Goal: Transaction & Acquisition: Complete application form

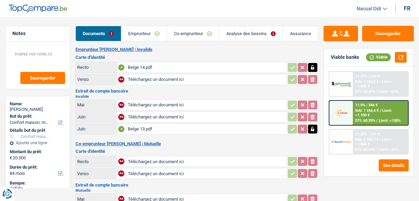
select select "household"
select select "84"
click at [140, 33] on link "Emprunteur" at bounding box center [144, 33] width 46 height 15
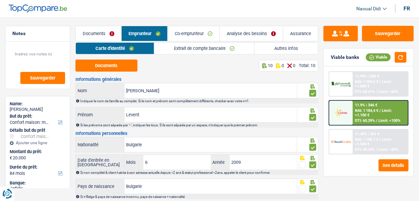
click at [99, 32] on link "Documents" at bounding box center [99, 33] width 46 height 15
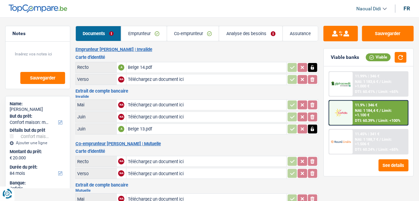
click at [153, 116] on input "Téléchargez un document ici" at bounding box center [207, 117] width 158 height 10
type input "C:\fakepath\Mut07.jpeg"
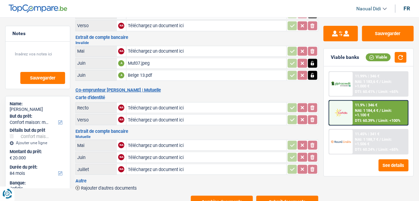
scroll to position [55, 0]
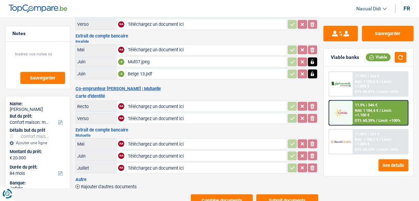
click at [146, 141] on input "Téléchargez un document ici" at bounding box center [207, 144] width 158 height 10
type input "C:\fakepath\MUT07 Mme.jpeg"
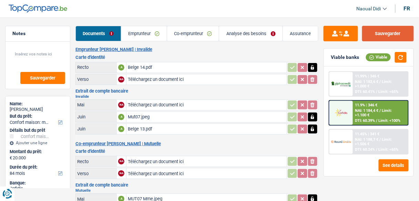
click at [406, 36] on button "Sauvegarder" at bounding box center [388, 34] width 52 height 16
click at [140, 37] on link "Emprunteur" at bounding box center [144, 33] width 46 height 15
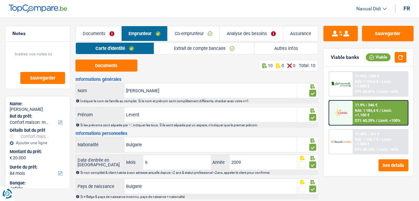
click at [182, 48] on link "Extrait de compte bancaire" at bounding box center [204, 48] width 100 height 11
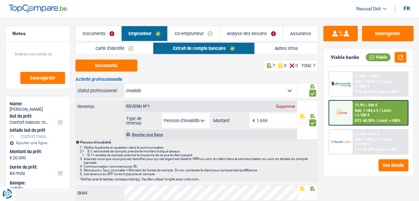
click at [98, 35] on link "Documents" at bounding box center [99, 33] width 46 height 15
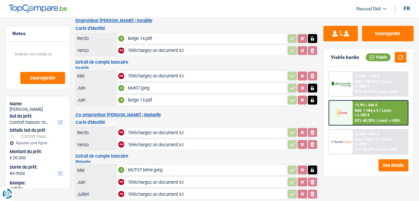
scroll to position [77, 0]
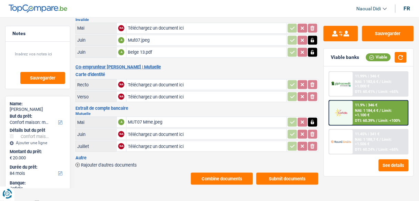
click at [294, 176] on button "Submit documents" at bounding box center [288, 179] width 62 height 12
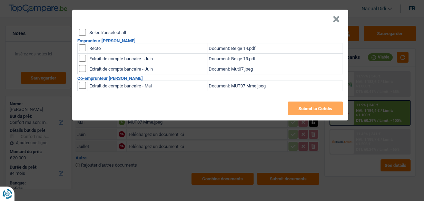
click at [79, 86] on input "checkbox" at bounding box center [82, 85] width 7 height 7
checkbox input "true"
click at [82, 62] on input "checkbox" at bounding box center [82, 58] width 7 height 7
checkbox input "true"
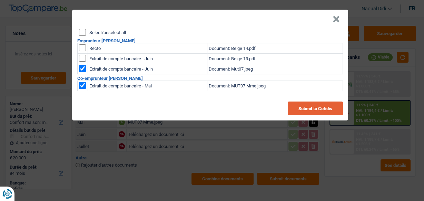
click at [312, 108] on button "Submit to Cofidis" at bounding box center [315, 109] width 55 height 14
click at [318, 112] on button "Submit to Cofidis" at bounding box center [315, 109] width 55 height 14
click at [335, 20] on button "×" at bounding box center [335, 19] width 7 height 7
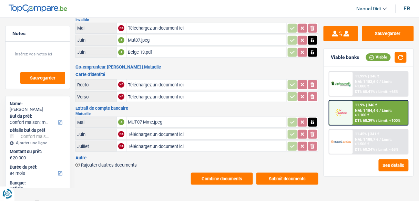
click at [228, 173] on button "Combine documents" at bounding box center [222, 179] width 62 height 12
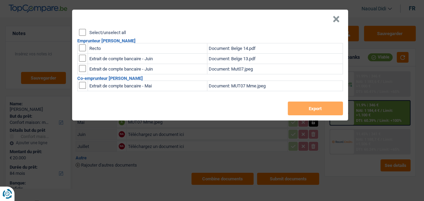
click at [81, 50] on input "checkbox" at bounding box center [82, 47] width 7 height 7
checkbox input "true"
click at [82, 57] on input "checkbox" at bounding box center [82, 58] width 7 height 7
checkbox input "true"
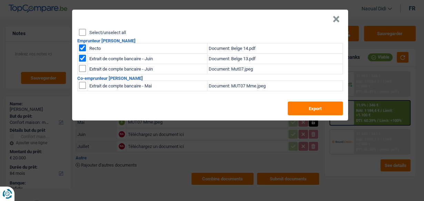
click at [82, 62] on input "checkbox" at bounding box center [82, 58] width 7 height 7
checkbox input "true"
click at [82, 85] on input "checkbox" at bounding box center [82, 85] width 7 height 7
checkbox input "true"
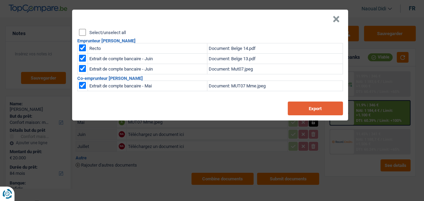
click at [315, 107] on button "Export" at bounding box center [315, 109] width 55 height 14
click at [267, 21] on header "×" at bounding box center [210, 19] width 276 height 19
click at [334, 16] on button "×" at bounding box center [335, 19] width 7 height 7
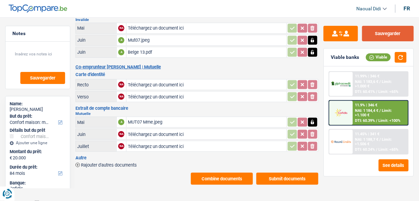
click at [384, 28] on button "Sauvegarder" at bounding box center [388, 34] width 52 height 16
click at [386, 30] on button "Sauvegarder" at bounding box center [388, 34] width 52 height 16
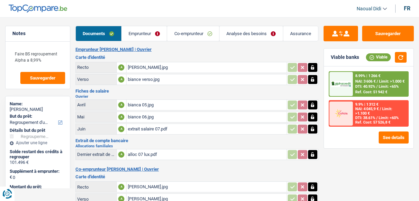
select select "refinancing"
select select "120"
select select "alphacredit"
select select "120"
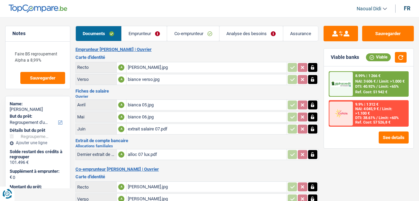
select select "120"
select select "refinancing"
select select "120"
click at [245, 34] on link "Analyse des besoins" at bounding box center [251, 33] width 63 height 15
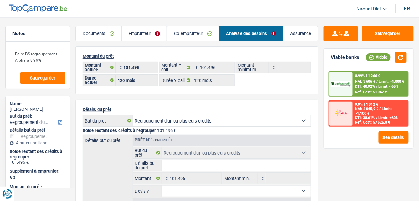
click at [136, 34] on link "Emprunteur" at bounding box center [144, 33] width 45 height 15
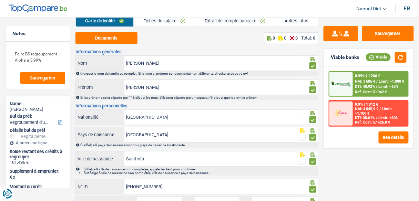
click at [287, 20] on link "Autres infos" at bounding box center [296, 20] width 43 height 11
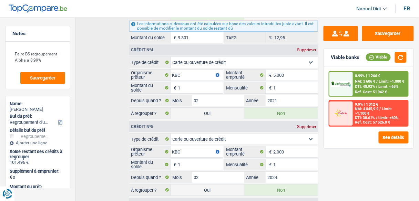
scroll to position [564, 0]
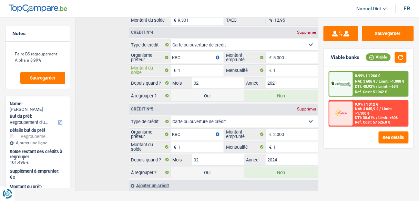
drag, startPoint x: 183, startPoint y: 61, endPoint x: 172, endPoint y: 64, distance: 11.8
click at [172, 65] on div "1 € Montant du solde" at bounding box center [176, 70] width 94 height 11
drag, startPoint x: 191, startPoint y: 136, endPoint x: 133, endPoint y: 120, distance: 59.7
click at [166, 142] on div "1 € Montant du solde" at bounding box center [176, 147] width 94 height 11
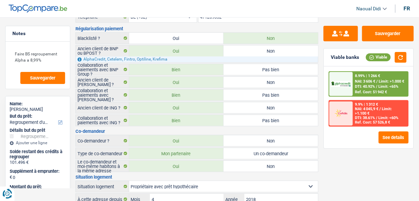
scroll to position [0, 0]
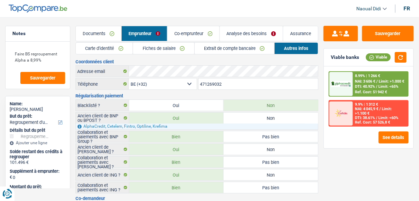
click at [214, 47] on link "Extrait de compte bancaire" at bounding box center [235, 48] width 80 height 11
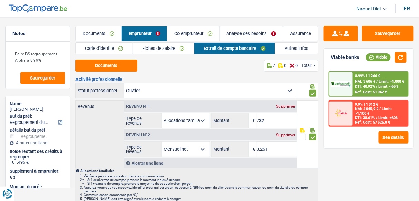
click at [292, 49] on link "Autres infos" at bounding box center [296, 48] width 43 height 11
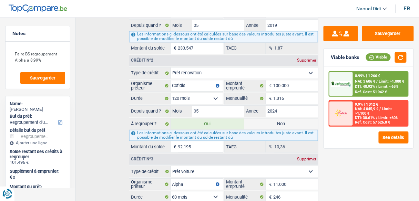
scroll to position [315, 0]
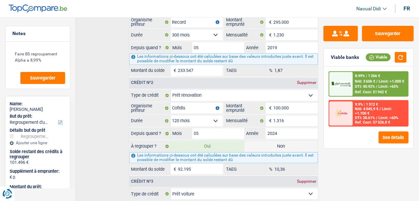
click at [358, 82] on span "NAI: 3 606 €" at bounding box center [365, 81] width 20 height 4
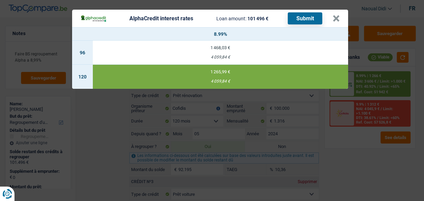
click at [363, 151] on div "AlphaCredit interest rates Loan amount: 101 496 € Submit × 8.99% 96 1 468,03 € …" at bounding box center [212, 100] width 424 height 201
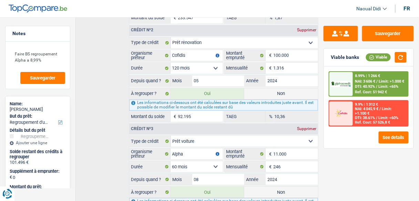
scroll to position [398, 0]
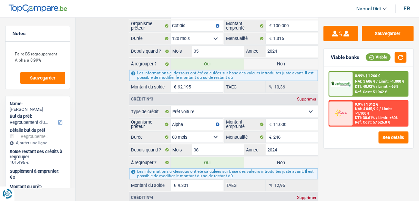
click at [364, 81] on span "NAI: 3 606 €" at bounding box center [365, 81] width 20 height 4
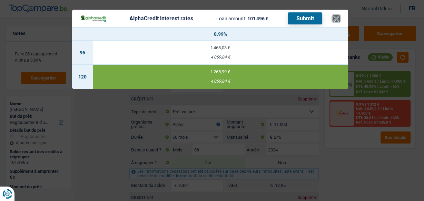
click at [337, 20] on button "×" at bounding box center [335, 18] width 7 height 7
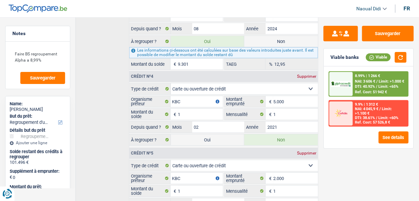
scroll to position [564, 0]
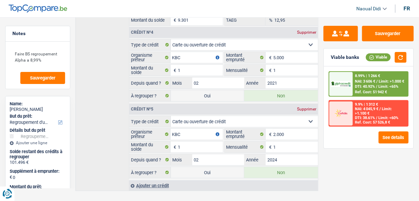
click at [195, 90] on label "Oui" at bounding box center [208, 95] width 74 height 11
click at [195, 90] on input "Oui" at bounding box center [208, 95] width 74 height 11
radio input "true"
type input "101.497"
select select "144"
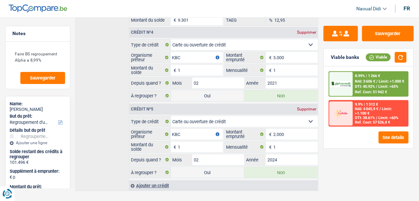
radio input "false"
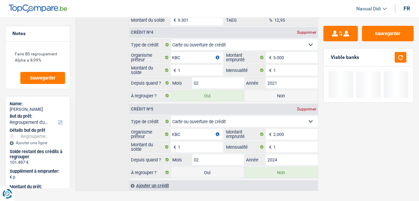
drag, startPoint x: 206, startPoint y: 162, endPoint x: 208, endPoint y: 155, distance: 6.5
click at [207, 167] on label "Oui" at bounding box center [208, 172] width 74 height 11
click at [207, 167] on input "Oui" at bounding box center [208, 172] width 74 height 11
radio input "true"
type input "101.498"
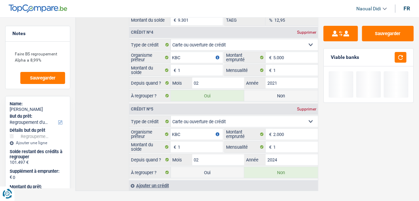
radio input "false"
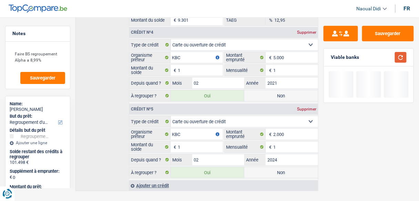
click at [404, 57] on button "button" at bounding box center [401, 57] width 12 height 11
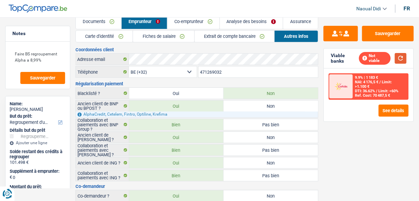
scroll to position [0, 0]
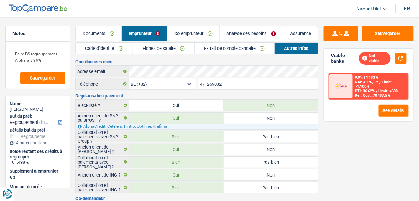
drag, startPoint x: 212, startPoint y: 33, endPoint x: 342, endPoint y: 57, distance: 132.2
click at [212, 33] on link "Co-emprunteur" at bounding box center [194, 33] width 52 height 15
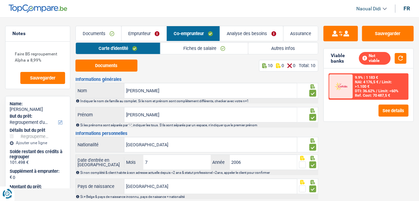
click at [253, 38] on link "Analyse des besoins" at bounding box center [251, 33] width 63 height 15
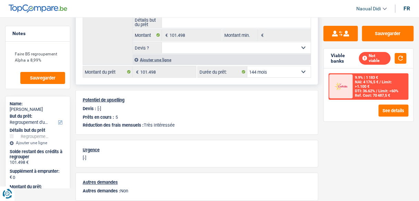
scroll to position [110, 0]
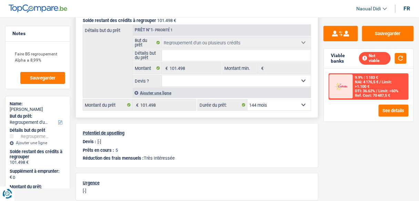
click at [274, 101] on select "12 mois 18 mois 24 mois 30 mois 36 mois 42 mois 48 mois 60 mois 72 mois 84 mois…" at bounding box center [279, 105] width 63 height 11
select select "120"
click at [248, 100] on select "12 mois 18 mois 24 mois 30 mois 36 mois 42 mois 48 mois 60 mois 72 mois 84 mois…" at bounding box center [279, 105] width 63 height 11
select select "120"
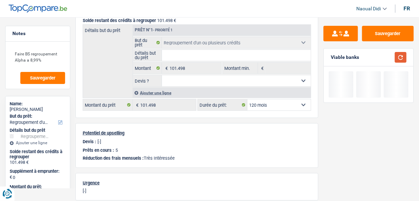
click at [399, 57] on button "button" at bounding box center [401, 57] width 12 height 11
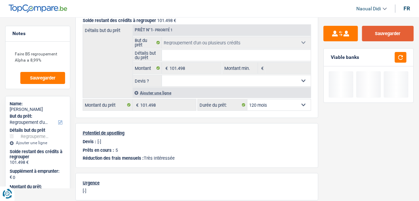
click at [384, 32] on button "Sauvegarder" at bounding box center [388, 34] width 52 height 16
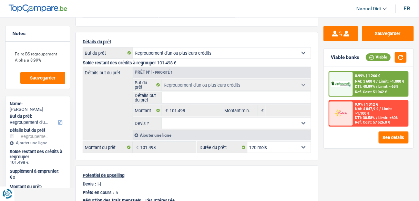
scroll to position [0, 0]
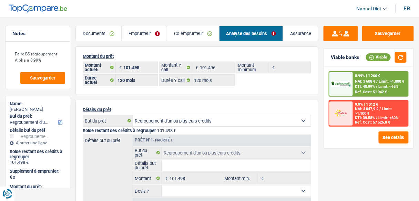
click at [156, 28] on link "Emprunteur" at bounding box center [144, 33] width 45 height 15
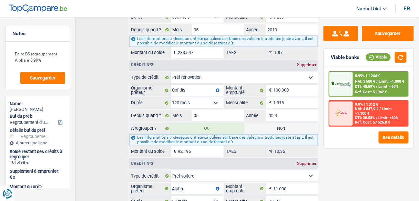
scroll to position [288, 0]
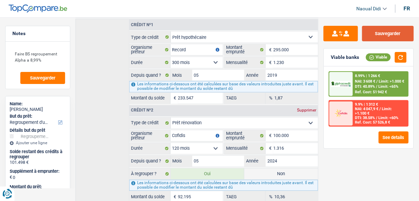
click at [378, 37] on button "Sauvegarder" at bounding box center [388, 34] width 52 height 16
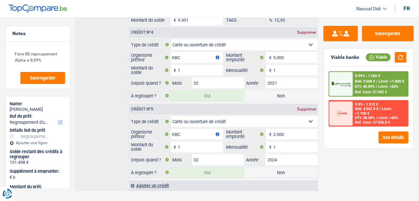
scroll to position [564, 0]
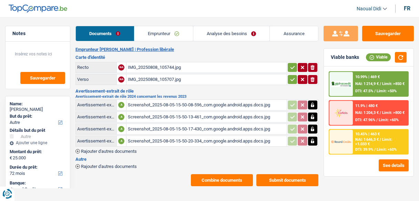
select select "other"
select select "72"
select select "record credits"
click at [394, 165] on button "See details" at bounding box center [394, 166] width 30 height 12
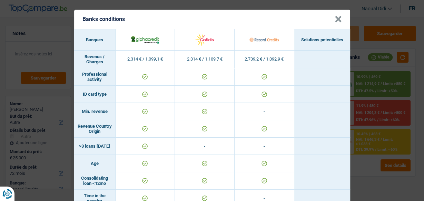
click at [336, 18] on button "×" at bounding box center [337, 19] width 7 height 7
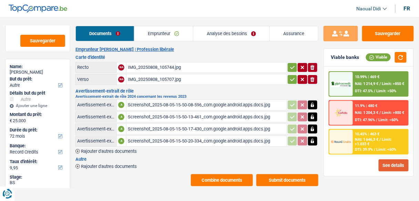
scroll to position [55, 0]
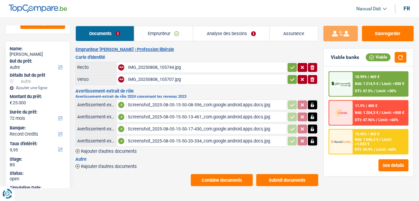
click at [226, 33] on link "Analyse des besoins" at bounding box center [231, 33] width 77 height 15
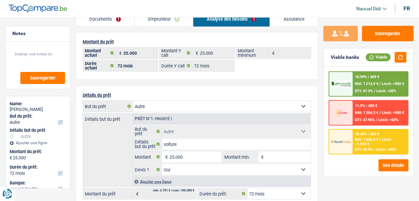
scroll to position [0, 0]
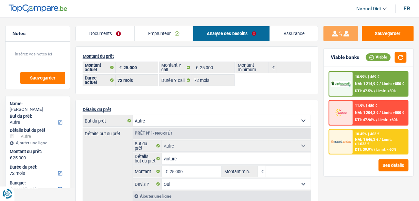
click at [100, 34] on link "Documents" at bounding box center [105, 33] width 59 height 15
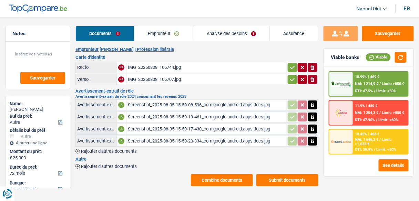
click at [155, 34] on link "Emprunteur" at bounding box center [163, 33] width 59 height 15
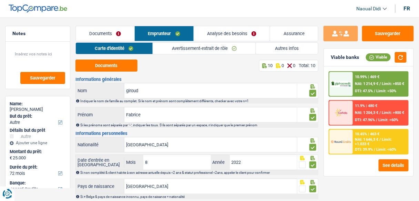
click at [281, 50] on link "Autres infos" at bounding box center [287, 48] width 62 height 11
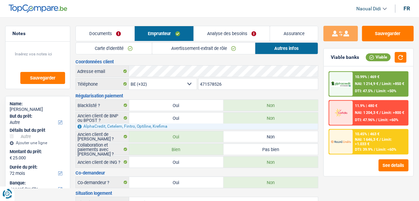
click at [150, 33] on link "Emprunteur" at bounding box center [164, 33] width 59 height 15
click at [114, 33] on link "Documents" at bounding box center [105, 33] width 59 height 15
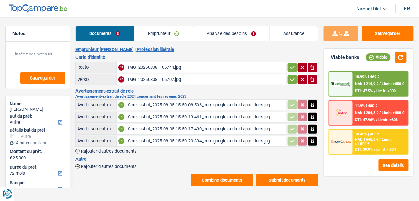
click at [159, 33] on link "Emprunteur" at bounding box center [163, 33] width 59 height 15
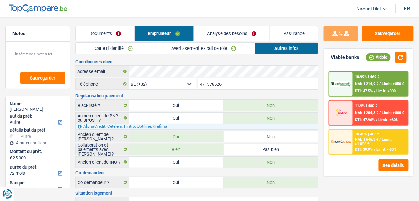
click at [210, 52] on link "Avertissement-extrait de rôle" at bounding box center [203, 48] width 103 height 11
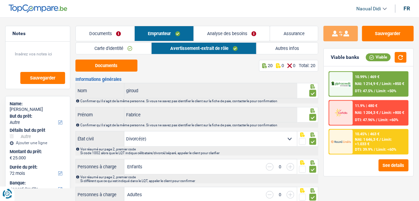
click at [231, 36] on link "Analyse des besoins" at bounding box center [232, 33] width 76 height 15
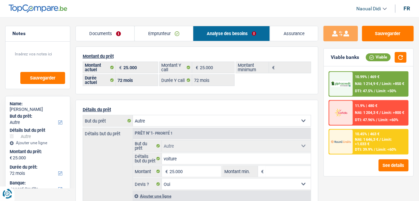
click at [164, 34] on link "Emprunteur" at bounding box center [164, 33] width 58 height 15
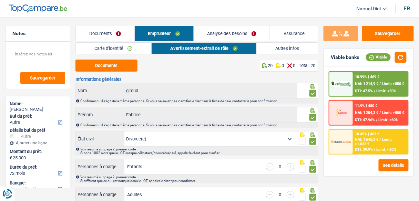
click at [119, 68] on button "Documents" at bounding box center [107, 66] width 62 height 12
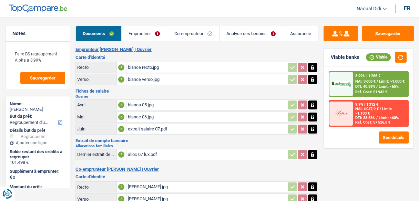
select select "refinancing"
select select "120"
select select "alphacredit"
click at [148, 31] on link "Emprunteur" at bounding box center [145, 33] width 46 height 15
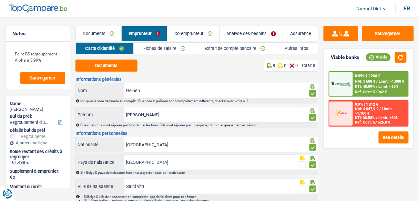
click at [283, 46] on link "Autres infos" at bounding box center [296, 48] width 43 height 11
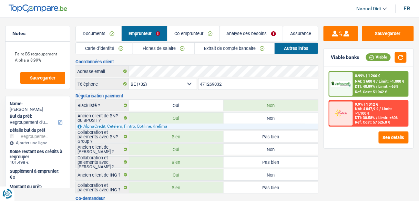
click at [205, 36] on link "Co-emprunteur" at bounding box center [194, 33] width 52 height 15
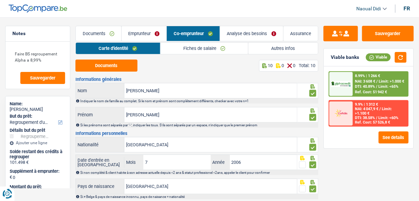
click at [144, 37] on link "Emprunteur" at bounding box center [144, 33] width 45 height 15
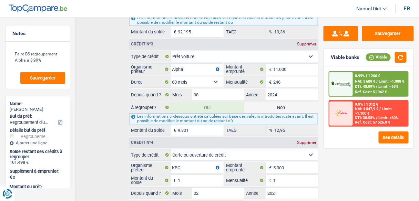
scroll to position [564, 0]
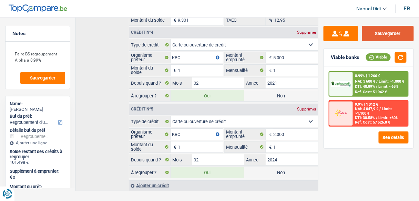
click at [393, 35] on button "Sauvegarder" at bounding box center [388, 34] width 52 height 16
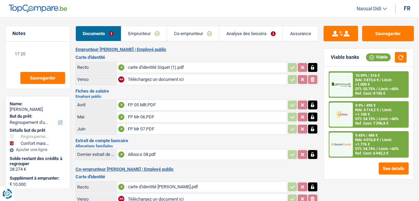
select select "refinancing"
select select "household"
select select "120"
select select "record credits"
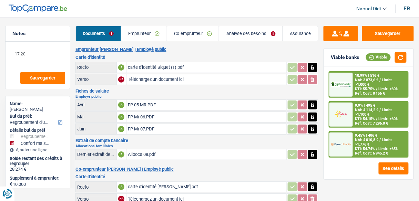
click at [144, 33] on link "Emprunteur" at bounding box center [144, 33] width 46 height 15
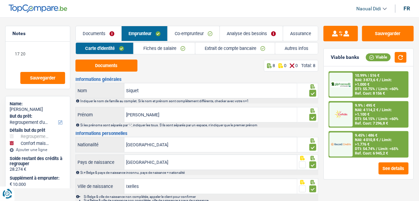
click at [102, 37] on link "Documents" at bounding box center [99, 33] width 46 height 15
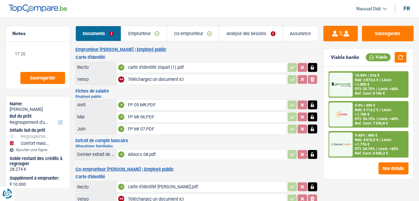
click at [142, 36] on link "Emprunteur" at bounding box center [144, 33] width 46 height 15
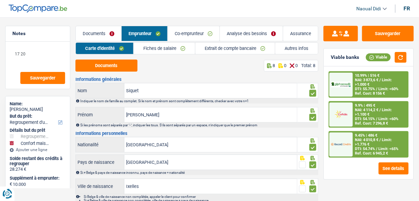
click at [153, 50] on link "Fiches de salaire" at bounding box center [164, 48] width 61 height 11
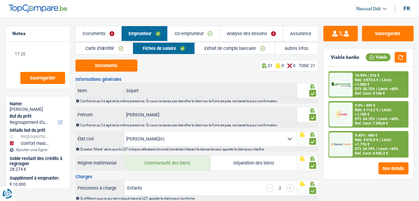
click at [103, 49] on link "Carte d'identité" at bounding box center [104, 48] width 57 height 11
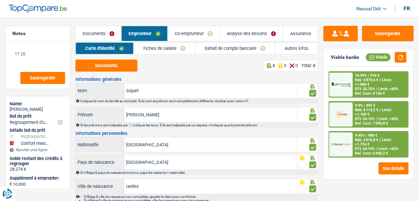
click at [188, 31] on link "Co-emprunteur" at bounding box center [194, 33] width 52 height 15
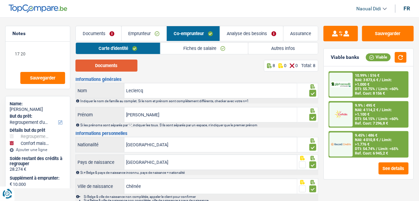
click at [96, 65] on button "Documents" at bounding box center [107, 66] width 62 height 12
click at [130, 34] on link "Emprunteur" at bounding box center [144, 33] width 45 height 15
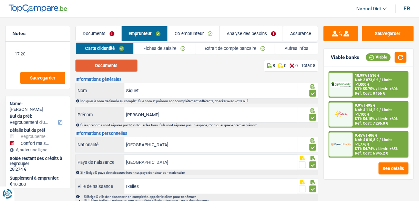
click at [99, 69] on button "Documents" at bounding box center [107, 66] width 62 height 12
click at [157, 52] on link "Fiches de salaire" at bounding box center [164, 48] width 61 height 11
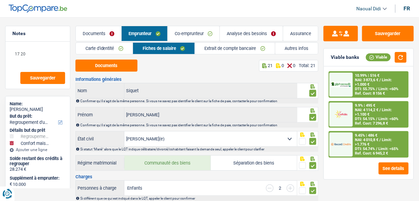
click at [224, 50] on link "Extrait de compte bancaire" at bounding box center [235, 48] width 80 height 11
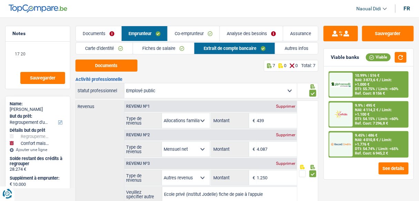
click at [148, 47] on link "Fiches de salaire" at bounding box center [163, 48] width 61 height 11
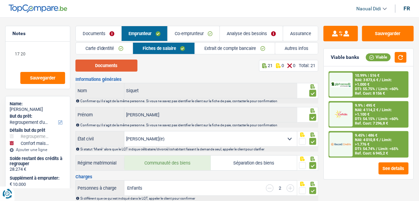
click at [115, 66] on button "Documents" at bounding box center [107, 66] width 62 height 12
click at [188, 34] on link "Co-emprunteur" at bounding box center [194, 33] width 52 height 15
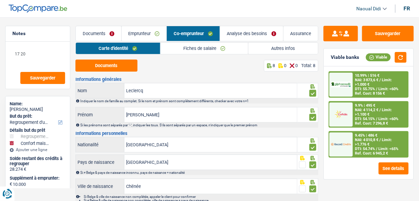
click at [190, 49] on link "Fiches de salaire" at bounding box center [205, 48] width 88 height 11
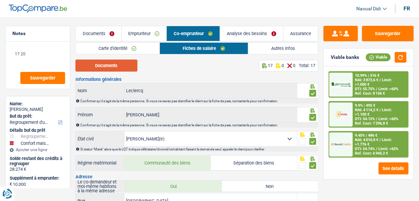
click at [119, 64] on button "Documents" at bounding box center [107, 66] width 62 height 12
drag, startPoint x: 41, startPoint y: 53, endPoint x: 7, endPoint y: 52, distance: 34.5
click at [7, 52] on div "17 20 Sauvegarder" at bounding box center [38, 65] width 64 height 47
click at [245, 37] on link "Analyse des besoins" at bounding box center [251, 33] width 63 height 15
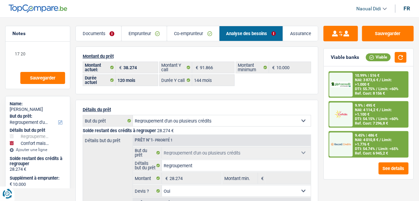
click at [129, 30] on link "Emprunteur" at bounding box center [144, 33] width 45 height 15
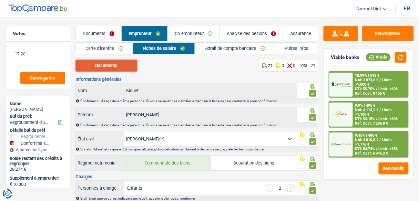
click at [105, 63] on button "Documents" at bounding box center [107, 66] width 62 height 12
click at [288, 48] on link "Autres infos" at bounding box center [296, 48] width 43 height 11
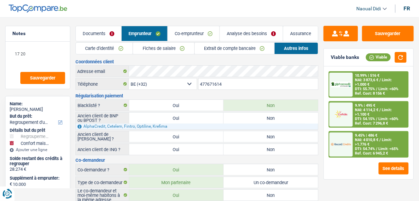
click at [150, 49] on link "Fiches de salaire" at bounding box center [163, 48] width 61 height 11
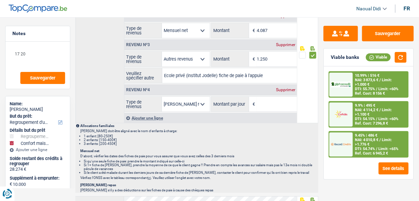
scroll to position [441, 0]
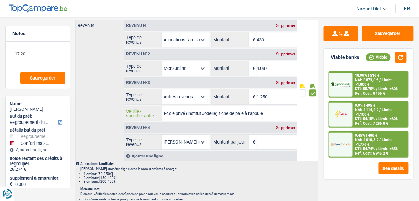
drag, startPoint x: 164, startPoint y: 111, endPoint x: 272, endPoint y: 114, distance: 107.6
click at [272, 114] on input "Ecole privé (institut Jodelle) fiche de paie à l'appuie" at bounding box center [229, 113] width 135 height 15
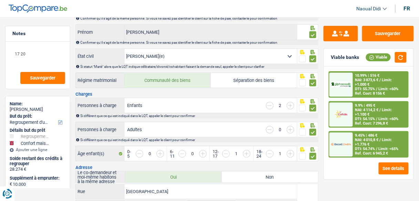
scroll to position [0, 0]
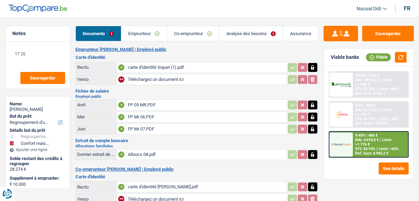
select select "refinancing"
select select "household"
select select "120"
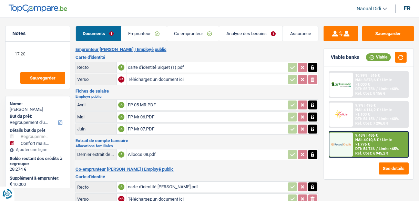
select select "144"
select select "refinancing"
select select "yes"
select select "household"
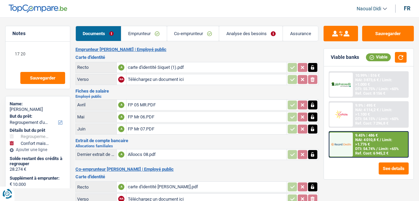
select select "false"
select select "120"
click at [242, 35] on link "Analyse des besoins" at bounding box center [250, 33] width 63 height 15
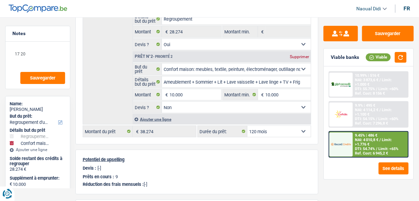
scroll to position [165, 0]
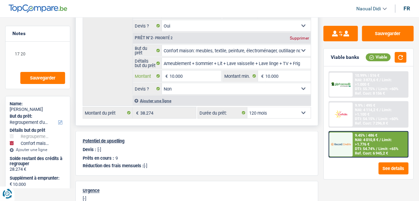
click at [192, 71] on input "10.000" at bounding box center [195, 76] width 51 height 11
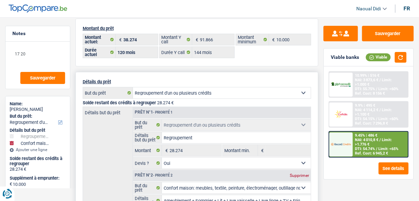
scroll to position [0, 0]
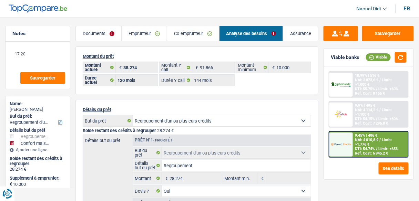
click at [126, 34] on link "Emprunteur" at bounding box center [144, 33] width 45 height 15
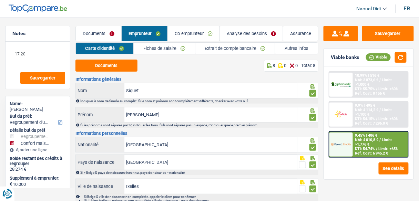
click at [296, 48] on link "Autres infos" at bounding box center [296, 48] width 43 height 11
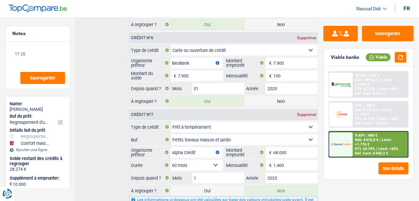
scroll to position [675, 0]
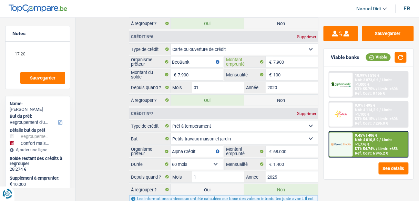
drag, startPoint x: 292, startPoint y: 51, endPoint x: 263, endPoint y: 50, distance: 28.3
click at [263, 57] on div "7.900 € Montant emprunté" at bounding box center [272, 62] width 94 height 11
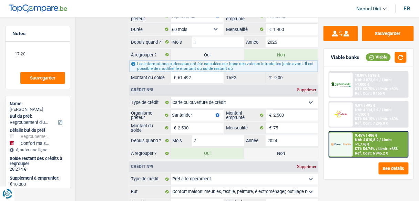
scroll to position [813, 0]
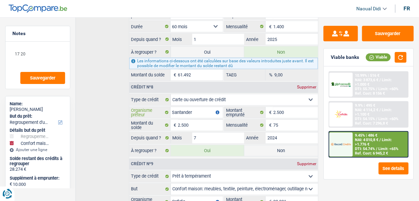
drag, startPoint x: 198, startPoint y: 98, endPoint x: 156, endPoint y: 94, distance: 41.8
click at [156, 107] on div "Santander Organisme prêteur" at bounding box center [176, 112] width 94 height 11
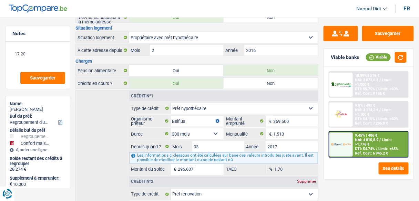
scroll to position [0, 0]
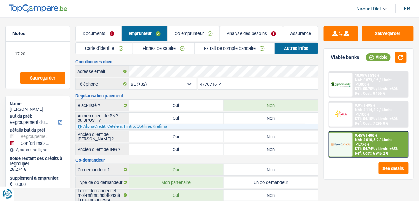
click at [256, 33] on link "Analyse des besoins" at bounding box center [251, 33] width 63 height 15
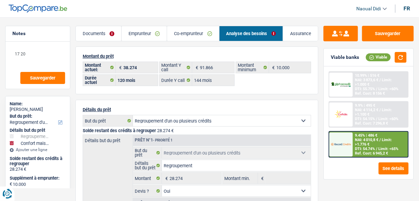
click at [131, 31] on link "Emprunteur" at bounding box center [144, 33] width 45 height 15
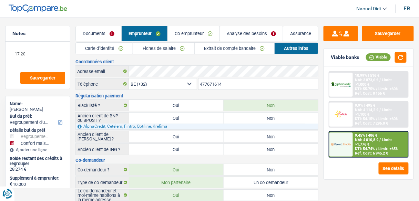
click at [296, 46] on link "Autres infos" at bounding box center [296, 48] width 43 height 11
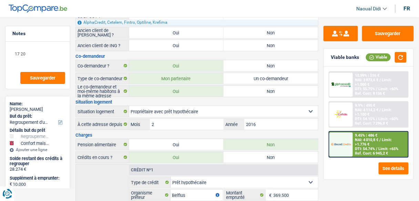
scroll to position [83, 0]
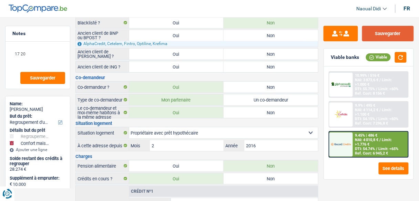
click at [381, 35] on button "Sauvegarder" at bounding box center [388, 34] width 52 height 16
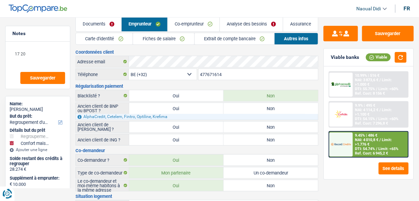
scroll to position [0, 0]
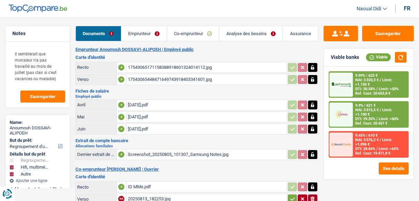
select select "refinancing"
select select "tech"
select select "other"
select select "120"
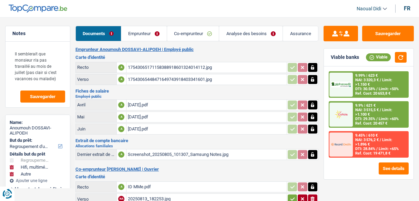
select select "cofidis"
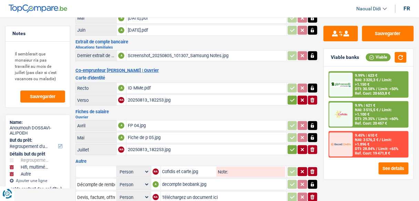
scroll to position [140, 0]
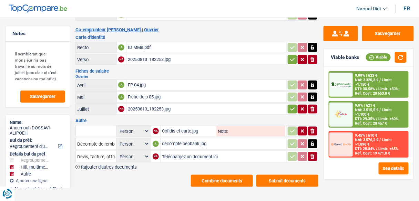
click at [142, 104] on div "20250813_182253.jpg" at bounding box center [207, 109] width 158 height 10
click at [143, 92] on div "Fiche de p 05.jpg" at bounding box center [207, 97] width 158 height 10
click at [143, 81] on div "FP 04.jpg" at bounding box center [207, 85] width 158 height 10
click at [370, 36] on button "Sauvegarder" at bounding box center [388, 34] width 52 height 16
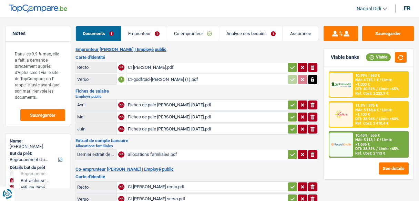
select select "refinancing"
select select "houseOrGarden"
select select "tech"
select select "72"
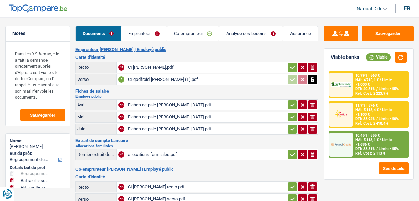
select select "record credits"
select select "72"
select select "refinancing"
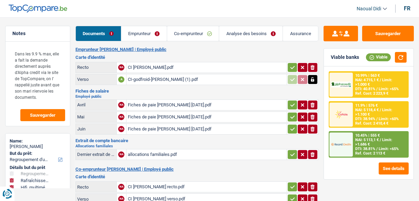
select select "houseOrGarden"
select select "yes"
select select "tech"
select select "yes"
select select "72"
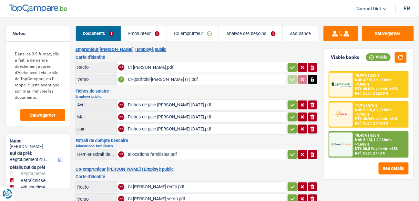
click at [239, 34] on link "Analyse des besoins" at bounding box center [250, 33] width 63 height 15
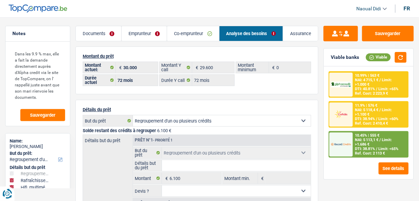
click at [131, 32] on link "Emprunteur" at bounding box center [144, 33] width 45 height 15
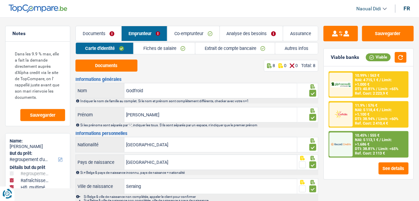
click at [291, 48] on link "Autres infos" at bounding box center [296, 48] width 43 height 11
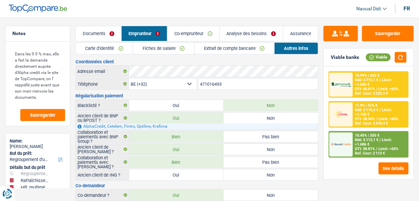
click at [249, 34] on link "Analyse des besoins" at bounding box center [251, 33] width 63 height 15
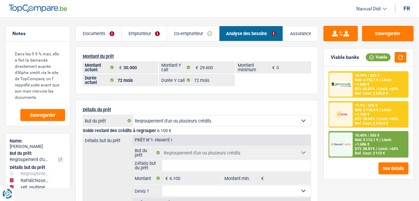
click at [100, 34] on link "Documents" at bounding box center [99, 33] width 46 height 15
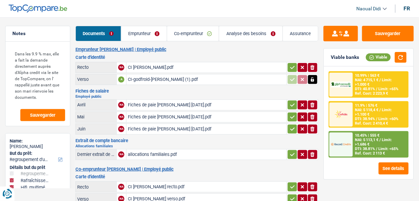
click at [139, 37] on link "Emprunteur" at bounding box center [144, 33] width 46 height 15
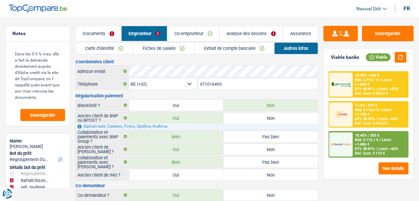
click at [224, 49] on link "Extrait de compte bancaire" at bounding box center [235, 48] width 80 height 11
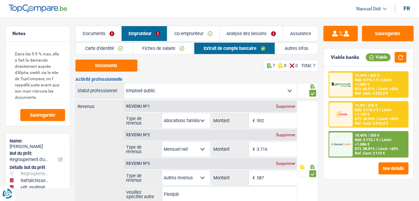
click at [291, 49] on link "Autres infos" at bounding box center [296, 48] width 43 height 11
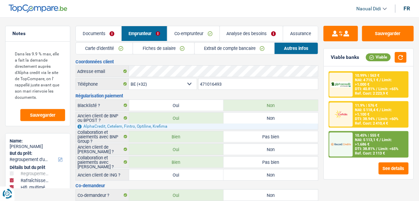
click at [239, 34] on link "Analyse des besoins" at bounding box center [251, 33] width 63 height 15
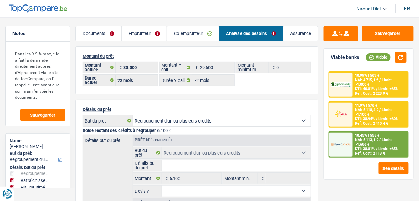
click at [89, 32] on link "Documents" at bounding box center [99, 33] width 46 height 15
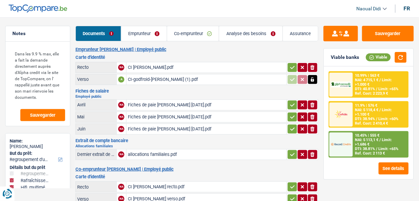
click at [143, 34] on link "Emprunteur" at bounding box center [144, 33] width 46 height 15
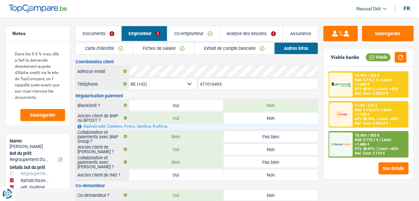
click at [295, 50] on link "Autres infos" at bounding box center [296, 48] width 43 height 11
click at [144, 36] on link "Emprunteur" at bounding box center [145, 33] width 46 height 15
click at [103, 34] on link "Documents" at bounding box center [99, 33] width 46 height 15
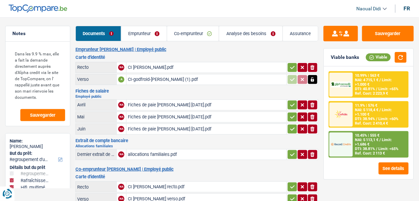
click at [138, 34] on link "Emprunteur" at bounding box center [144, 33] width 46 height 15
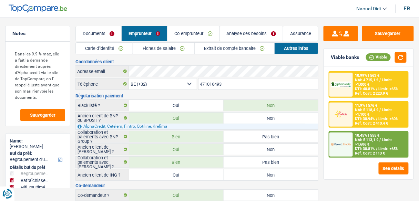
click at [153, 50] on link "Fiches de salaire" at bounding box center [163, 48] width 61 height 11
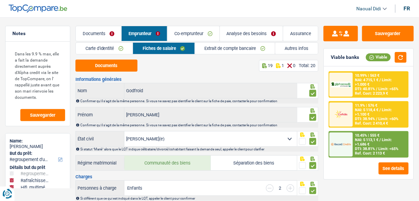
click at [123, 51] on link "Carte d'identité" at bounding box center [104, 48] width 57 height 11
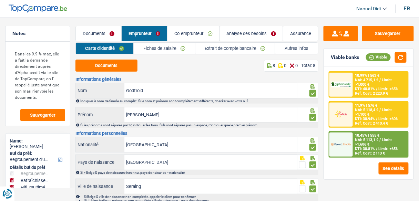
click at [168, 48] on link "Fiches de salaire" at bounding box center [164, 48] width 61 height 11
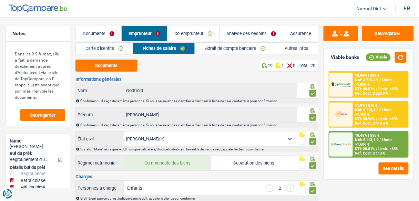
click at [171, 51] on link "Fiches de salaire" at bounding box center [164, 48] width 62 height 11
click at [120, 62] on button "Documents" at bounding box center [107, 66] width 62 height 12
click at [105, 33] on link "Documents" at bounding box center [99, 33] width 46 height 15
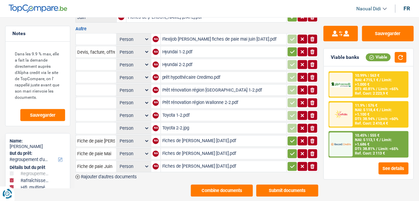
scroll to position [239, 0]
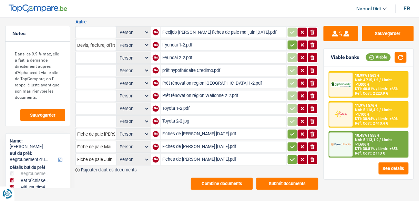
click at [226, 29] on div "Flexijob Godfroid Laurence fiches de paie mai juin juillet 2025.pdf" at bounding box center [223, 32] width 123 height 10
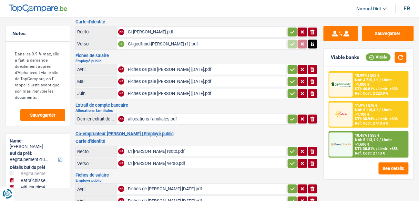
scroll to position [0, 0]
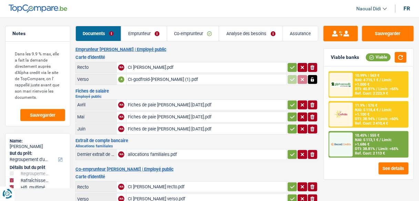
click at [135, 36] on link "Emprunteur" at bounding box center [144, 33] width 46 height 15
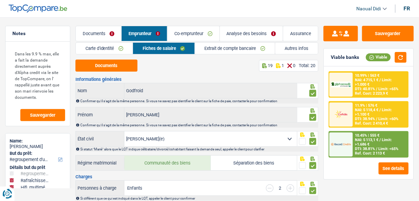
click at [297, 48] on link "Autres infos" at bounding box center [296, 48] width 43 height 11
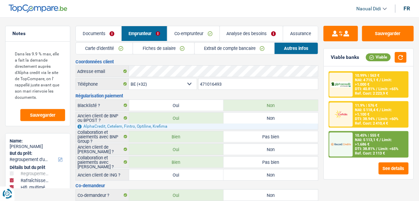
click at [154, 50] on link "Fiches de salaire" at bounding box center [163, 48] width 61 height 11
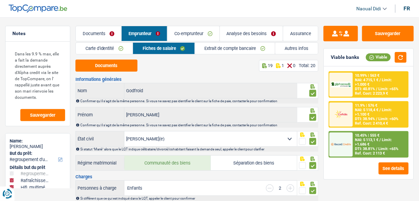
click at [225, 44] on link "Extrait de compte bancaire" at bounding box center [235, 48] width 80 height 11
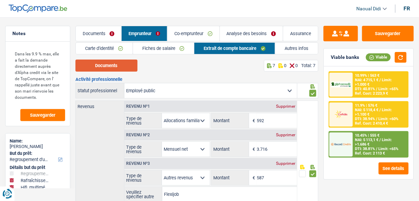
click at [121, 71] on button "Documents" at bounding box center [107, 66] width 62 height 12
click at [287, 49] on link "Autres infos" at bounding box center [296, 48] width 43 height 11
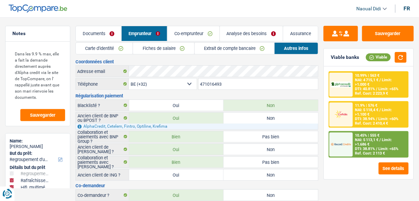
click at [104, 47] on link "Carte d'identité" at bounding box center [104, 48] width 57 height 11
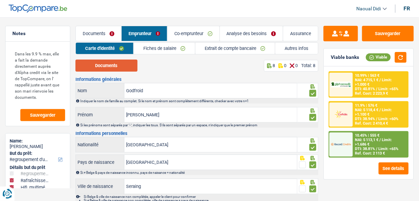
click at [116, 63] on button "Documents" at bounding box center [107, 66] width 62 height 12
click at [184, 34] on link "Co-emprunteur" at bounding box center [194, 33] width 52 height 15
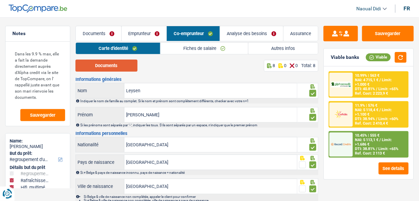
click at [107, 69] on button "Documents" at bounding box center [107, 66] width 62 height 12
click at [208, 48] on link "Fiches de salaire" at bounding box center [205, 48] width 88 height 11
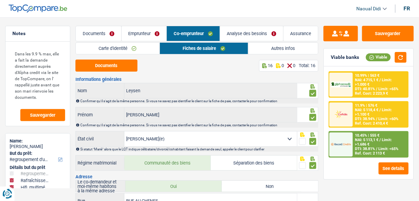
click at [109, 50] on link "Carte d'identité" at bounding box center [118, 48] width 84 height 11
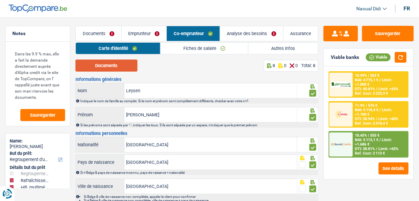
click at [113, 64] on button "Documents" at bounding box center [107, 66] width 62 height 12
click at [199, 44] on link "Fiches de salaire" at bounding box center [205, 48] width 88 height 11
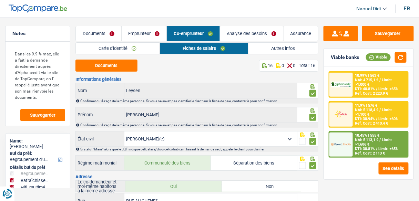
click at [111, 49] on link "Carte d'identité" at bounding box center [118, 48] width 84 height 11
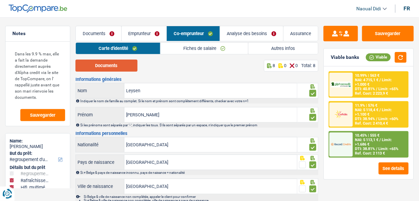
click at [108, 64] on button "Documents" at bounding box center [107, 66] width 62 height 12
click at [204, 49] on link "Fiches de salaire" at bounding box center [205, 48] width 88 height 11
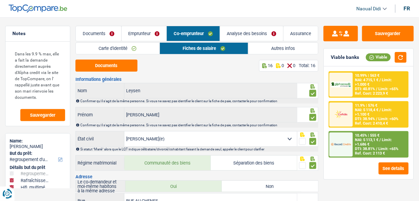
click at [131, 34] on link "Emprunteur" at bounding box center [144, 33] width 45 height 15
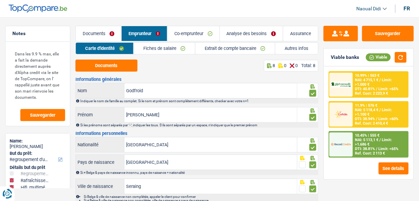
click at [235, 48] on link "Extrait de compte bancaire" at bounding box center [235, 48] width 80 height 11
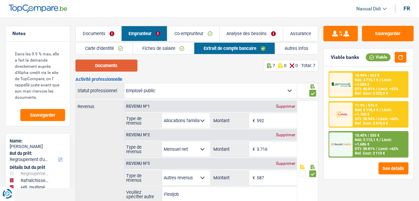
click at [110, 69] on button "Documents" at bounding box center [107, 66] width 62 height 12
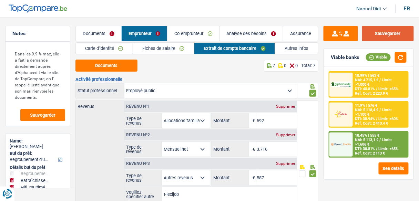
click at [378, 37] on button "Sauvegarder" at bounding box center [388, 34] width 52 height 16
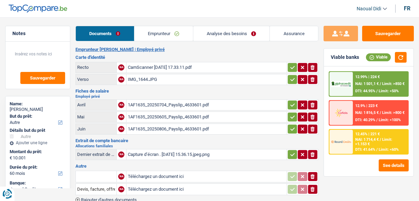
select select "other"
select select "60"
select select "record credits"
click at [375, 118] on span "DTI: 40.29%" at bounding box center [365, 120] width 20 height 4
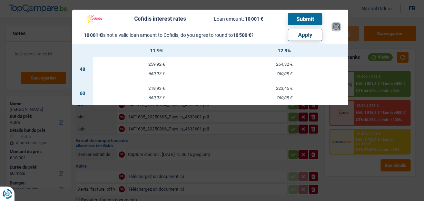
click at [339, 27] on button "×" at bounding box center [335, 26] width 7 height 7
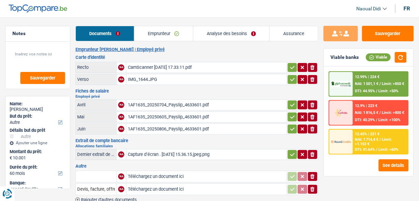
click at [336, 116] on img at bounding box center [341, 113] width 20 height 10
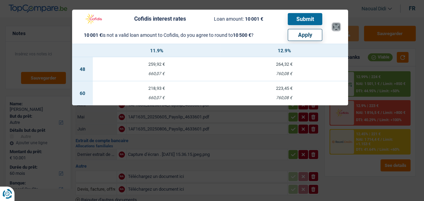
click at [335, 25] on button "×" at bounding box center [335, 26] width 7 height 7
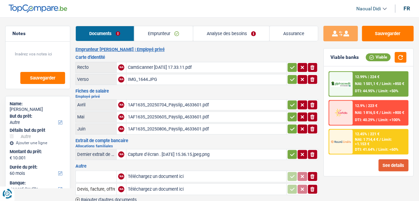
click at [398, 164] on button "See details" at bounding box center [394, 166] width 30 height 12
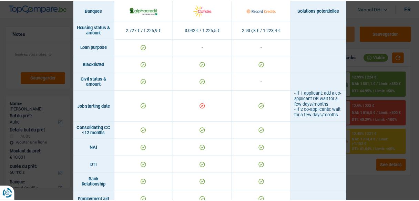
scroll to position [248, 0]
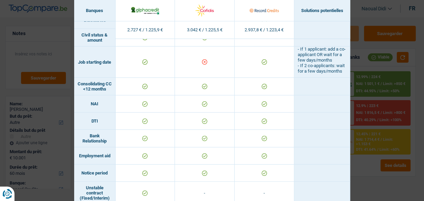
click at [368, 171] on div "Banks conditions × Banques Solutions potentielles Revenus / Charges 2.727 € / 1…" at bounding box center [212, 100] width 424 height 201
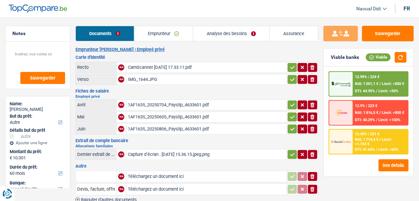
click at [157, 32] on link "Emprunteur" at bounding box center [163, 33] width 59 height 15
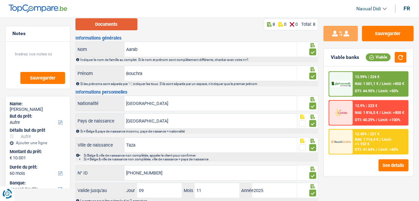
scroll to position [0, 0]
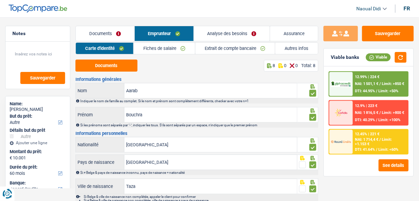
click at [102, 50] on link "Carte d'identité" at bounding box center [105, 48] width 58 height 11
click at [108, 62] on button "Documents" at bounding box center [107, 66] width 62 height 12
click at [120, 68] on button "Documents" at bounding box center [107, 66] width 62 height 12
click at [173, 50] on link "Fiches de salaire" at bounding box center [164, 48] width 61 height 11
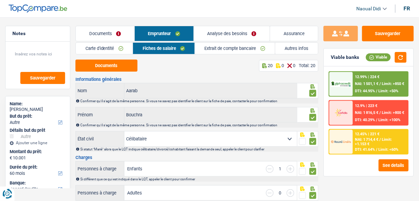
click at [225, 50] on link "Extrait de compte bancaire" at bounding box center [235, 48] width 80 height 11
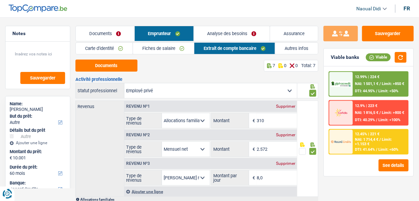
click at [166, 51] on link "Fiches de salaire" at bounding box center [163, 48] width 61 height 11
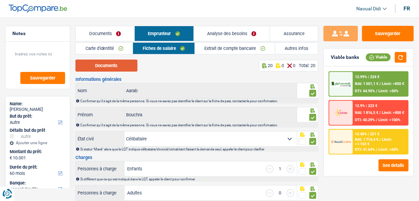
click at [121, 66] on button "Documents" at bounding box center [107, 66] width 62 height 12
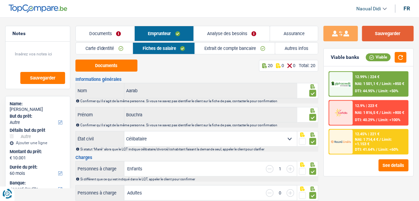
click at [386, 34] on button "Sauvegarder" at bounding box center [388, 34] width 52 height 16
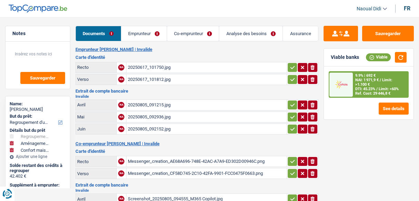
select select "refinancing"
select select "movingOrInstallation"
select select "household"
select select "144"
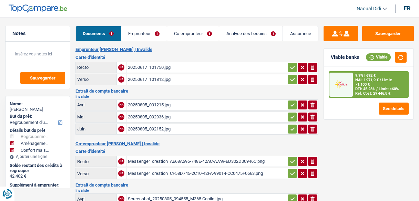
select select "cofidis"
click at [136, 102] on div "20250805_091215.jpg" at bounding box center [207, 105] width 158 height 10
click at [139, 115] on div "20250805_092936.jpg" at bounding box center [207, 117] width 158 height 10
click at [149, 104] on div "20250805_091215.jpg" at bounding box center [207, 105] width 158 height 10
click at [144, 103] on div "20250805_091215.jpg" at bounding box center [207, 105] width 158 height 10
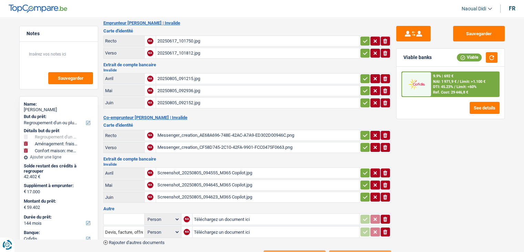
scroll to position [34, 0]
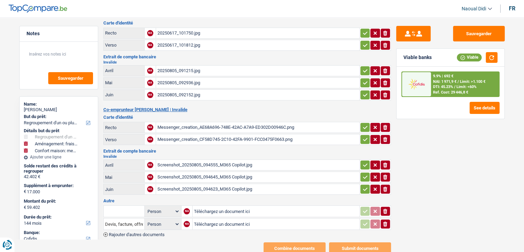
click at [187, 184] on div "Screenshot_20250805_094623_M365 Copilot.jpg" at bounding box center [258, 189] width 201 height 10
click at [386, 68] on icon "button" at bounding box center [385, 70] width 4 height 5
click at [388, 80] on icon "ionicons-v5-e" at bounding box center [386, 82] width 6 height 7
click at [385, 91] on icon "ionicons-v5-e" at bounding box center [386, 94] width 6 height 7
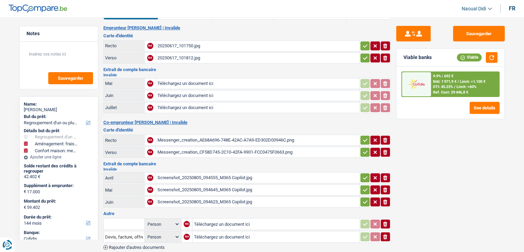
scroll to position [0, 0]
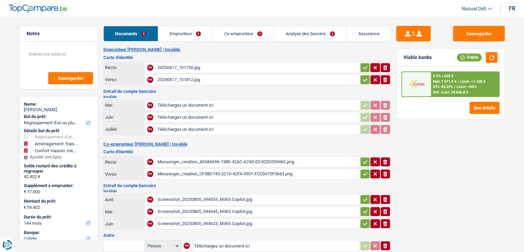
click at [183, 68] on div "20250617_101750.jpg" at bounding box center [258, 67] width 201 height 10
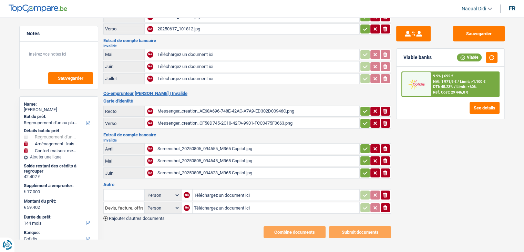
scroll to position [52, 0]
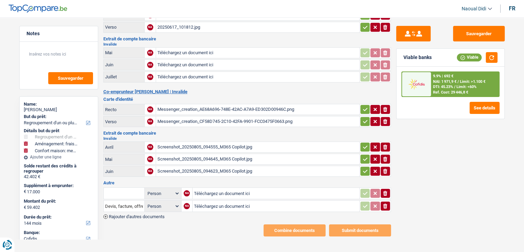
click at [228, 166] on div "Screenshot_20250805_094623_M365 Copilot.jpg" at bounding box center [258, 171] width 201 height 10
click at [230, 144] on div "Screenshot_20250805_094555_M365 Copilot.jpg" at bounding box center [258, 147] width 201 height 10
click at [230, 154] on div "Screenshot_20250805_094645_M365 Copilot.jpg" at bounding box center [258, 159] width 201 height 10
click at [252, 166] on div "Screenshot_20250805_094623_M365 Copilot.jpg" at bounding box center [258, 171] width 201 height 10
click at [386, 143] on icon "ionicons-v5-e" at bounding box center [386, 146] width 6 height 7
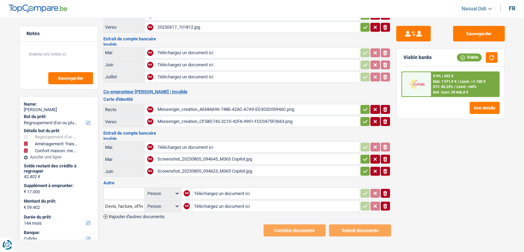
click at [388, 157] on icon "ionicons-v5-e" at bounding box center [386, 158] width 6 height 7
click at [388, 168] on icon "ionicons-v5-e" at bounding box center [386, 171] width 6 height 7
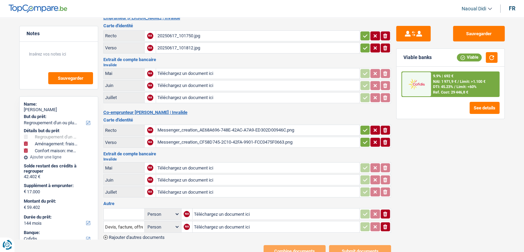
scroll to position [0, 0]
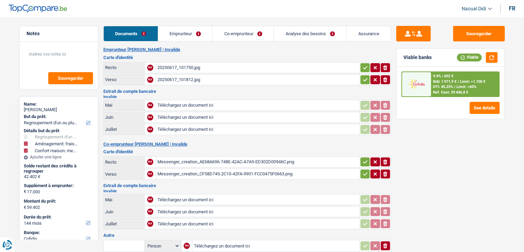
click at [175, 101] on input "Téléchargez un document ici" at bounding box center [258, 105] width 201 height 10
type input "C:\fakepath\04.jpg"
drag, startPoint x: 208, startPoint y: 117, endPoint x: 209, endPoint y: 113, distance: 3.9
click at [209, 114] on input "Téléchargez un document ici" at bounding box center [258, 117] width 201 height 10
type input "C:\fakepath\05.jpg"
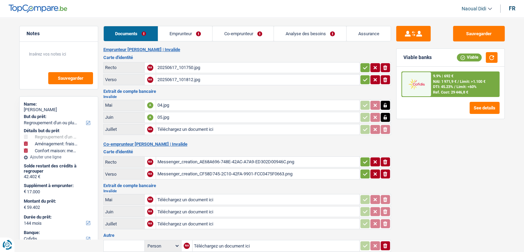
click at [190, 128] on input "Téléchargez un document ici" at bounding box center [258, 129] width 201 height 10
type input "C:\fakepath\06.jpg"
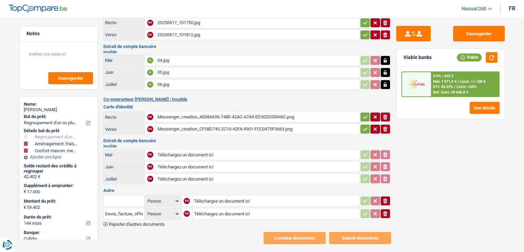
scroll to position [52, 0]
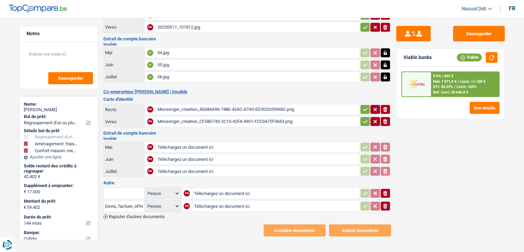
click at [211, 146] on input "Téléchargez un document ici" at bounding box center [258, 147] width 201 height 10
click at [419, 161] on div "Sauvegarder Viable banks Viable 9.9% | 692 € NAI: 1 971,9 € / Limit: >1.100 € D…" at bounding box center [450, 132] width 119 height 213
click at [178, 144] on input "Téléchargez un document ici" at bounding box center [258, 147] width 201 height 10
type input "C:\fakepath\05.jpeg"
click at [197, 154] on input "Téléchargez un document ici" at bounding box center [258, 159] width 201 height 10
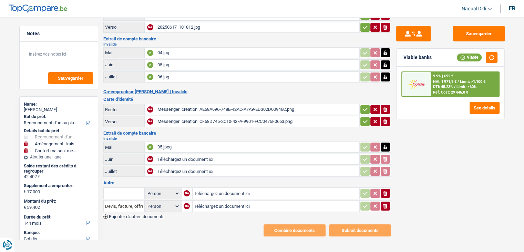
type input "C:\fakepath\06.jpeg"
click at [205, 167] on input "Téléchargez un document ici" at bounding box center [258, 171] width 201 height 10
type input "C:\fakepath\07.jpeg"
click at [383, 190] on icon "ionicons-v5-e" at bounding box center [386, 193] width 6 height 7
click at [383, 201] on icon "ionicons-v5-e" at bounding box center [386, 205] width 6 height 7
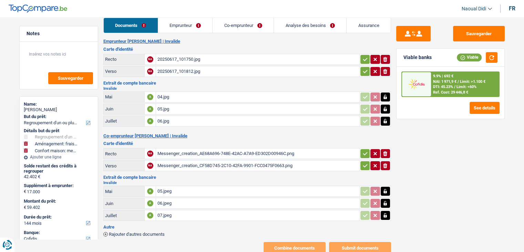
scroll to position [0, 0]
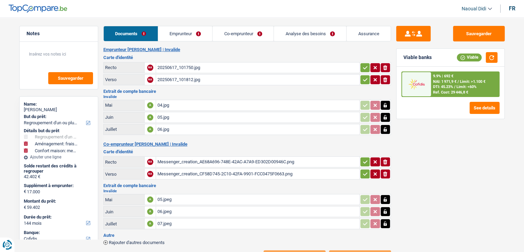
click at [318, 25] on main "Notes Sauvegarder Name: [PERSON_NAME] But du prêt: Confort maison: meubles, tex…" at bounding box center [262, 143] width 524 height 267
click at [297, 40] on link "Analyse des besoins" at bounding box center [310, 33] width 72 height 15
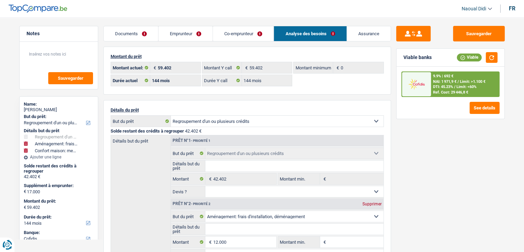
click at [186, 35] on link "Emprunteur" at bounding box center [186, 33] width 54 height 15
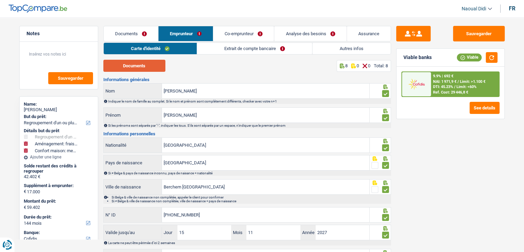
click at [143, 67] on button "Documents" at bounding box center [134, 66] width 62 height 12
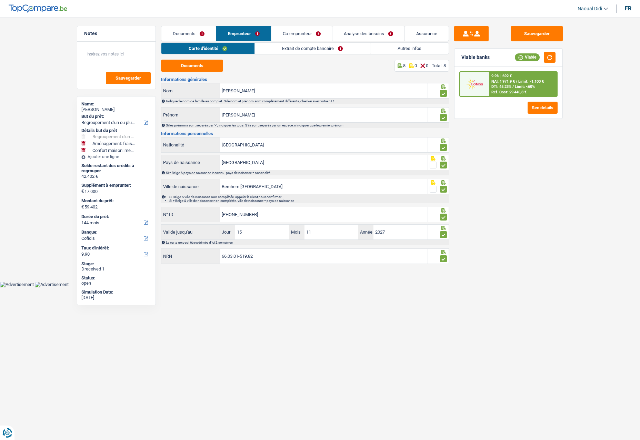
click at [293, 49] on link "Extrait de compte bancaire" at bounding box center [312, 48] width 115 height 11
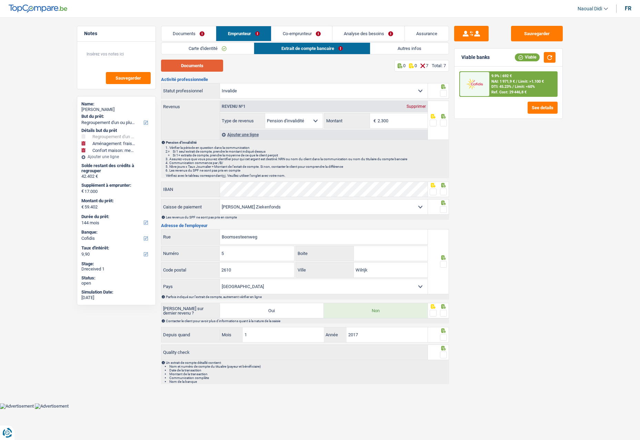
click at [192, 64] on button "Documents" at bounding box center [192, 66] width 62 height 12
click at [401, 122] on input "2.300" at bounding box center [403, 120] width 50 height 15
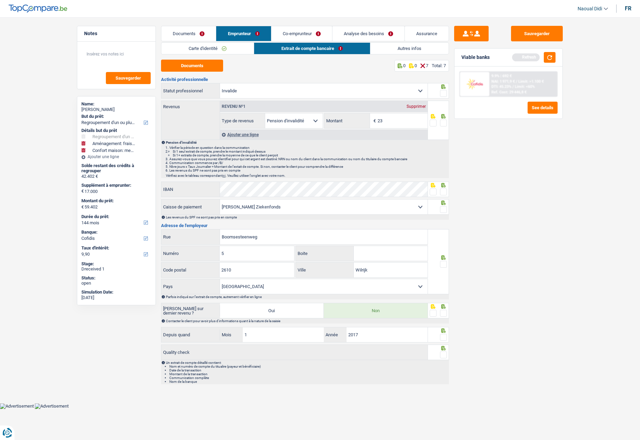
type input "2"
type input "1.314"
click at [419, 174] on div "Sauvegarder Viable banks Refresh 9.9% | 692 € NAI: 1 971,9 € / Limit: >1.100 € …" at bounding box center [508, 227] width 119 height 402
click at [211, 44] on link "Carte d'identité" at bounding box center [207, 48] width 92 height 11
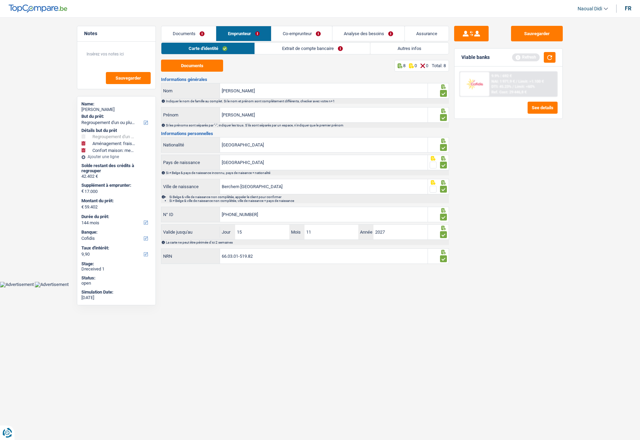
click at [277, 47] on link "Extrait de compte bancaire" at bounding box center [312, 48] width 115 height 11
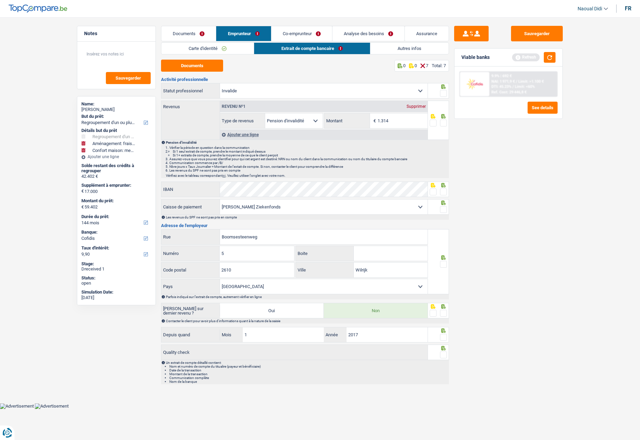
click at [203, 47] on link "Carte d'identité" at bounding box center [207, 48] width 92 height 11
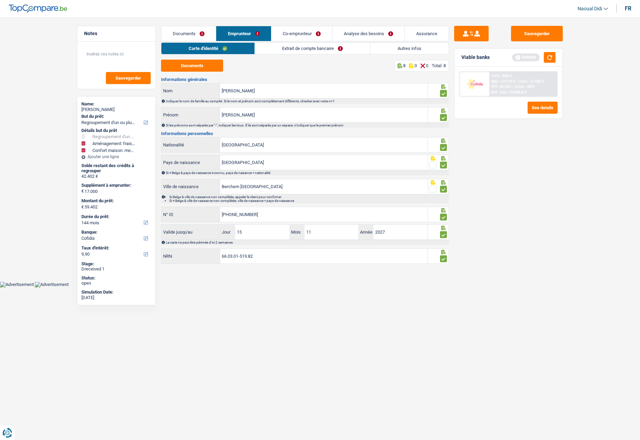
click at [292, 47] on link "Extrait de compte bancaire" at bounding box center [312, 48] width 115 height 11
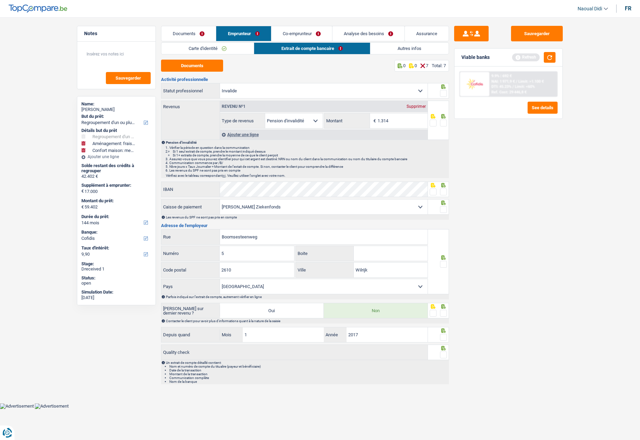
click at [419, 92] on span at bounding box center [443, 93] width 7 height 7
click at [0, 0] on input "radio" at bounding box center [0, 0] width 0 height 0
click at [419, 124] on span at bounding box center [443, 123] width 7 height 7
click at [0, 0] on input "radio" at bounding box center [0, 0] width 0 height 0
click at [419, 193] on span at bounding box center [443, 192] width 7 height 7
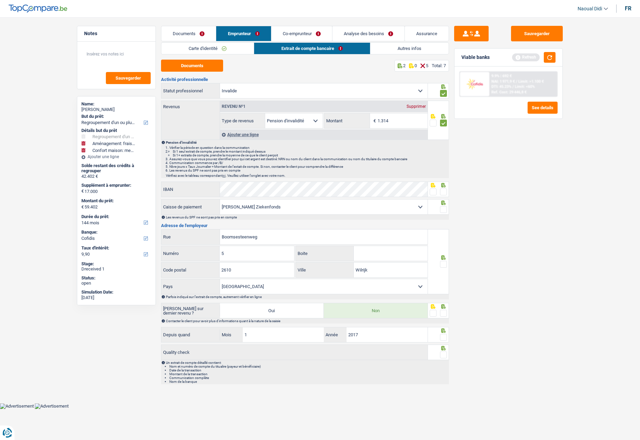
click at [0, 0] on input "radio" at bounding box center [0, 0] width 0 height 0
click at [419, 201] on span at bounding box center [443, 209] width 7 height 7
click at [0, 0] on input "radio" at bounding box center [0, 0] width 0 height 0
drag, startPoint x: 292, startPoint y: 204, endPoint x: 222, endPoint y: 204, distance: 70.3
click at [222, 201] on select "Mutualité [DEMOGRAPHIC_DATA] Mutualité Socialiste (Solidaris) SPF Sécurité Soci…" at bounding box center [324, 207] width 208 height 15
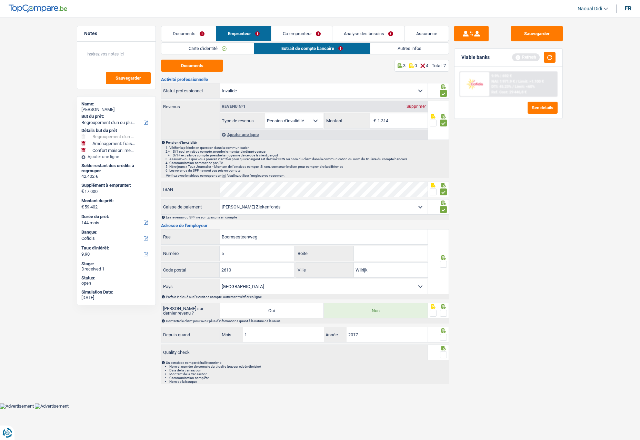
drag, startPoint x: 291, startPoint y: 209, endPoint x: 223, endPoint y: 206, distance: 68.0
click at [223, 201] on select "Mutualité [DEMOGRAPHIC_DATA] Mutualité Socialiste (Solidaris) SPF Sécurité Soci…" at bounding box center [324, 207] width 208 height 15
click at [419, 201] on span at bounding box center [443, 264] width 7 height 7
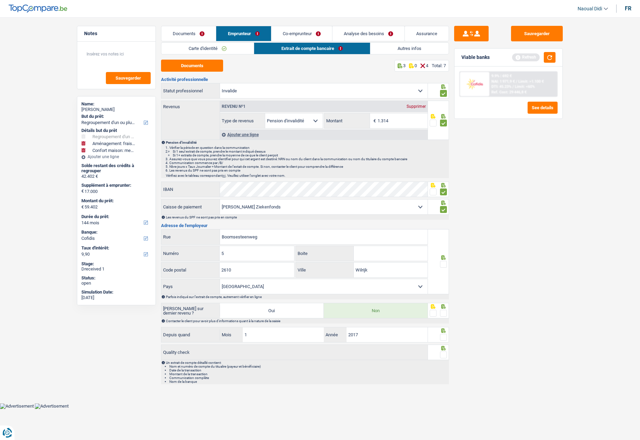
click at [0, 0] on input "radio" at bounding box center [0, 0] width 0 height 0
click at [419, 201] on span at bounding box center [443, 313] width 7 height 7
click at [0, 0] on input "radio" at bounding box center [0, 0] width 0 height 0
click at [419, 201] on div at bounding box center [443, 337] width 7 height 9
click at [419, 201] on span at bounding box center [443, 355] width 7 height 7
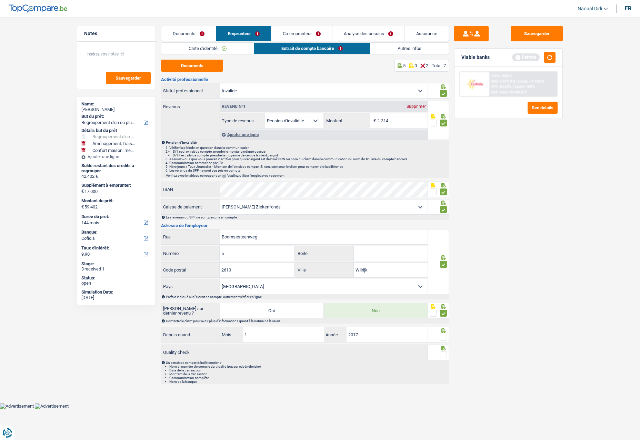
click at [0, 0] on input "radio" at bounding box center [0, 0] width 0 height 0
click at [419, 201] on span at bounding box center [443, 337] width 7 height 7
click at [0, 0] on input "radio" at bounding box center [0, 0] width 0 height 0
click at [419, 35] on button "Sauvegarder" at bounding box center [537, 34] width 52 height 16
click at [294, 32] on link "Co-emprunteur" at bounding box center [301, 33] width 61 height 15
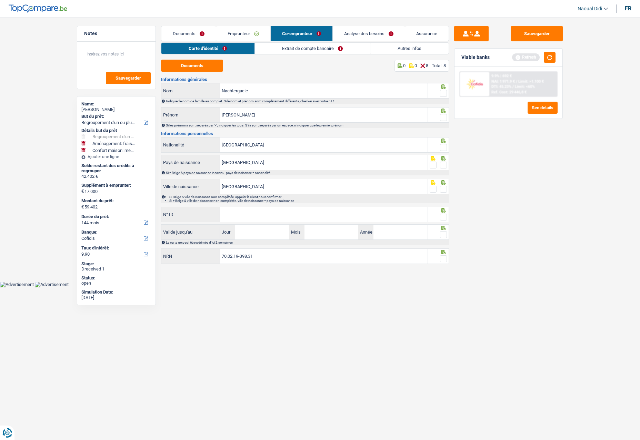
click at [209, 46] on link "Carte d'identité" at bounding box center [207, 48] width 93 height 11
click at [247, 34] on link "Emprunteur" at bounding box center [243, 33] width 54 height 15
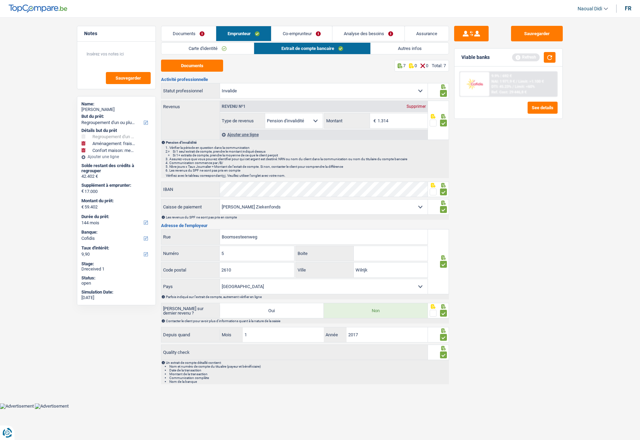
click at [296, 51] on link "Extrait de compte bancaire" at bounding box center [312, 48] width 116 height 11
click at [297, 33] on link "Co-emprunteur" at bounding box center [301, 33] width 61 height 15
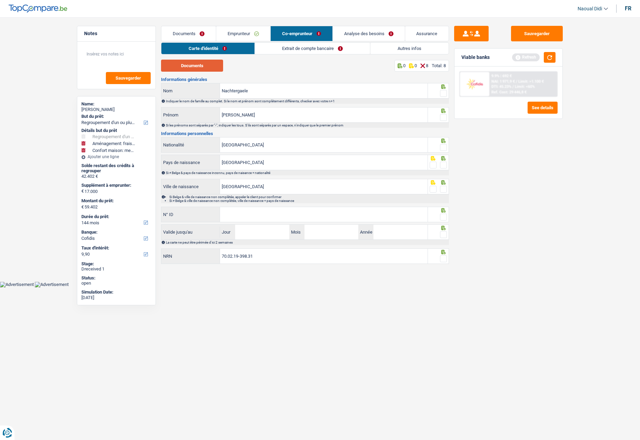
click at [196, 69] on button "Documents" at bounding box center [192, 66] width 62 height 12
click at [419, 94] on span at bounding box center [443, 93] width 7 height 7
click at [0, 0] on input "radio" at bounding box center [0, 0] width 0 height 0
click at [419, 116] on span at bounding box center [443, 117] width 7 height 7
click at [0, 0] on input "radio" at bounding box center [0, 0] width 0 height 0
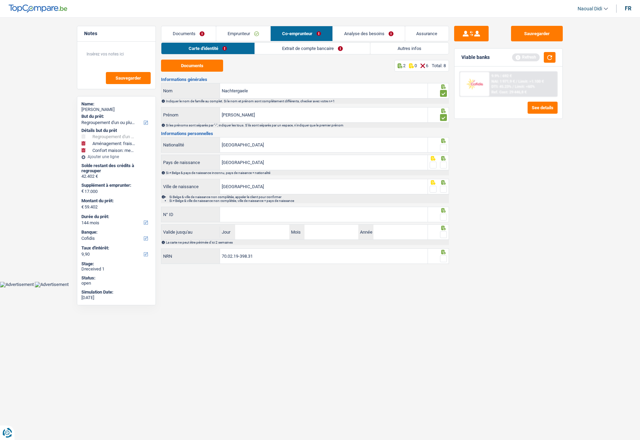
click at [419, 150] on span at bounding box center [443, 147] width 7 height 7
click at [0, 0] on input "radio" at bounding box center [0, 0] width 0 height 0
click at [419, 164] on span at bounding box center [443, 165] width 7 height 7
click at [0, 0] on input "radio" at bounding box center [0, 0] width 0 height 0
click at [419, 188] on span at bounding box center [443, 189] width 7 height 7
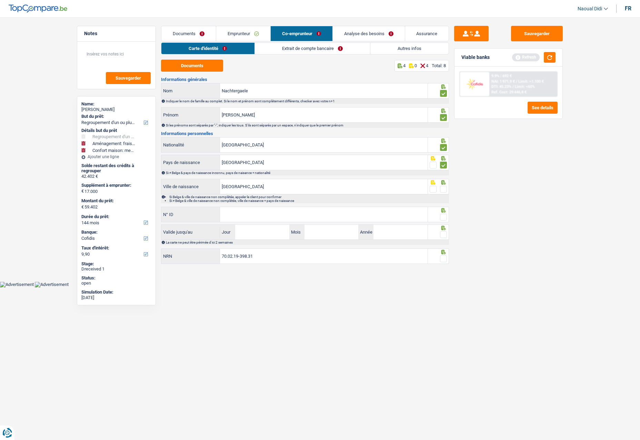
click at [0, 0] on input "radio" at bounding box center [0, 0] width 0 height 0
click at [254, 201] on input "N° ID" at bounding box center [324, 214] width 208 height 15
type input "[PHONE_NUMBER]"
click at [255, 201] on input "Jour" at bounding box center [262, 232] width 54 height 15
type input "04"
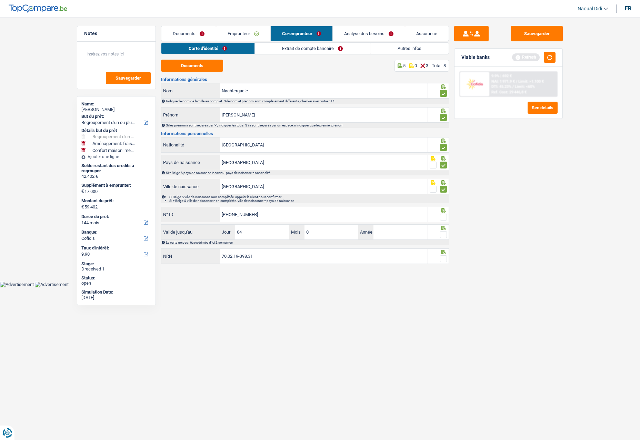
type input "03"
type input "2035"
click at [419, 201] on span at bounding box center [443, 217] width 7 height 7
click at [0, 0] on input "radio" at bounding box center [0, 0] width 0 height 0
click at [419, 201] on span at bounding box center [443, 234] width 7 height 7
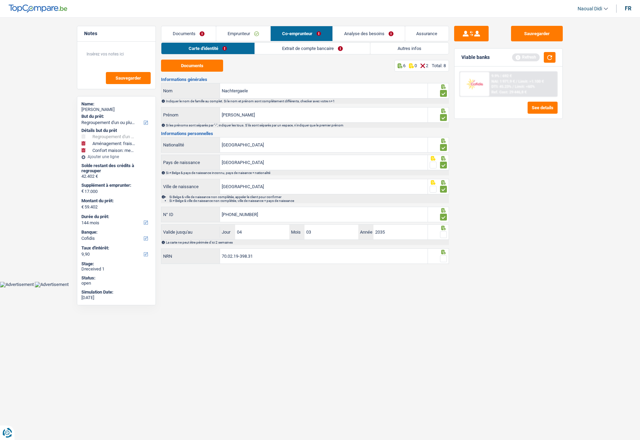
click at [0, 0] on input "radio" at bounding box center [0, 0] width 0 height 0
click at [419, 201] on span at bounding box center [443, 258] width 7 height 7
click at [0, 0] on input "radio" at bounding box center [0, 0] width 0 height 0
click at [419, 40] on button "Sauvegarder" at bounding box center [537, 34] width 52 height 16
click at [295, 50] on link "Extrait de compte bancaire" at bounding box center [312, 48] width 115 height 11
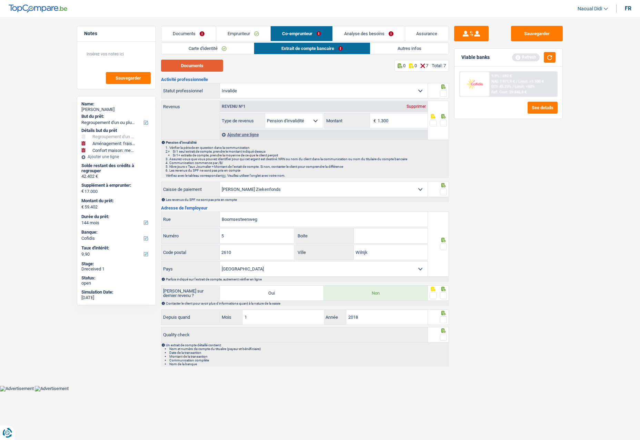
click at [205, 64] on button "Documents" at bounding box center [192, 66] width 62 height 12
click at [419, 93] on span at bounding box center [443, 93] width 7 height 7
click at [0, 0] on input "radio" at bounding box center [0, 0] width 0 height 0
click at [407, 123] on input "1.300" at bounding box center [403, 120] width 50 height 15
type input "1.331"
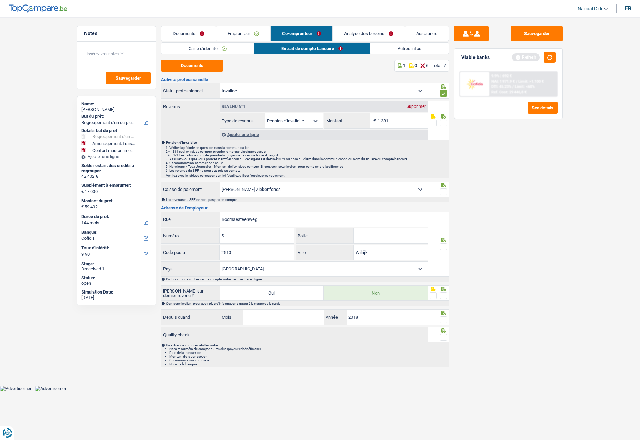
click at [419, 122] on span at bounding box center [443, 123] width 7 height 7
click at [0, 0] on input "radio" at bounding box center [0, 0] width 0 height 0
click at [419, 190] on span at bounding box center [443, 192] width 7 height 7
click at [0, 0] on input "radio" at bounding box center [0, 0] width 0 height 0
click at [419, 201] on span at bounding box center [443, 246] width 7 height 7
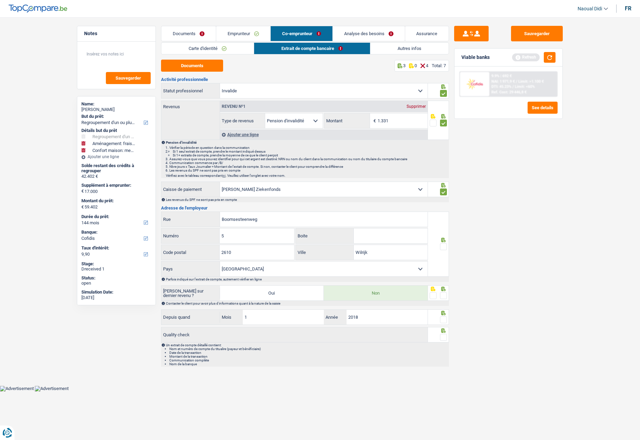
click at [0, 0] on input "radio" at bounding box center [0, 0] width 0 height 0
click at [419, 201] on span at bounding box center [443, 295] width 7 height 7
click at [0, 0] on input "radio" at bounding box center [0, 0] width 0 height 0
click at [419, 201] on span at bounding box center [443, 319] width 7 height 7
click at [0, 0] on input "radio" at bounding box center [0, 0] width 0 height 0
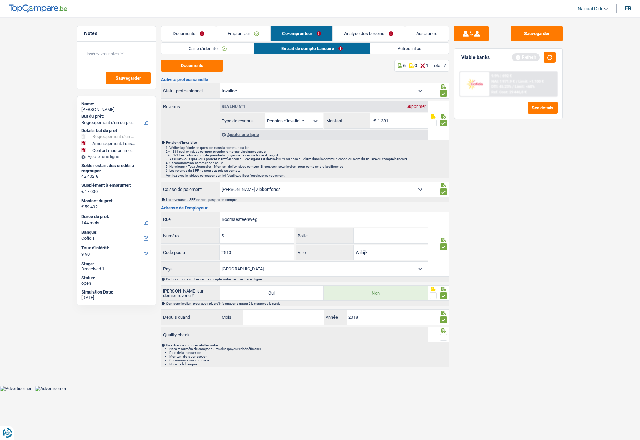
click at [419, 201] on span at bounding box center [443, 337] width 7 height 7
click at [0, 0] on input "radio" at bounding box center [0, 0] width 0 height 0
click at [419, 36] on button "Sauvegarder" at bounding box center [537, 34] width 52 height 16
click at [406, 49] on link "Autres infos" at bounding box center [410, 48] width 78 height 11
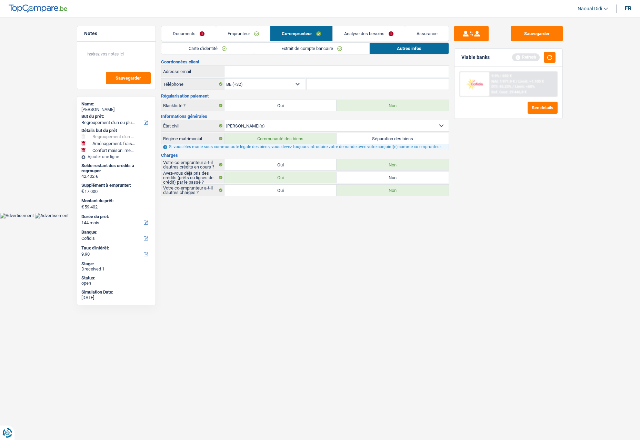
click at [228, 34] on link "Emprunteur" at bounding box center [243, 33] width 54 height 15
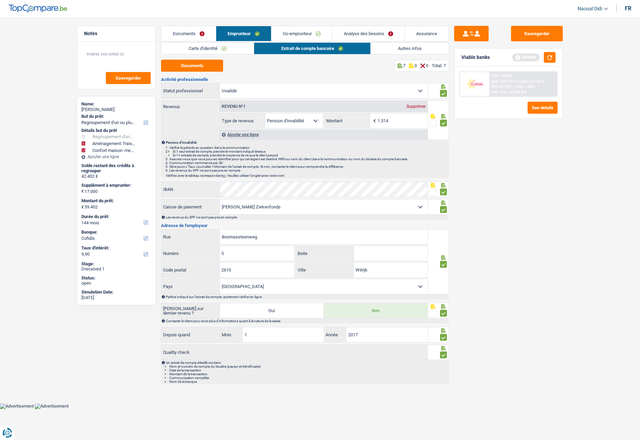
click at [409, 48] on link "Autres infos" at bounding box center [410, 48] width 78 height 11
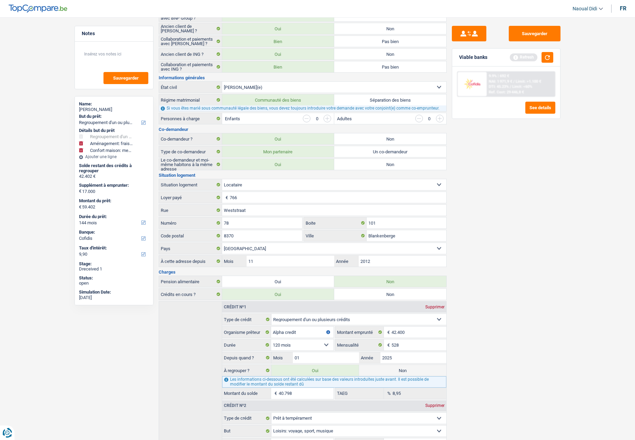
scroll to position [138, 0]
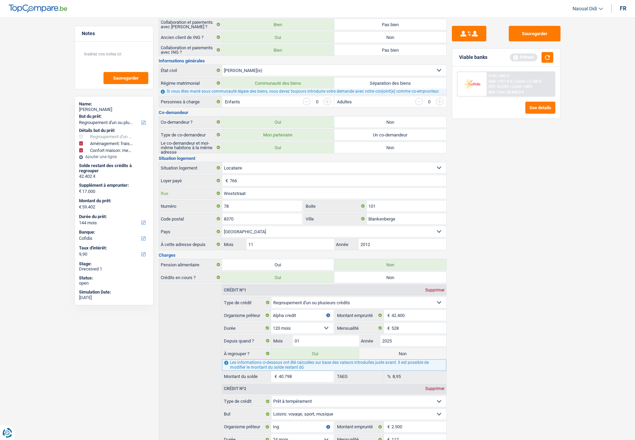
click at [254, 193] on input "Weststraat" at bounding box center [334, 193] width 224 height 11
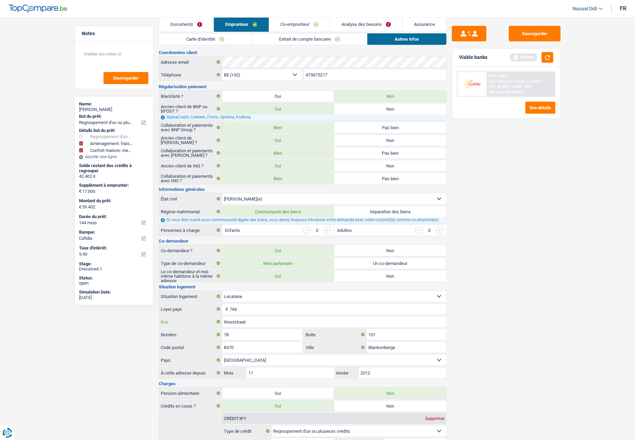
scroll to position [0, 0]
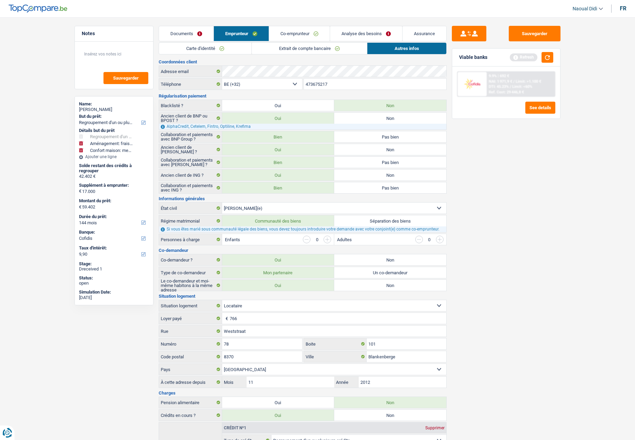
click at [281, 29] on link "Co-emprunteur" at bounding box center [299, 33] width 61 height 15
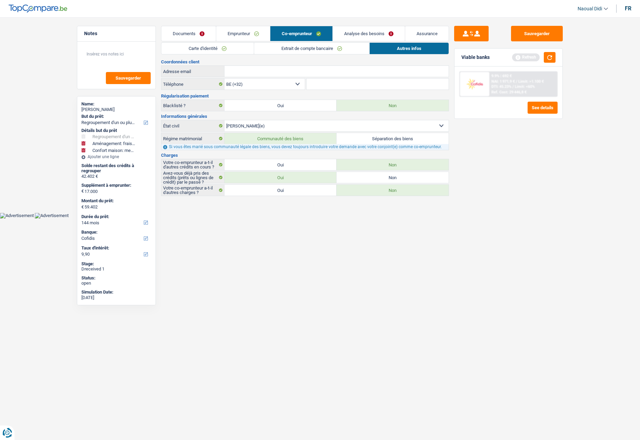
click at [190, 34] on link "Documents" at bounding box center [188, 33] width 54 height 15
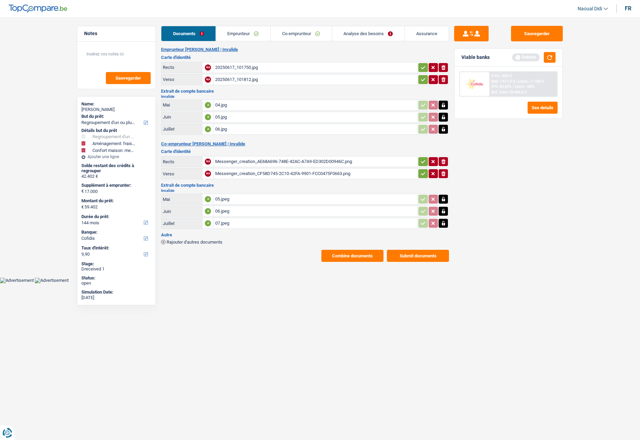
click at [237, 30] on link "Emprunteur" at bounding box center [243, 33] width 54 height 15
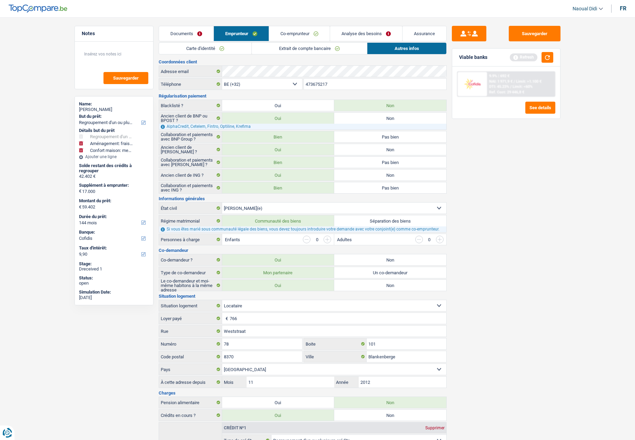
click at [305, 32] on link "Co-emprunteur" at bounding box center [299, 33] width 61 height 15
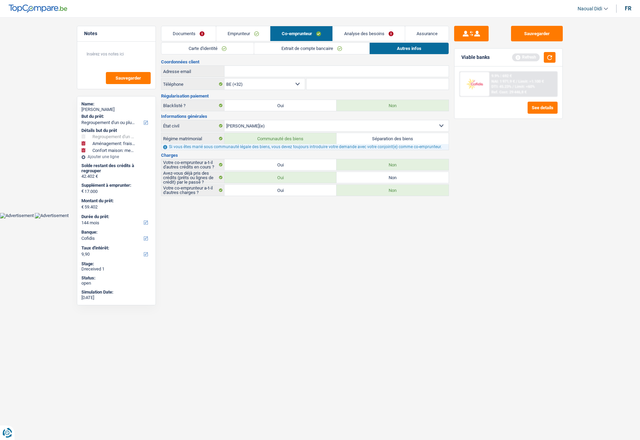
click at [349, 35] on link "Analyse des besoins" at bounding box center [369, 33] width 72 height 15
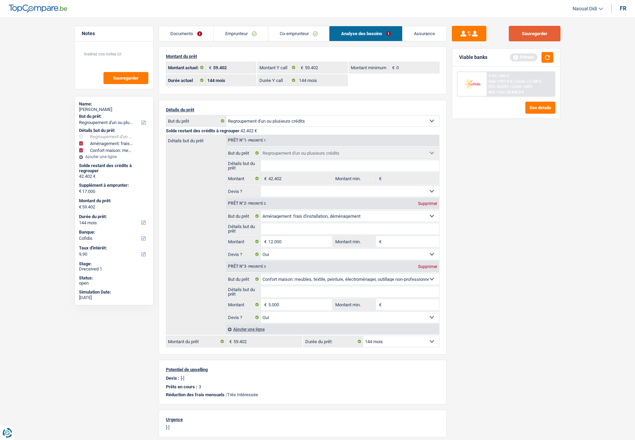
click at [419, 34] on button "Sauvegarder" at bounding box center [535, 34] width 52 height 16
click at [419, 61] on button "button" at bounding box center [547, 57] width 12 height 11
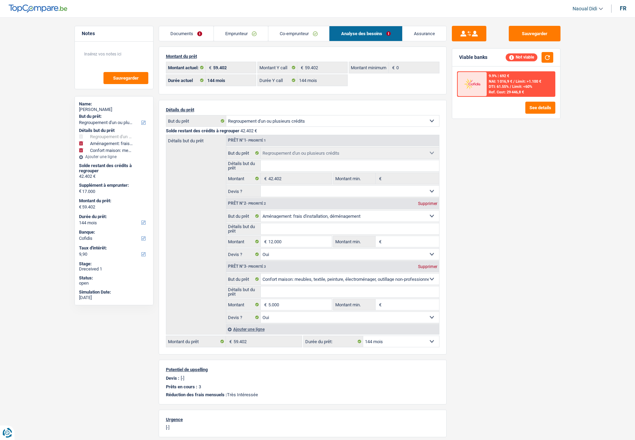
click at [222, 32] on link "Emprunteur" at bounding box center [241, 33] width 54 height 15
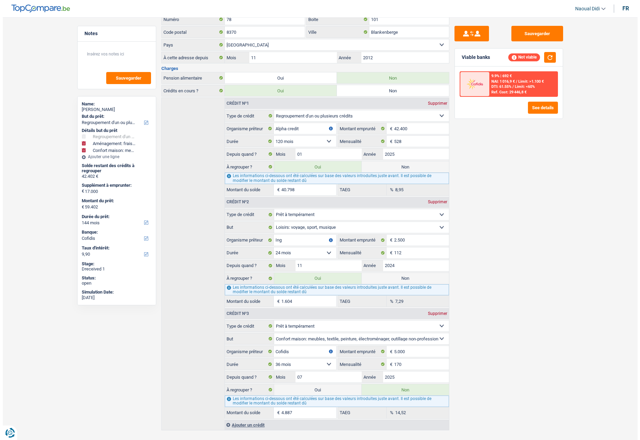
scroll to position [337, 0]
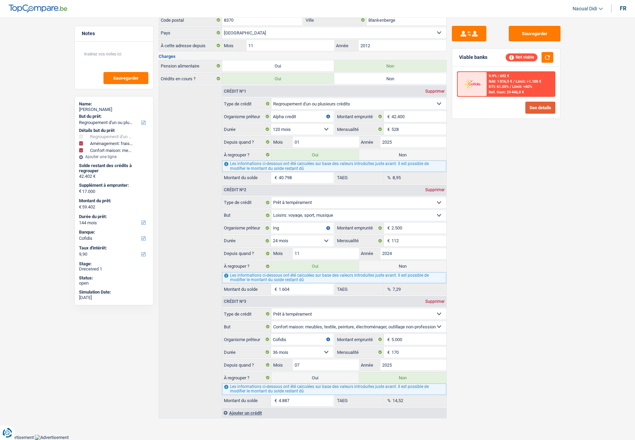
click at [419, 113] on button "See details" at bounding box center [540, 108] width 30 height 12
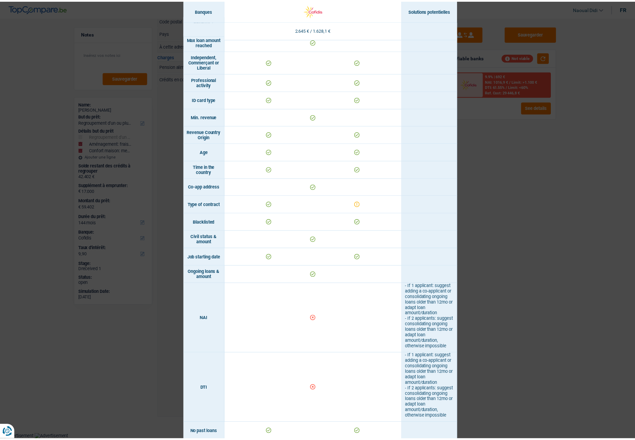
scroll to position [0, 0]
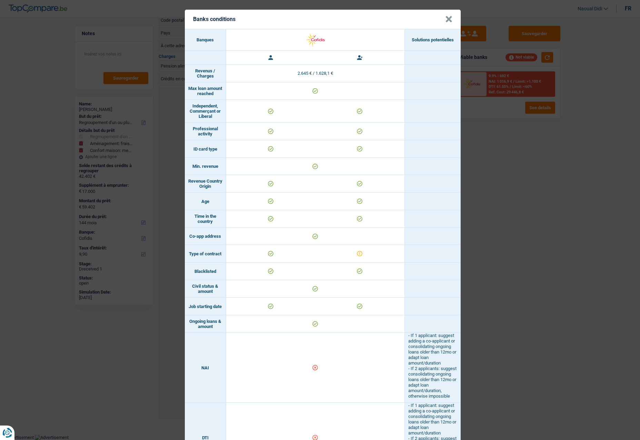
click at [419, 18] on button "×" at bounding box center [448, 19] width 7 height 7
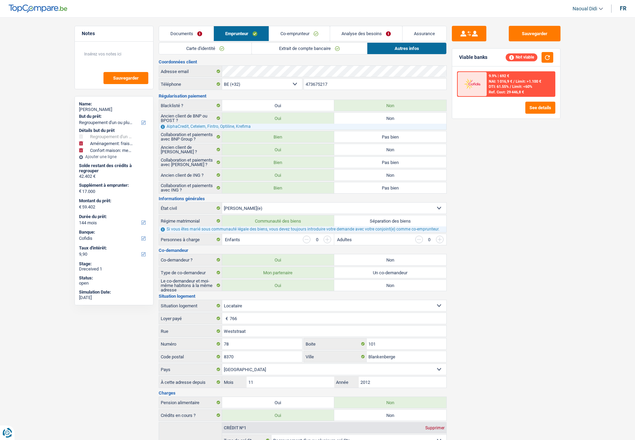
click at [183, 33] on link "Documents" at bounding box center [186, 33] width 54 height 15
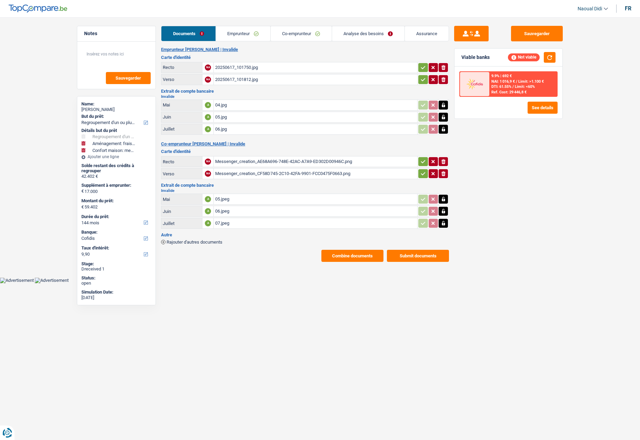
click at [222, 40] on link "Emprunteur" at bounding box center [243, 33] width 54 height 15
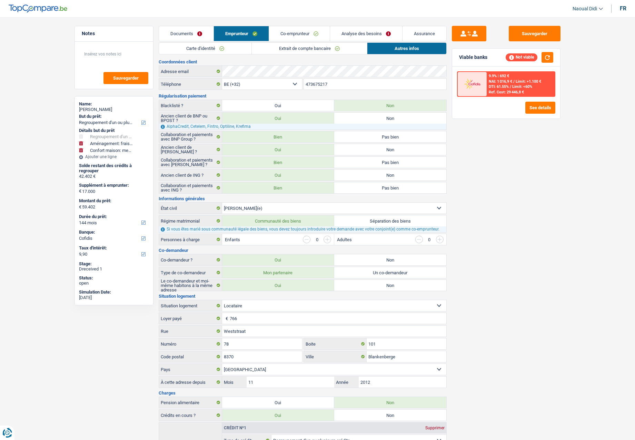
click at [419, 53] on div "Not viable" at bounding box center [529, 57] width 48 height 11
click at [419, 57] on button "button" at bounding box center [547, 57] width 12 height 11
click at [419, 110] on button "See details" at bounding box center [540, 108] width 30 height 12
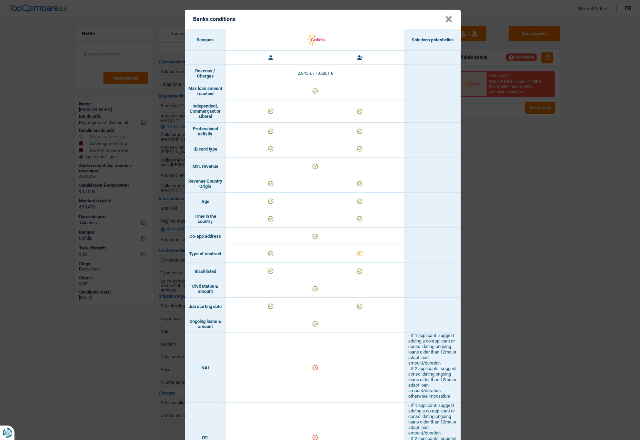
click at [419, 20] on button "×" at bounding box center [448, 19] width 7 height 7
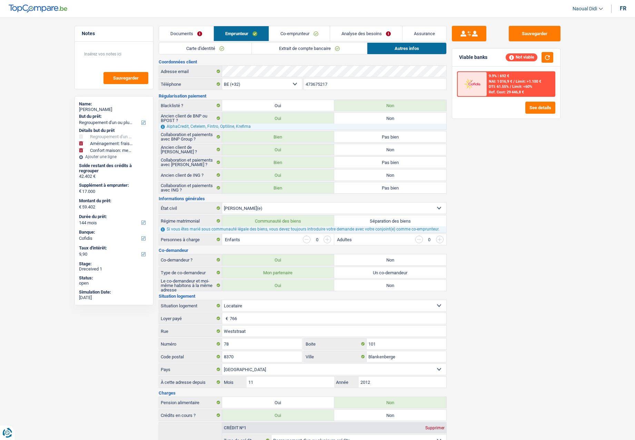
click at [372, 36] on link "Analyse des besoins" at bounding box center [366, 33] width 72 height 15
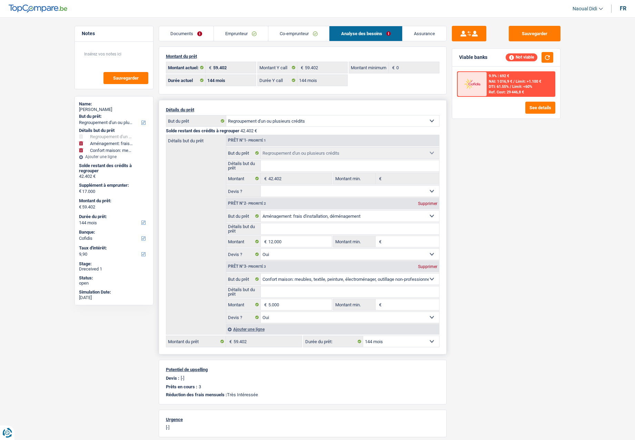
click at [419, 201] on select "12 mois 18 mois 24 mois 30 mois 36 mois 42 mois 48 mois 60 mois 72 mois 84 mois…" at bounding box center [401, 341] width 76 height 11
select select "120"
click at [363, 201] on select "12 mois 18 mois 24 mois 30 mois 36 mois 42 mois 48 mois 60 mois 72 mois 84 mois…" at bounding box center [401, 341] width 76 height 11
select select "120"
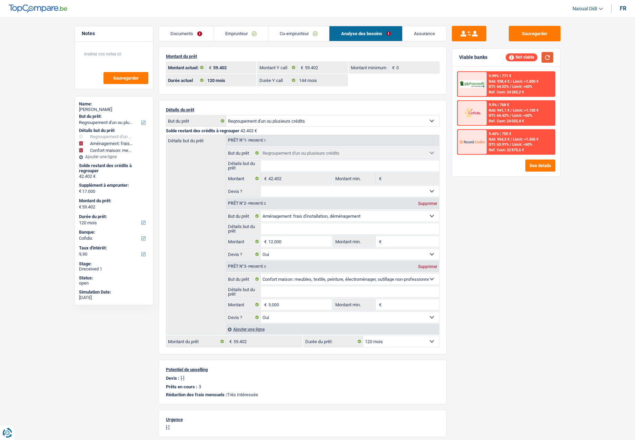
click at [419, 61] on button "button" at bounding box center [547, 57] width 12 height 11
click at [239, 36] on link "Emprunteur" at bounding box center [241, 33] width 54 height 15
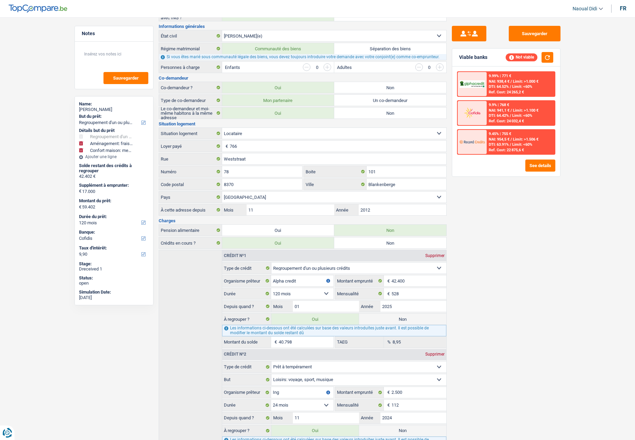
scroll to position [207, 0]
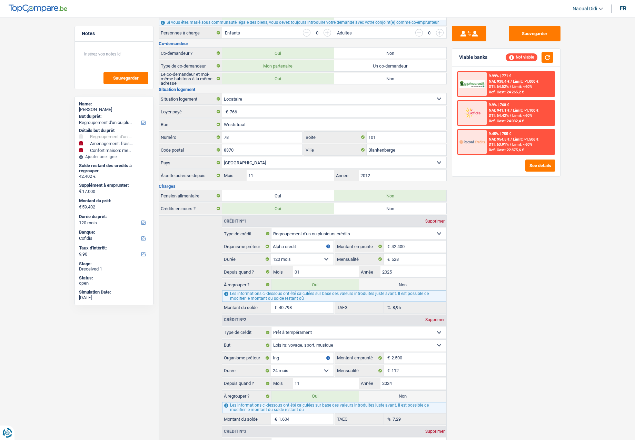
click at [398, 201] on label "Non" at bounding box center [402, 284] width 87 height 11
click at [398, 201] on input "Non" at bounding box center [402, 284] width 87 height 11
radio input "true"
type input "18.604"
select select "84"
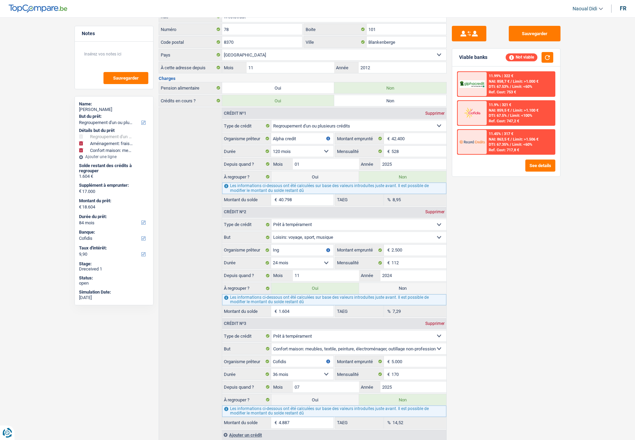
scroll to position [302, 0]
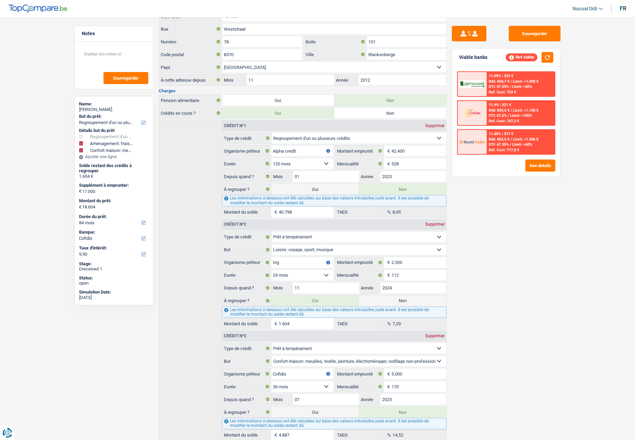
click at [315, 191] on label "Oui" at bounding box center [314, 189] width 87 height 11
click at [315, 191] on input "Oui" at bounding box center [314, 189] width 87 height 11
radio input "true"
type input "59.402"
radio input "false"
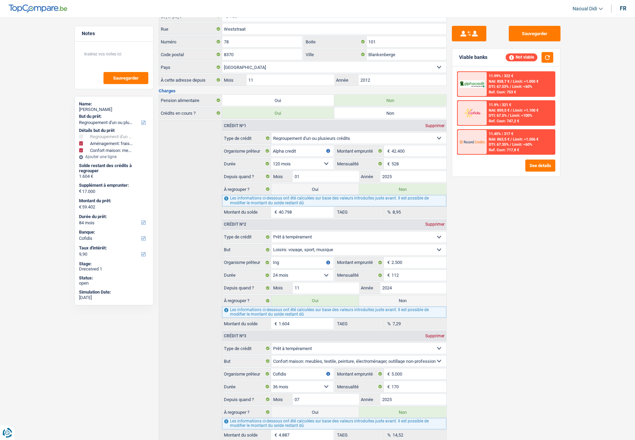
select select "144"
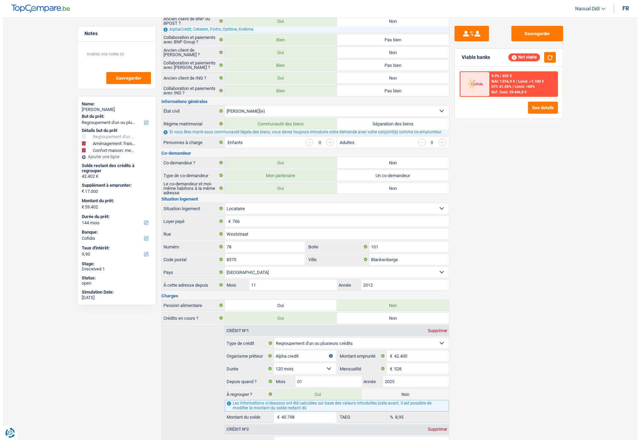
scroll to position [0, 0]
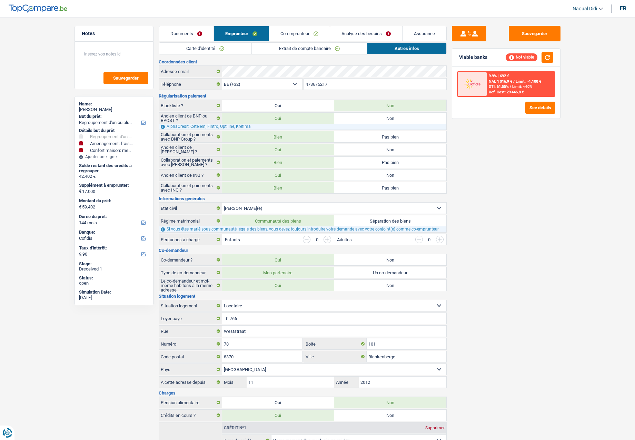
click at [374, 31] on link "Analyse des besoins" at bounding box center [366, 33] width 72 height 15
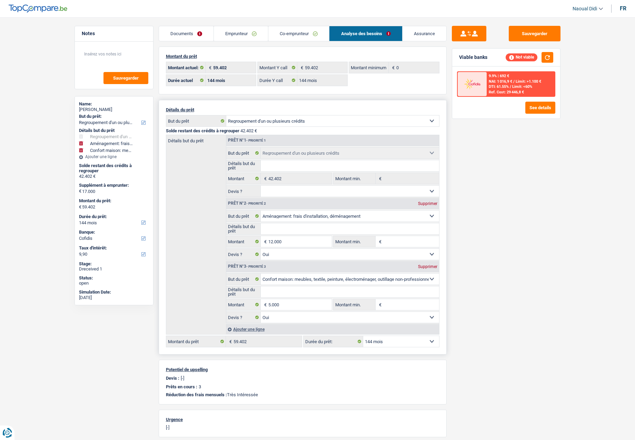
click at [400, 201] on select "12 mois 18 mois 24 mois 30 mois 36 mois 42 mois 48 mois 60 mois 72 mois 84 mois…" at bounding box center [401, 341] width 76 height 11
select select "120"
click at [363, 201] on select "12 mois 18 mois 24 mois 30 mois 36 mois 42 mois 48 mois 60 mois 72 mois 84 mois…" at bounding box center [401, 341] width 76 height 11
select select "120"
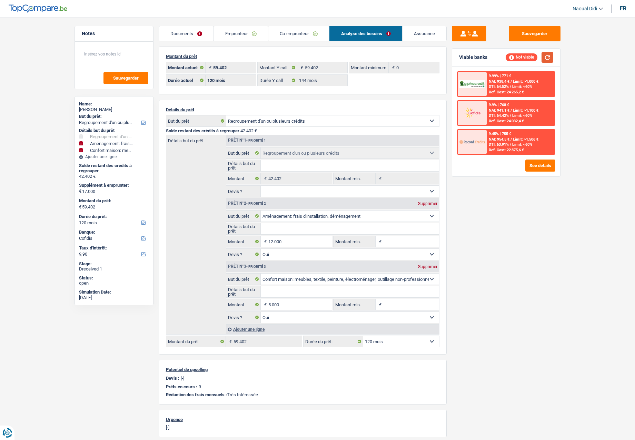
click at [419, 60] on button "button" at bounding box center [547, 57] width 12 height 11
click at [419, 170] on button "See details" at bounding box center [540, 166] width 30 height 12
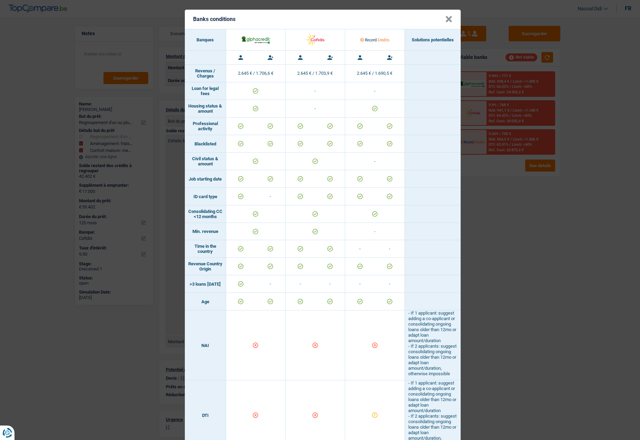
click at [419, 201] on div "Banks conditions × Banques Solutions potentielles Revenus / Charges 2.645 € / 1…" at bounding box center [320, 220] width 640 height 440
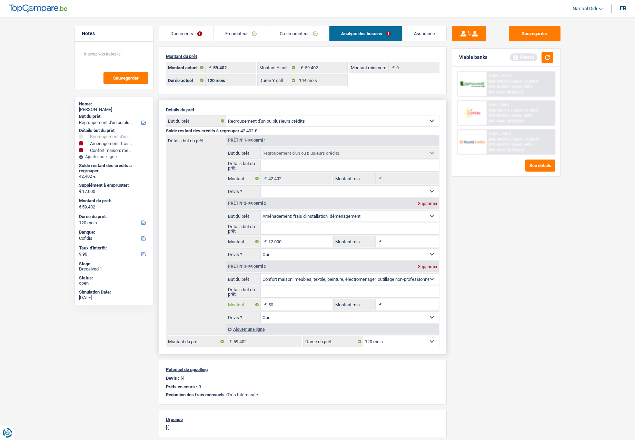
type input "50"
type input "12.050"
type input "54.452"
select select "144"
type input "54.452"
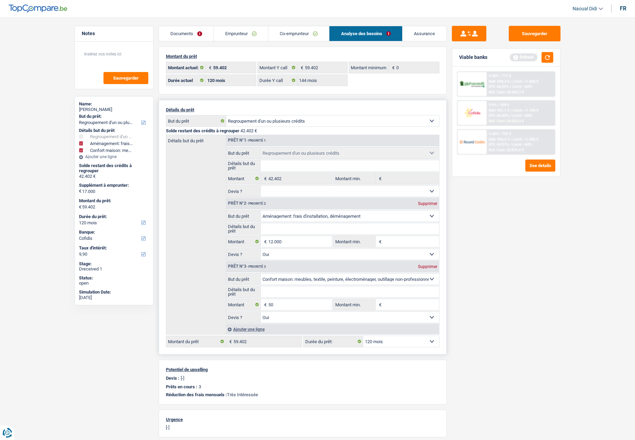
select select "144"
type input "54.452"
select select "144"
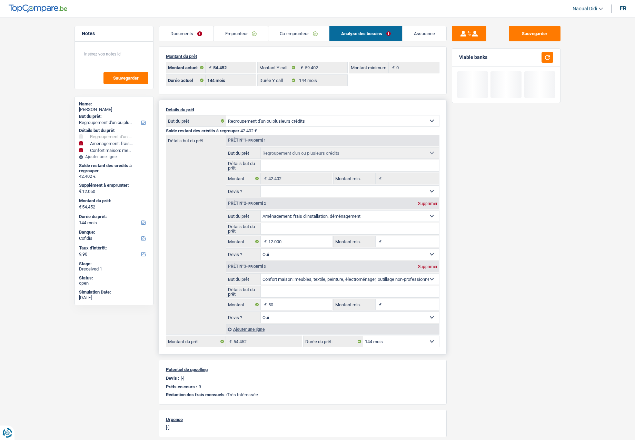
click at [419, 201] on div "Prêt n°3 - Priorité 3 Supprimer" at bounding box center [332, 266] width 213 height 11
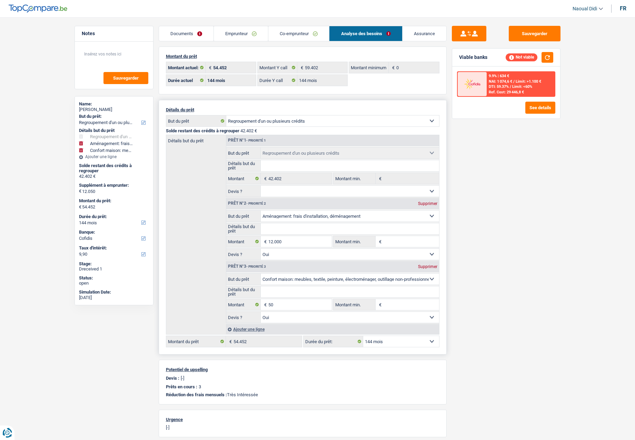
click at [419, 201] on div "Supprimer" at bounding box center [427, 267] width 23 height 4
type input "12.000"
type input "54.402"
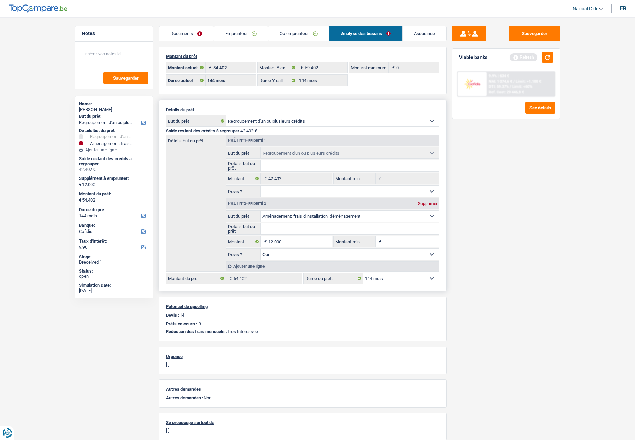
click at [392, 201] on select "12 mois 18 mois 24 mois 30 mois 36 mois 42 mois 48 mois 60 mois 72 mois 84 mois…" at bounding box center [401, 278] width 76 height 11
select select "120"
click at [363, 201] on select "12 mois 18 mois 24 mois 30 mois 36 mois 42 mois 48 mois 60 mois 72 mois 84 mois…" at bounding box center [401, 278] width 76 height 11
select select "120"
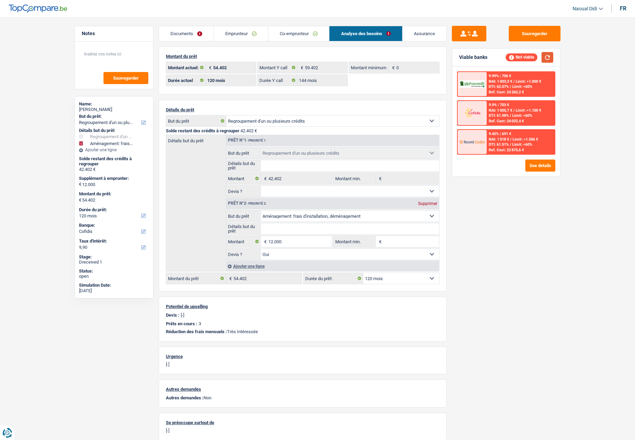
click at [419, 55] on button "button" at bounding box center [547, 57] width 12 height 11
click at [287, 201] on input "12.000" at bounding box center [299, 241] width 63 height 11
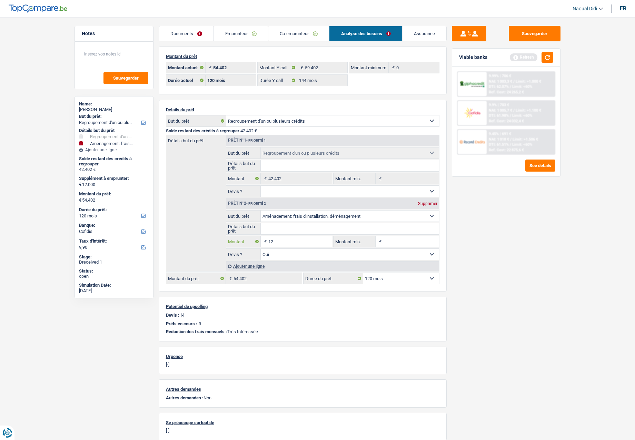
type input "1"
type input "8.000"
type input "50.402"
select select "144"
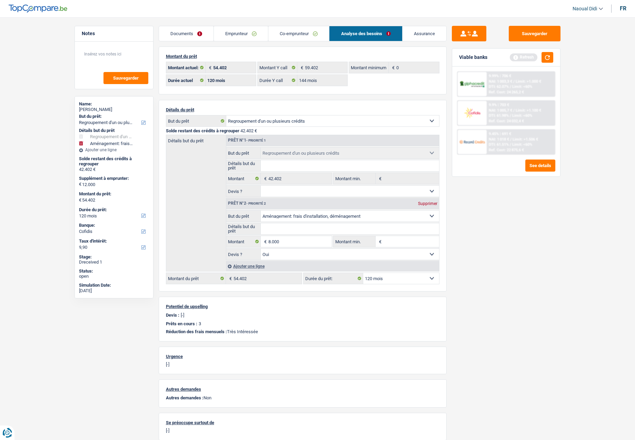
type input "50.402"
select select "144"
type input "50.402"
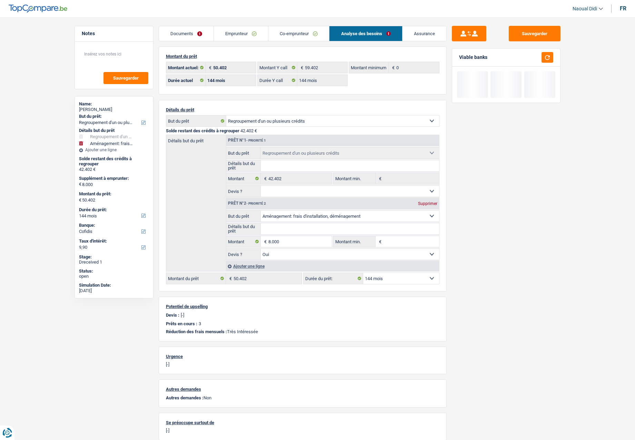
click at [416, 201] on input "Montant min." at bounding box center [411, 241] width 56 height 11
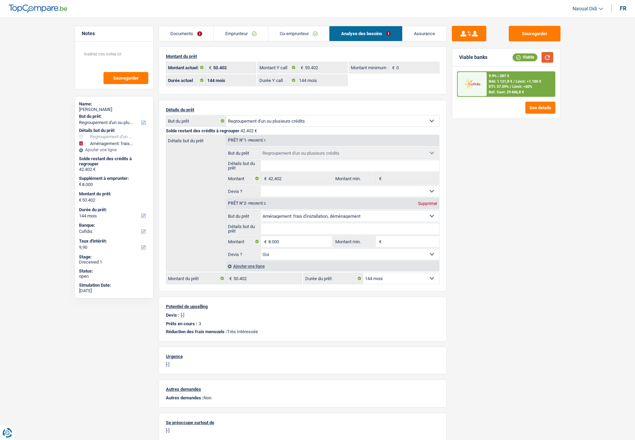
click at [419, 59] on button "button" at bounding box center [547, 57] width 12 height 11
click at [403, 201] on select "12 mois 18 mois 24 mois 30 mois 36 mois 42 mois 48 mois 60 mois 72 mois 84 mois…" at bounding box center [401, 278] width 76 height 11
select select "120"
click at [363, 201] on select "12 mois 18 mois 24 mois 30 mois 36 mois 42 mois 48 mois 60 mois 72 mois 84 mois…" at bounding box center [401, 278] width 76 height 11
select select "120"
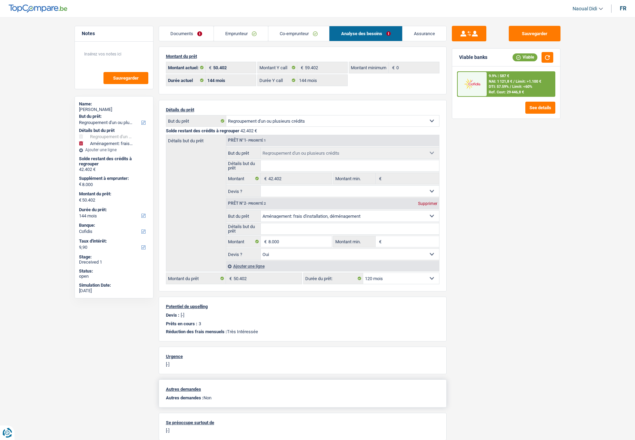
select select "120"
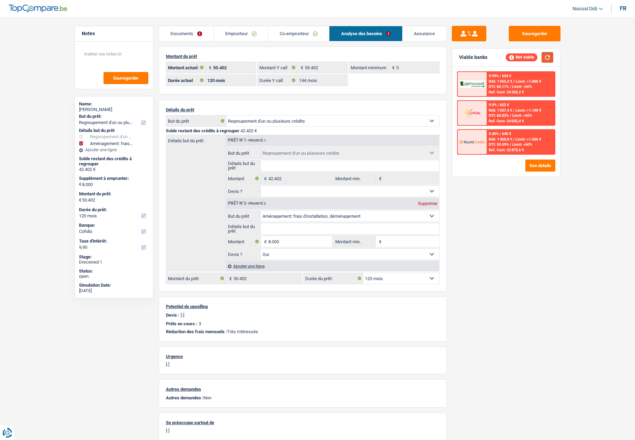
click at [419, 56] on button "button" at bounding box center [547, 57] width 12 height 11
click at [413, 201] on select "12 mois 18 mois 24 mois 30 mois 36 mois 42 mois 48 mois 60 mois 72 mois 84 mois…" at bounding box center [401, 278] width 76 height 11
select select "144"
click at [363, 201] on select "12 mois 18 mois 24 mois 30 mois 36 mois 42 mois 48 mois 60 mois 72 mois 84 mois…" at bounding box center [401, 278] width 76 height 11
select select "144"
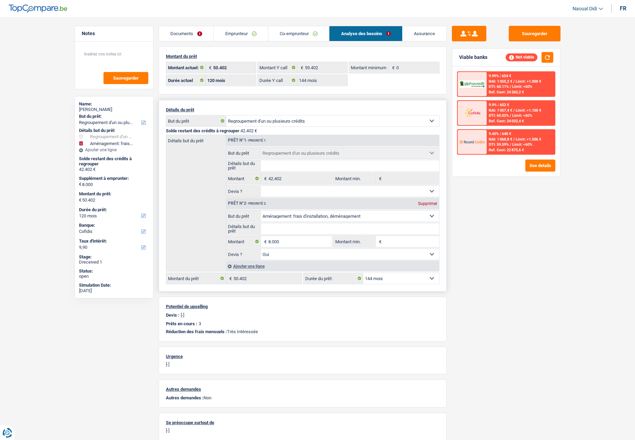
select select "144"
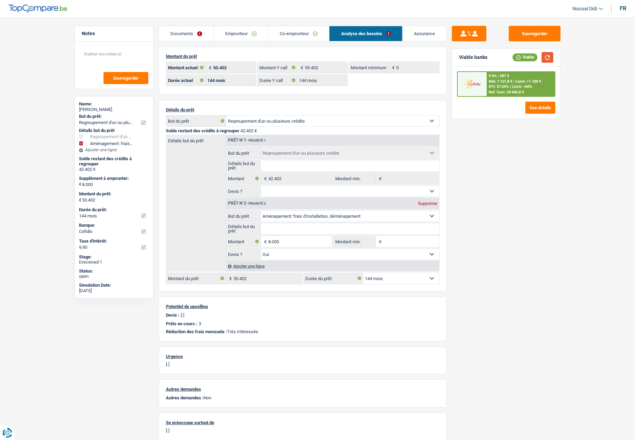
click at [419, 58] on button "button" at bounding box center [547, 57] width 12 height 11
click at [189, 37] on link "Documents" at bounding box center [186, 33] width 54 height 15
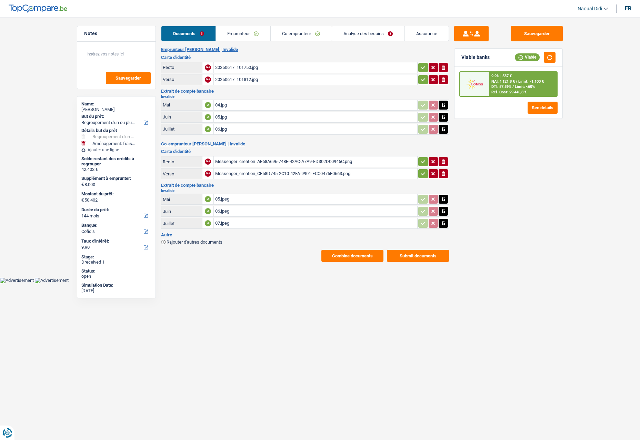
click at [419, 99] on div "9.9% | 587 € NAI: 1 121,8 € / Limit: >1.100 € DTI: 57.59% / Limit: <60% Ref. Co…" at bounding box center [508, 93] width 108 height 52
click at [419, 88] on span "DTI: 57.59%" at bounding box center [501, 86] width 20 height 4
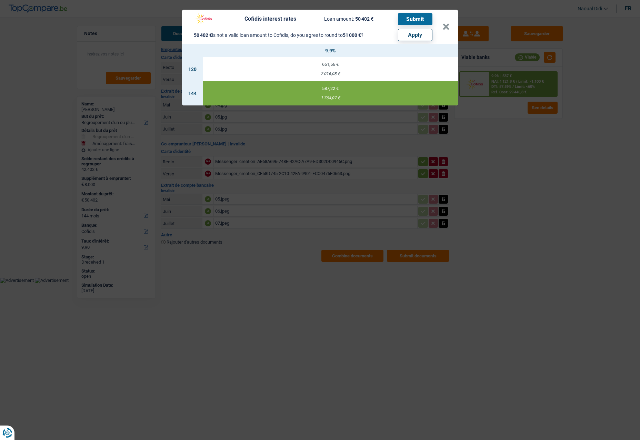
click at [353, 37] on span "51 000 €" at bounding box center [352, 35] width 18 height 6
click at [411, 33] on button "Apply" at bounding box center [415, 35] width 34 height 12
type input "8.598"
type input "51.000"
select select "other"
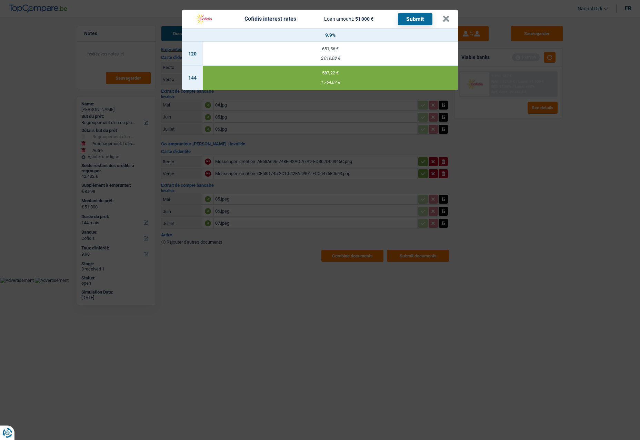
click at [330, 81] on div "1 764,07 €" at bounding box center [330, 82] width 255 height 4
click at [415, 18] on button "Submit" at bounding box center [415, 19] width 34 height 12
click at [419, 19] on button "×" at bounding box center [445, 19] width 7 height 7
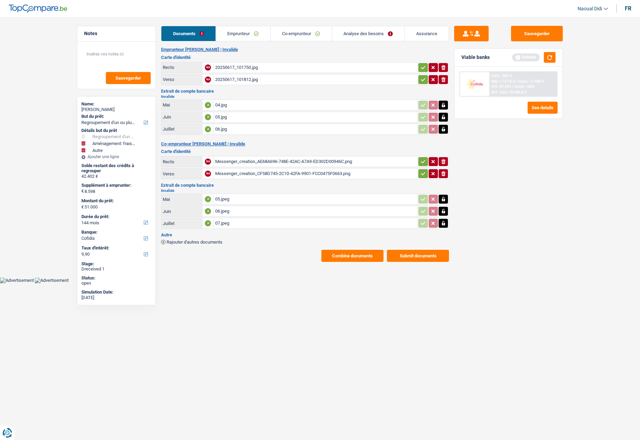
click at [419, 201] on button "Submit documents" at bounding box center [418, 256] width 62 height 12
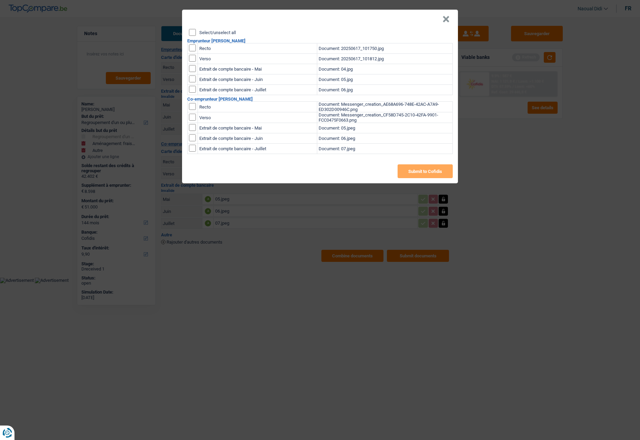
click at [191, 48] on input "checkbox" at bounding box center [192, 47] width 7 height 7
checkbox input "true"
click at [190, 51] on input "checkbox" at bounding box center [192, 47] width 7 height 7
checkbox input "true"
click at [192, 73] on td at bounding box center [193, 69] width 10 height 10
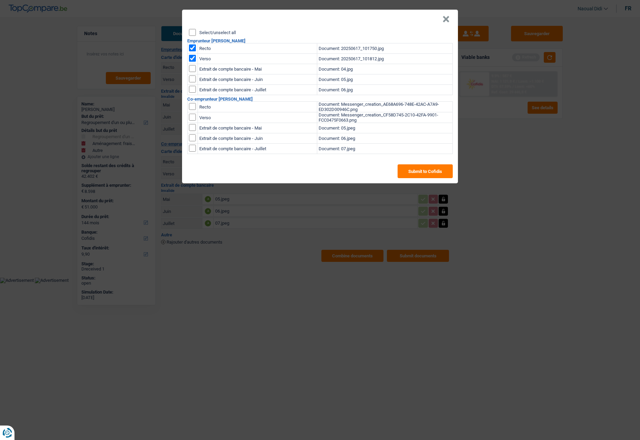
click at [192, 69] on input "checkbox" at bounding box center [192, 68] width 7 height 7
checkbox input "true"
click at [193, 72] on input "checkbox" at bounding box center [192, 68] width 7 height 7
checkbox input "true"
click at [193, 72] on input "checkbox" at bounding box center [192, 68] width 7 height 7
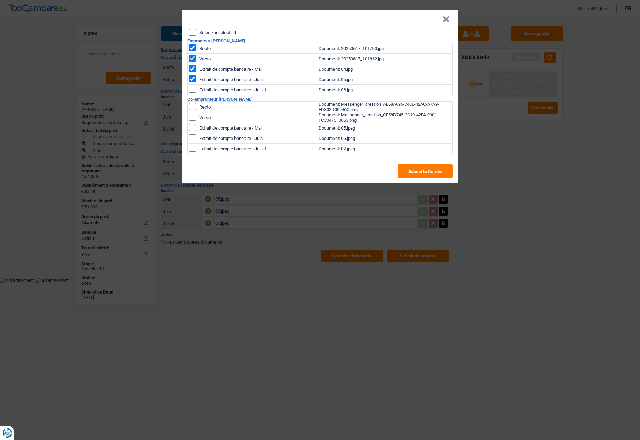
checkbox input "true"
click at [194, 108] on input "checkbox" at bounding box center [192, 106] width 7 height 7
checkbox input "true"
click at [191, 121] on td at bounding box center [193, 117] width 10 height 11
click at [191, 128] on input "checkbox" at bounding box center [192, 127] width 7 height 7
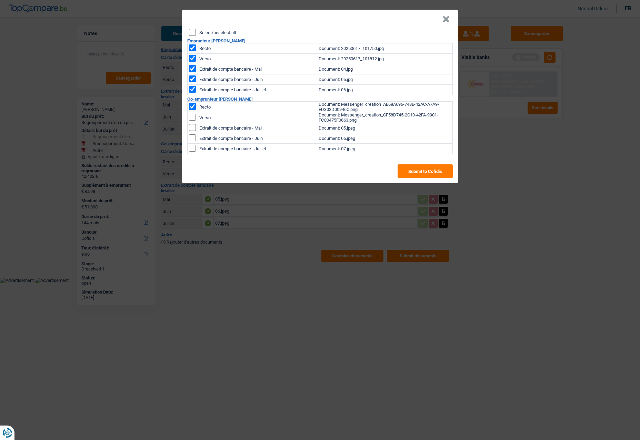
checkbox input "true"
click at [188, 119] on td at bounding box center [193, 117] width 10 height 11
click at [191, 110] on input "checkbox" at bounding box center [192, 106] width 7 height 7
checkbox input "true"
click at [193, 131] on input "checkbox" at bounding box center [192, 127] width 7 height 7
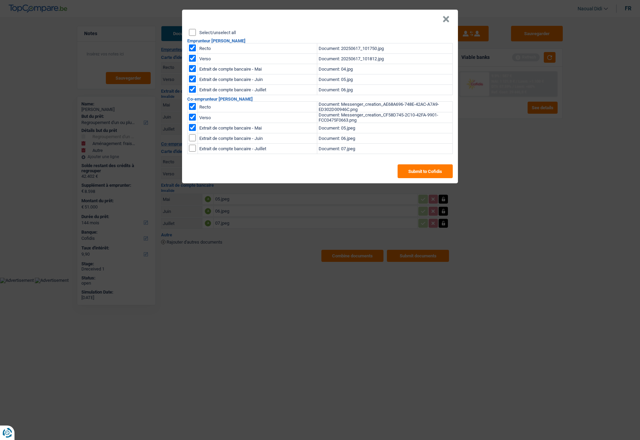
checkbox input "true"
click at [193, 131] on input "checkbox" at bounding box center [192, 127] width 7 height 7
checkbox input "true"
click at [419, 176] on button "Submit to Cofidis" at bounding box center [425, 171] width 55 height 14
click at [419, 18] on button "×" at bounding box center [445, 19] width 7 height 7
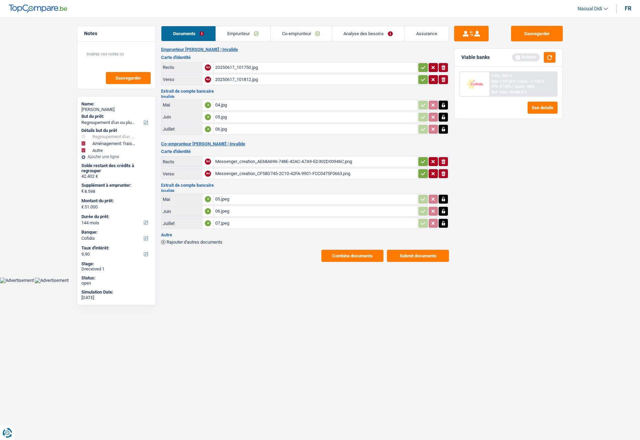
click at [354, 201] on button "Combine documents" at bounding box center [352, 256] width 62 height 12
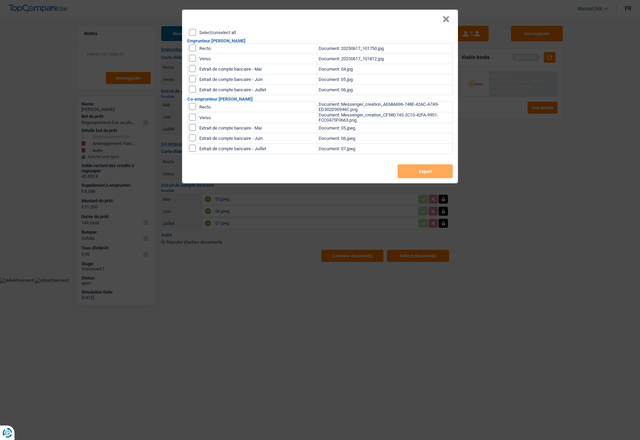
click at [194, 32] on input "Select/unselect all" at bounding box center [192, 32] width 7 height 7
checkbox input "true"
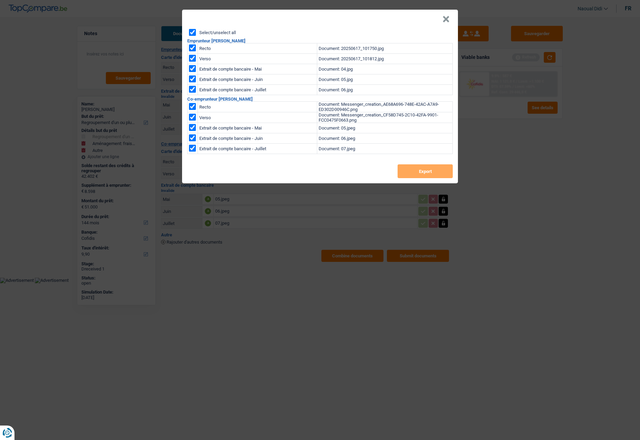
checkbox input "true"
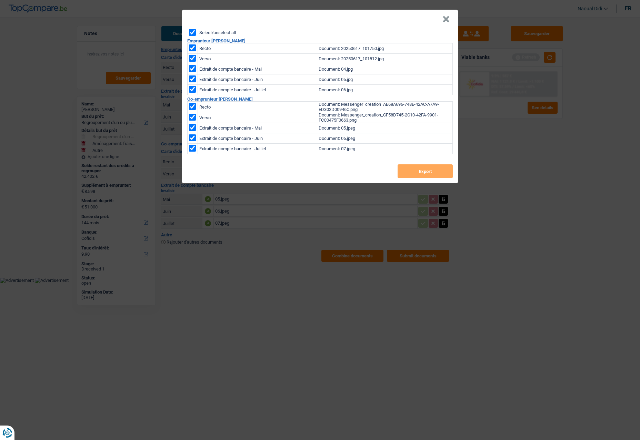
checkbox input "true"
click at [419, 171] on button "Export" at bounding box center [425, 171] width 55 height 14
click at [419, 22] on button "×" at bounding box center [445, 19] width 7 height 7
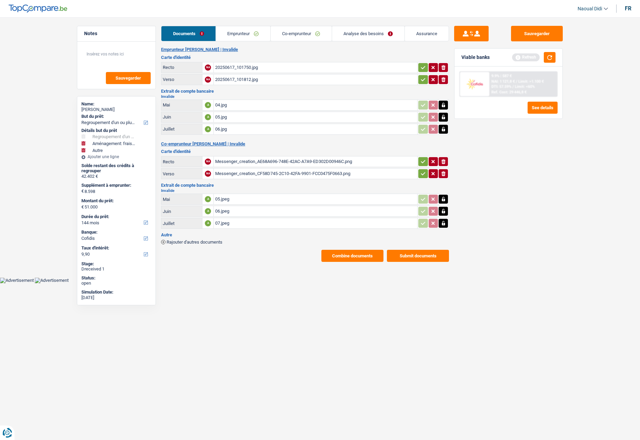
click at [243, 31] on link "Emprunteur" at bounding box center [243, 33] width 54 height 15
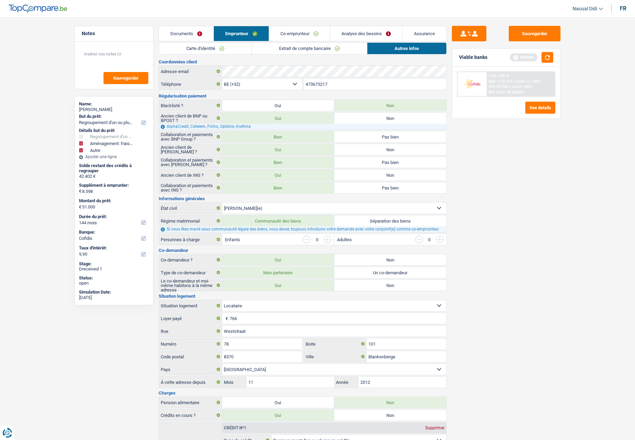
click at [189, 54] on li "Carte d'identité" at bounding box center [205, 48] width 93 height 12
click at [192, 49] on link "Carte d'identité" at bounding box center [205, 48] width 92 height 11
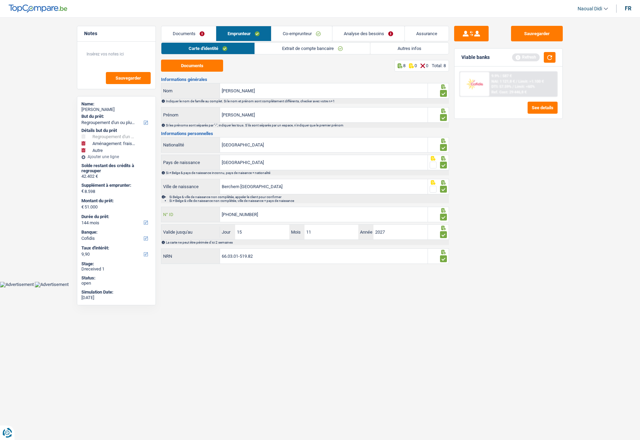
drag, startPoint x: 269, startPoint y: 217, endPoint x: 248, endPoint y: 218, distance: 20.4
click at [248, 201] on input "592-6979629-75" at bounding box center [324, 214] width 208 height 15
drag, startPoint x: 259, startPoint y: 259, endPoint x: 204, endPoint y: 260, distance: 54.8
click at [204, 201] on div "66.03.01-519.82 NRN" at bounding box center [294, 256] width 266 height 15
click at [419, 30] on button "Sauvegarder" at bounding box center [537, 34] width 52 height 16
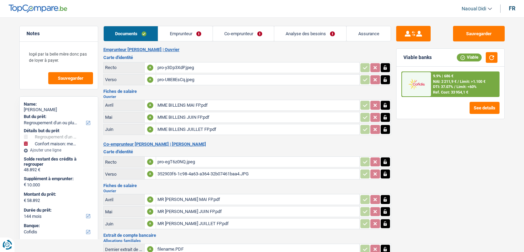
select select "refinancing"
select select "household"
select select "144"
select select "cofidis"
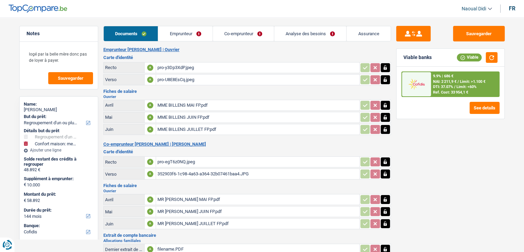
click at [241, 35] on link "Co-emprunteur" at bounding box center [243, 33] width 61 height 15
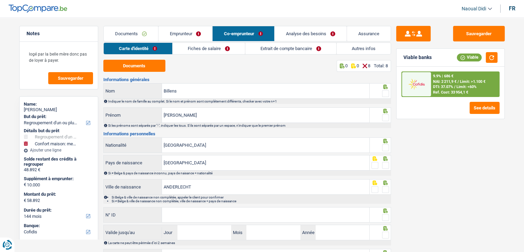
click at [297, 31] on link "Analyse des besoins" at bounding box center [311, 33] width 72 height 15
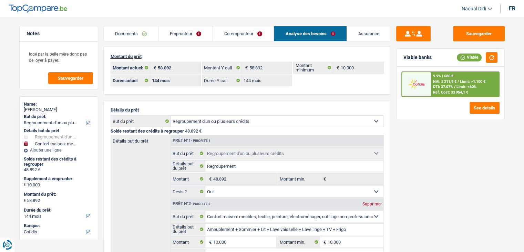
click at [133, 34] on link "Documents" at bounding box center [131, 33] width 54 height 15
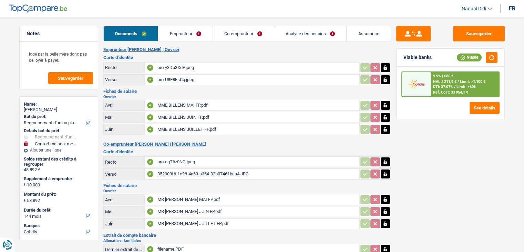
click at [177, 28] on link "Emprunteur" at bounding box center [185, 33] width 54 height 15
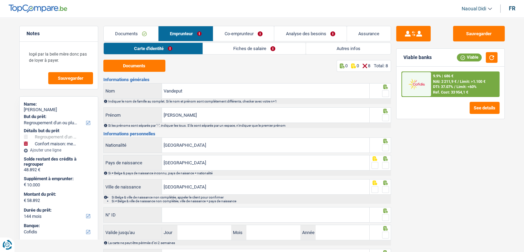
click at [144, 31] on link "Documents" at bounding box center [131, 33] width 54 height 15
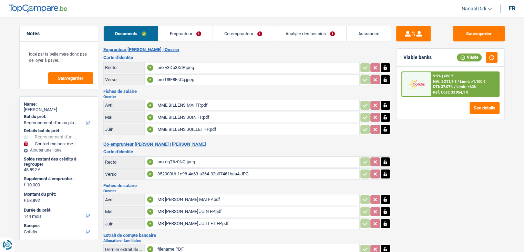
click at [177, 70] on div "pro-y3Dp3XdP.jpeg" at bounding box center [258, 67] width 201 height 10
click at [165, 78] on div "pro-U8E8EsCq.jpeg" at bounding box center [258, 79] width 201 height 10
click at [185, 160] on div "pro-egT6z0NQ.jpeg" at bounding box center [258, 162] width 201 height 10
click at [178, 171] on div "352903f6-1c98-4a63-a364-32b07461baa4.JPG" at bounding box center [258, 174] width 201 height 10
click at [175, 68] on div "pro-y3Dp3XdP.jpeg" at bounding box center [258, 67] width 201 height 10
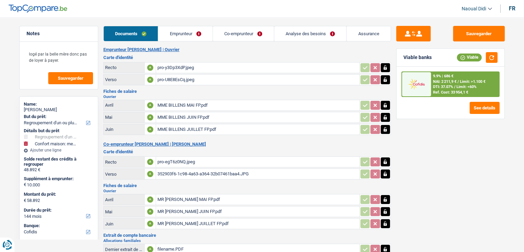
click at [184, 78] on div "pro-U8E8EsCq.jpeg" at bounding box center [258, 79] width 201 height 10
click at [184, 161] on div "pro-egT6z0NQ.jpeg" at bounding box center [258, 162] width 201 height 10
click at [186, 172] on div "352903f6-1c98-4a63-a364-32b07461baa4.JPG" at bounding box center [258, 174] width 201 height 10
click at [389, 72] on td at bounding box center [376, 67] width 32 height 11
click at [387, 69] on icon "button" at bounding box center [385, 67] width 3 height 4
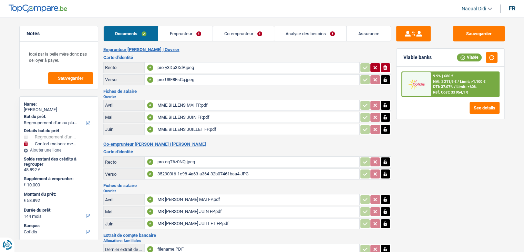
click at [385, 78] on icon "button" at bounding box center [386, 79] width 6 height 7
click at [386, 160] on icon "button" at bounding box center [385, 162] width 3 height 4
click at [386, 172] on icon "button" at bounding box center [385, 174] width 3 height 4
click at [386, 159] on icon "button" at bounding box center [385, 161] width 4 height 5
click at [383, 171] on icon "ionicons-v5-e" at bounding box center [386, 173] width 6 height 7
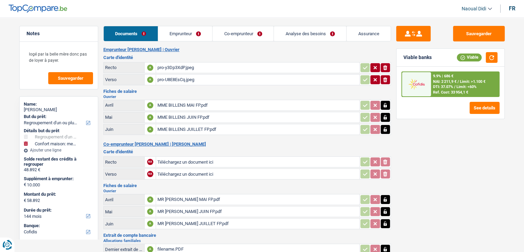
click at [383, 66] on icon "ionicons-v5-e" at bounding box center [386, 67] width 6 height 7
click at [388, 78] on icon "ionicons-v5-e" at bounding box center [386, 79] width 6 height 7
click at [178, 66] on input "Téléchargez un document ici" at bounding box center [258, 67] width 201 height 10
type input "C:\fakepath\ID MR R.jpeg"
click at [204, 78] on input "Téléchargez un document ici" at bounding box center [258, 79] width 201 height 10
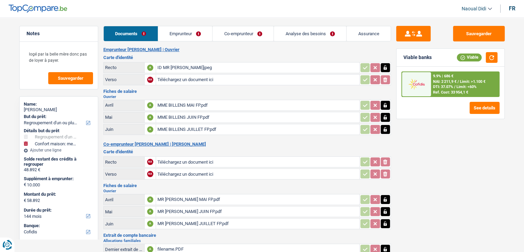
type input "C:\fakepath\ID MR V.JPG"
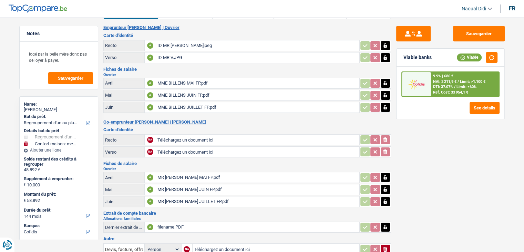
scroll to position [34, 0]
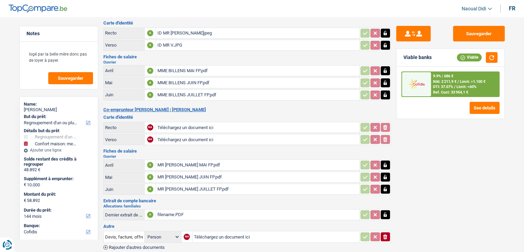
click at [177, 123] on input "Téléchargez un document ici" at bounding box center [258, 127] width 201 height 10
type input "C:\fakepath\ID MME R.jpeg"
click at [168, 135] on input "Téléchargez un document ici" at bounding box center [258, 139] width 201 height 10
type input "C:\fakepath\ID MME V.jpeg"
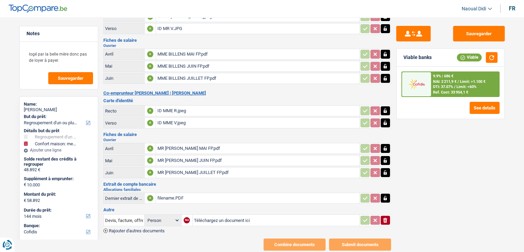
scroll to position [65, 0]
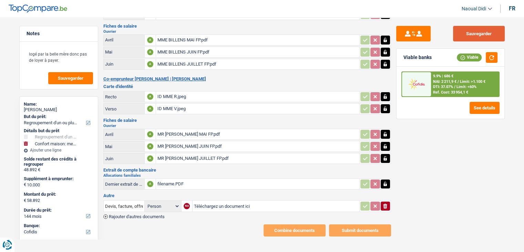
click at [493, 29] on button "Sauvegarder" at bounding box center [479, 34] width 52 height 16
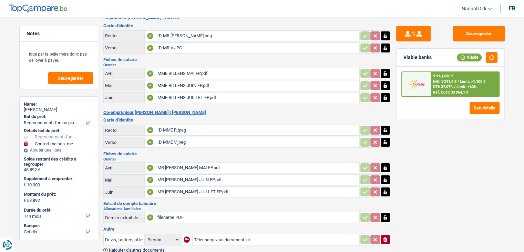
scroll to position [0, 0]
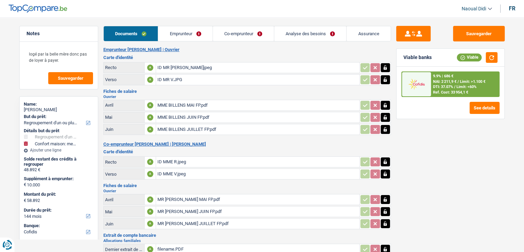
click at [164, 64] on div "ID MR [PERSON_NAME]jpeg" at bounding box center [258, 67] width 201 height 10
click at [178, 36] on link "Emprunteur" at bounding box center [185, 33] width 54 height 15
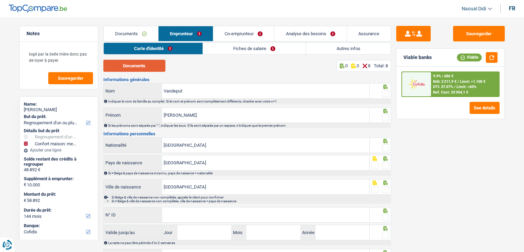
click at [139, 61] on button "Documents" at bounding box center [134, 66] width 62 height 12
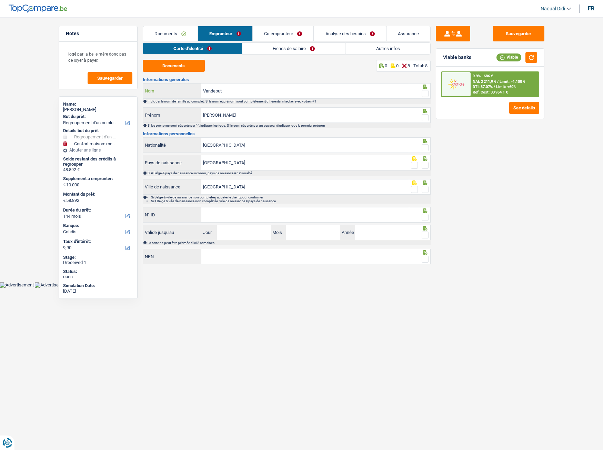
click at [249, 89] on input "Vandeput" at bounding box center [305, 90] width 208 height 15
click at [243, 90] on input "Vandeput" at bounding box center [305, 90] width 208 height 15
click at [225, 107] on div "[PERSON_NAME]" at bounding box center [276, 115] width 267 height 16
click at [228, 117] on input "[PERSON_NAME]" at bounding box center [305, 115] width 208 height 15
click at [227, 144] on input "[GEOGRAPHIC_DATA]" at bounding box center [305, 145] width 208 height 15
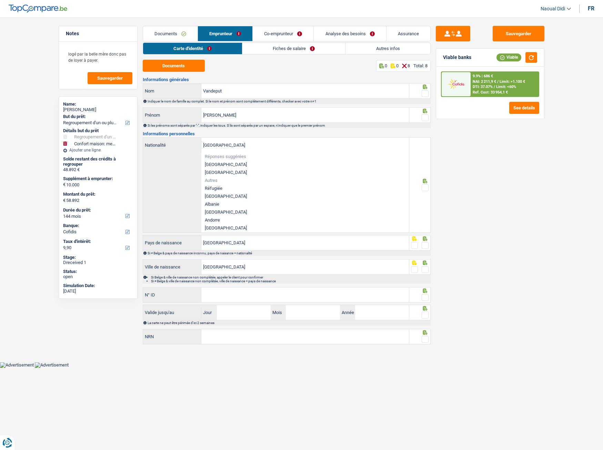
click at [186, 161] on div "[DEMOGRAPHIC_DATA] Nationalité Réponses suggérées [GEOGRAPHIC_DATA] Luxembourg …" at bounding box center [276, 185] width 266 height 95
click at [169, 177] on div "[DEMOGRAPHIC_DATA] Nationalité Réponses suggérées [GEOGRAPHIC_DATA] Luxembourg …" at bounding box center [276, 185] width 266 height 95
click at [467, 210] on div "Sauvegarder Viable banks Viable 9.9% | 686 € NAI: 2 211,9 € / Limit: >1.100 € D…" at bounding box center [490, 231] width 119 height 411
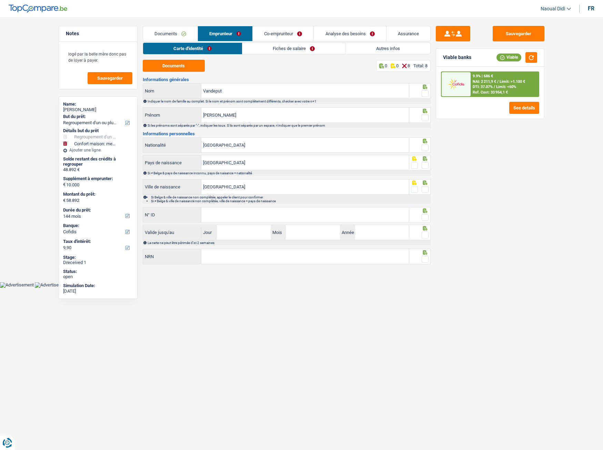
click at [426, 96] on span at bounding box center [425, 93] width 7 height 7
click at [0, 0] on input "radio" at bounding box center [0, 0] width 0 height 0
click at [426, 119] on span at bounding box center [425, 117] width 7 height 7
click at [0, 0] on input "radio" at bounding box center [0, 0] width 0 height 0
click at [426, 149] on span at bounding box center [425, 147] width 7 height 7
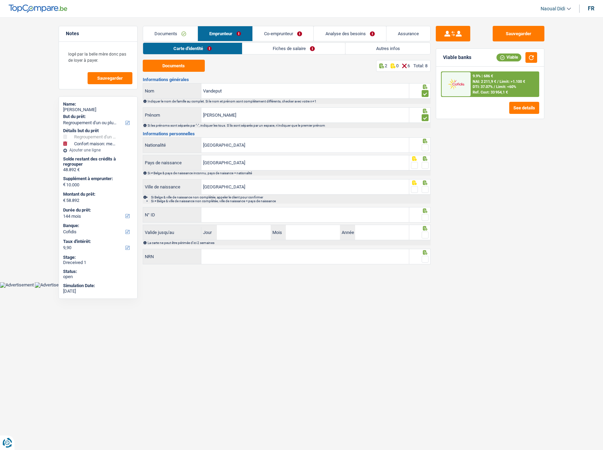
click at [0, 0] on input "radio" at bounding box center [0, 0] width 0 height 0
click at [422, 166] on span at bounding box center [425, 165] width 7 height 7
click at [0, 0] on input "radio" at bounding box center [0, 0] width 0 height 0
click at [425, 190] on span at bounding box center [425, 189] width 7 height 7
click at [0, 0] on input "radio" at bounding box center [0, 0] width 0 height 0
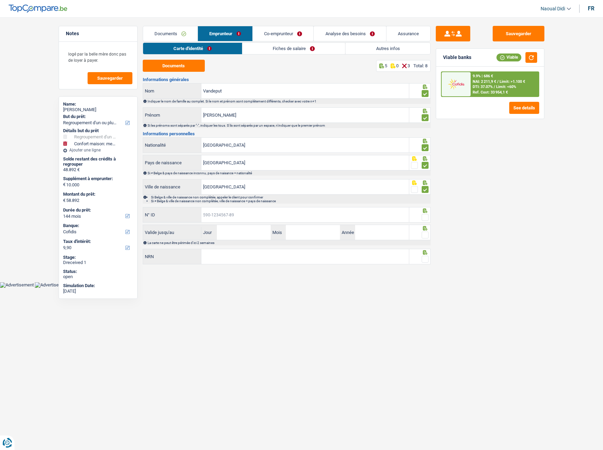
click at [220, 211] on input "N° ID" at bounding box center [305, 214] width 208 height 15
type input "[PHONE_NUMBER]"
click at [236, 233] on input "Jour" at bounding box center [244, 232] width 54 height 15
type input "14"
type input "05"
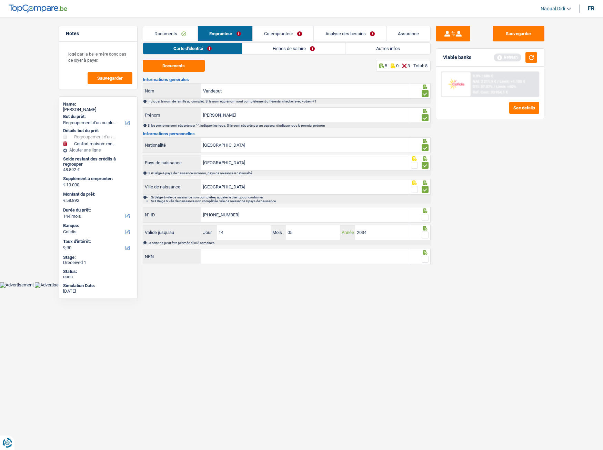
type input "2034"
click at [233, 251] on input "NRN" at bounding box center [305, 256] width 208 height 15
type input "90.07.09-385.23"
click at [245, 215] on input "[PHONE_NUMBER]" at bounding box center [305, 214] width 208 height 15
click at [424, 217] on span at bounding box center [425, 217] width 7 height 7
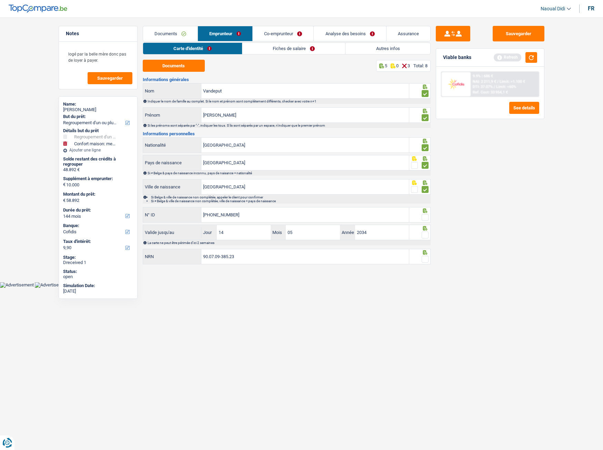
click at [0, 0] on input "radio" at bounding box center [0, 0] width 0 height 0
click at [424, 234] on span at bounding box center [425, 234] width 7 height 7
click at [0, 0] on input "radio" at bounding box center [0, 0] width 0 height 0
click at [426, 251] on span at bounding box center [425, 258] width 7 height 7
click at [0, 0] on input "radio" at bounding box center [0, 0] width 0 height 0
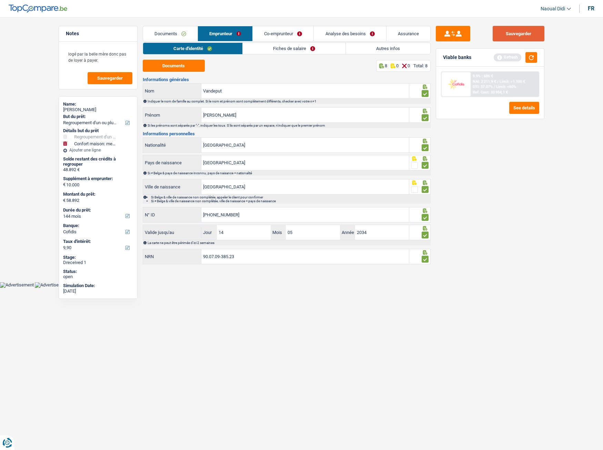
click at [524, 32] on button "Sauvegarder" at bounding box center [519, 34] width 52 height 16
click at [281, 48] on link "Fiches de salaire" at bounding box center [294, 48] width 103 height 11
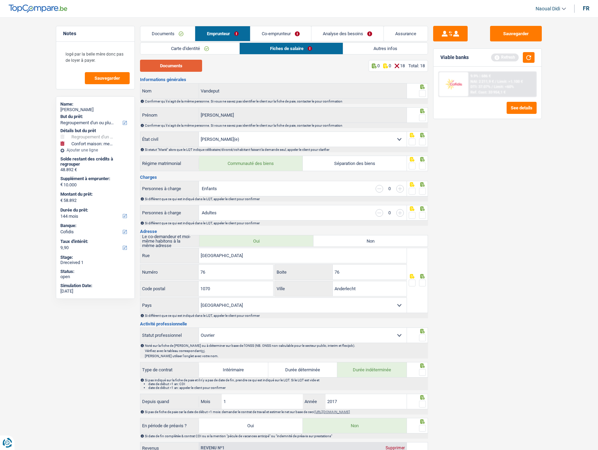
click at [173, 65] on button "Documents" at bounding box center [171, 66] width 62 height 12
click at [164, 32] on link "Documents" at bounding box center [167, 33] width 54 height 15
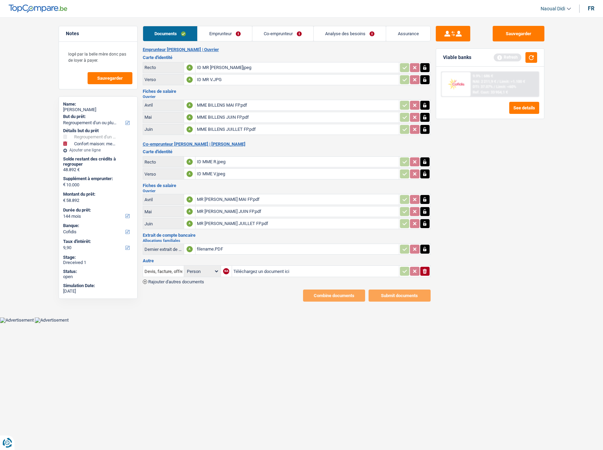
click at [220, 199] on div "MR [PERSON_NAME] MAI FP.pdf" at bounding box center [297, 199] width 201 height 10
drag, startPoint x: 223, startPoint y: 200, endPoint x: 209, endPoint y: 200, distance: 14.1
click at [209, 200] on div "MR [PERSON_NAME] MAI FP.pdf" at bounding box center [297, 199] width 201 height 10
click at [226, 209] on div "MR [PERSON_NAME] JUIN FP.pdf" at bounding box center [297, 211] width 201 height 10
click at [215, 210] on div "MR [PERSON_NAME] JUIN FP.pdf" at bounding box center [297, 211] width 201 height 10
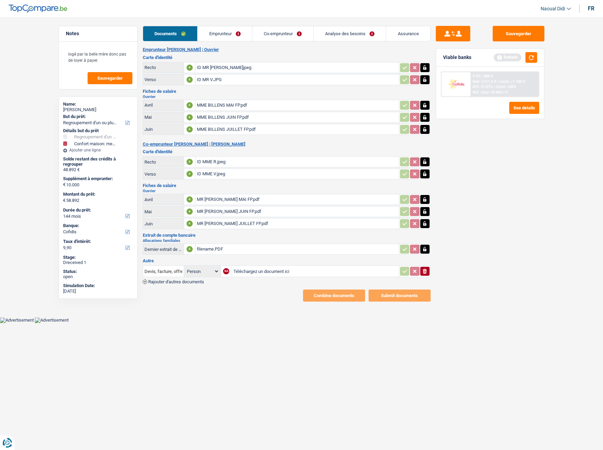
drag, startPoint x: 217, startPoint y: 223, endPoint x: 209, endPoint y: 228, distance: 9.5
click at [209, 228] on div "MR [PERSON_NAME] JUILLET FP.pdf" at bounding box center [297, 223] width 201 height 10
click at [228, 197] on div "MR [PERSON_NAME] MAI FP.pdf" at bounding box center [297, 199] width 201 height 10
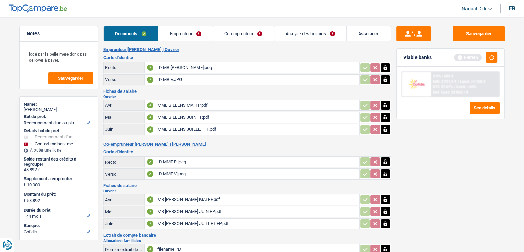
scroll to position [34, 0]
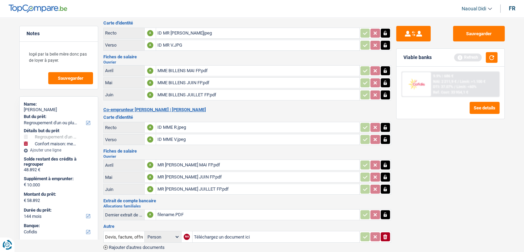
click at [178, 161] on div "MR [PERSON_NAME] MAI FP.pdf" at bounding box center [258, 165] width 201 height 10
click at [188, 174] on div "MR [PERSON_NAME] JUIN FP.pdf" at bounding box center [258, 177] width 201 height 10
click at [181, 186] on div "MR [PERSON_NAME] JUILLET FP.pdf" at bounding box center [258, 189] width 201 height 10
click at [178, 70] on div "MME BILLENS MAI FP.pdf" at bounding box center [258, 71] width 201 height 10
click at [192, 81] on div "MME BILLENS JUIN FP.pdf" at bounding box center [258, 83] width 201 height 10
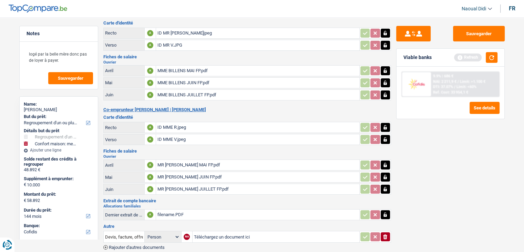
click at [188, 92] on div "MME BILLENS JUILLET FP.pdf" at bounding box center [258, 95] width 201 height 10
click at [279, 70] on div "MME BILLENS MAI FP.pdf" at bounding box center [258, 71] width 201 height 10
click at [385, 67] on icon "button" at bounding box center [386, 70] width 6 height 7
click at [384, 82] on icon "button" at bounding box center [385, 82] width 3 height 4
click at [388, 97] on button "button" at bounding box center [385, 94] width 9 height 9
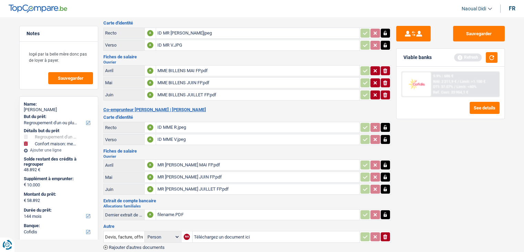
click at [385, 163] on icon "button" at bounding box center [385, 165] width 3 height 4
click at [384, 173] on icon "button" at bounding box center [386, 176] width 6 height 7
click at [385, 185] on icon "button" at bounding box center [386, 188] width 6 height 7
click at [186, 67] on div "MME BILLENS MAI FP.pdf" at bounding box center [258, 71] width 201 height 10
click at [385, 70] on icon "ionicons-v5-e" at bounding box center [386, 70] width 6 height 7
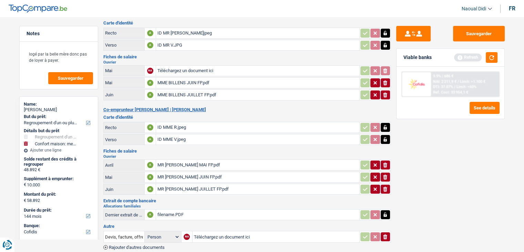
click at [385, 80] on icon "ionicons-v5-e" at bounding box center [386, 82] width 6 height 7
click at [388, 94] on icon "ionicons-v5-e" at bounding box center [386, 94] width 6 height 7
click at [384, 162] on icon "button" at bounding box center [385, 164] width 4 height 5
click at [384, 174] on icon "button" at bounding box center [385, 176] width 4 height 5
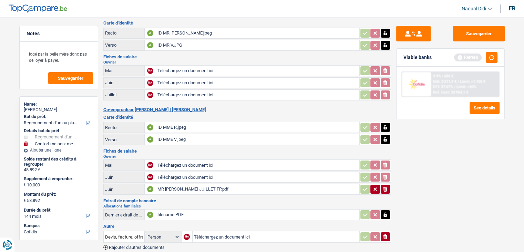
click at [385, 188] on icon "ionicons-v5-e" at bounding box center [386, 188] width 6 height 7
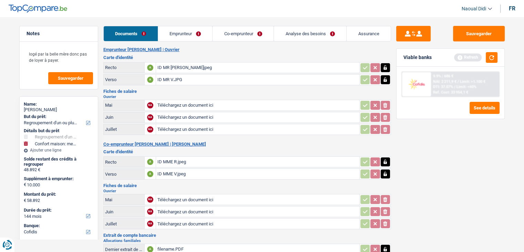
scroll to position [0, 0]
click at [181, 105] on input "Téléchargez un document ici" at bounding box center [258, 105] width 201 height 10
type input "C:\fakepath\FP05.pdf"
click at [181, 116] on input "Téléchargez un document ici" at bounding box center [258, 117] width 201 height 10
type input "C:\fakepath\FP06.pdf"
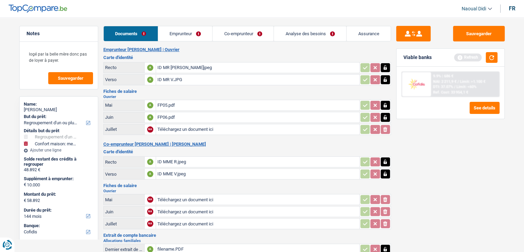
click at [172, 128] on input "Téléchargez un document ici" at bounding box center [258, 129] width 201 height 10
type input "C:\fakepath\FP07.pdf"
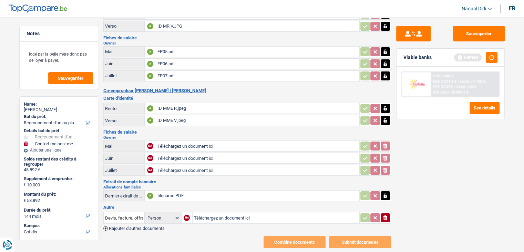
scroll to position [65, 0]
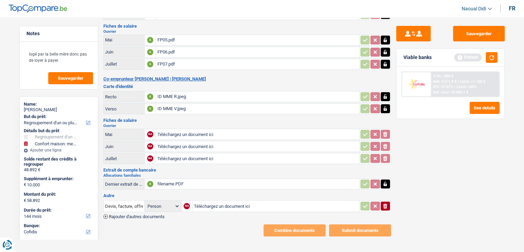
click at [175, 130] on input "Téléchargez un document ici" at bounding box center [258, 134] width 201 height 10
type input "C:\fakepath\FP05 MME.pdf"
click at [170, 144] on input "Téléchargez un document ici" at bounding box center [258, 146] width 201 height 10
type input "C:\fakepath\FP06MME.pdf"
click at [165, 153] on input "Téléchargez un document ici" at bounding box center [258, 158] width 201 height 10
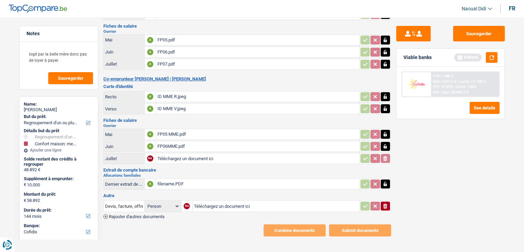
type input "C:\fakepath\FP 07MME.pdf"
click at [470, 39] on button "Sauvegarder" at bounding box center [479, 34] width 52 height 16
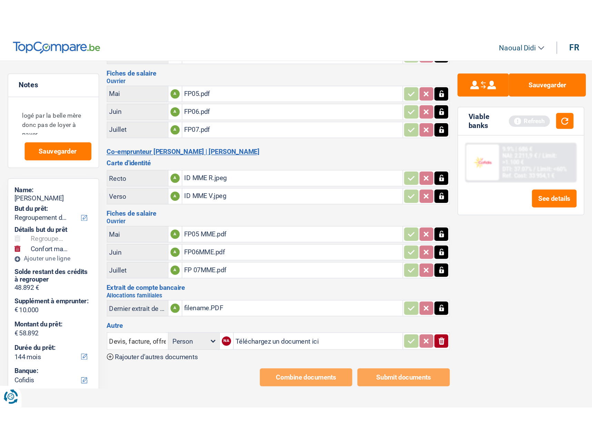
scroll to position [0, 0]
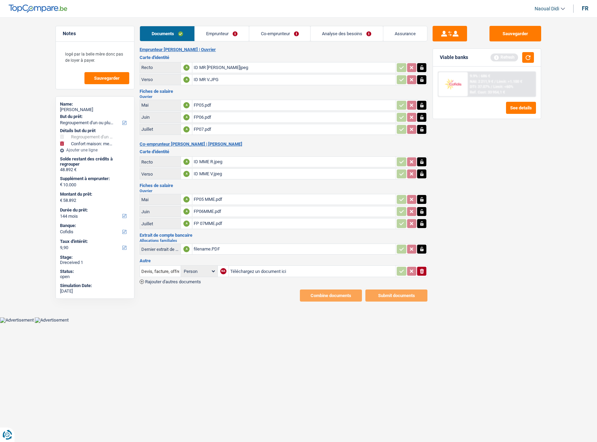
click at [217, 30] on link "Emprunteur" at bounding box center [222, 33] width 54 height 15
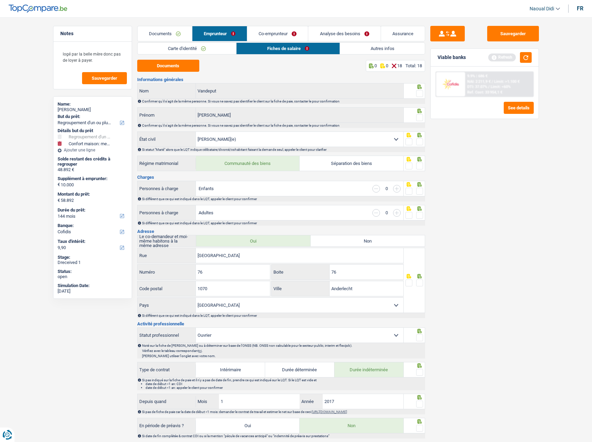
click at [193, 50] on link "Carte d'identité" at bounding box center [187, 48] width 99 height 11
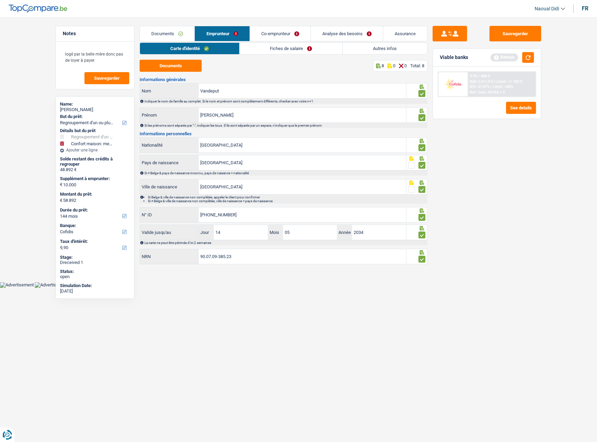
click at [274, 47] on link "Fiches de salaire" at bounding box center [291, 48] width 103 height 11
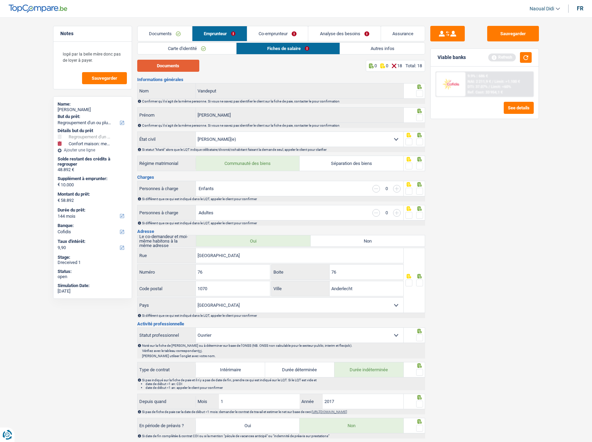
click at [175, 66] on button "Documents" at bounding box center [168, 66] width 62 height 12
click at [418, 92] on span at bounding box center [419, 93] width 7 height 7
click at [0, 0] on input "radio" at bounding box center [0, 0] width 0 height 0
click at [419, 117] on span at bounding box center [419, 117] width 7 height 7
click at [0, 0] on input "radio" at bounding box center [0, 0] width 0 height 0
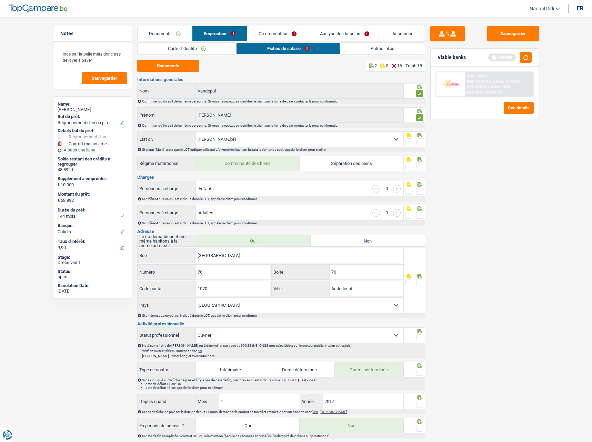
click at [262, 138] on select "Célibataire Marié(e) Cohabitant(e) légal(e) Divorcé(e) Veuf(ve) Séparé (de fait…" at bounding box center [300, 139] width 208 height 15
select select "cohabitation"
click at [196, 132] on select "Célibataire Marié(e) Cohabitant(e) légal(e) Divorcé(e) Veuf(ve) Séparé (de fait…" at bounding box center [300, 139] width 208 height 15
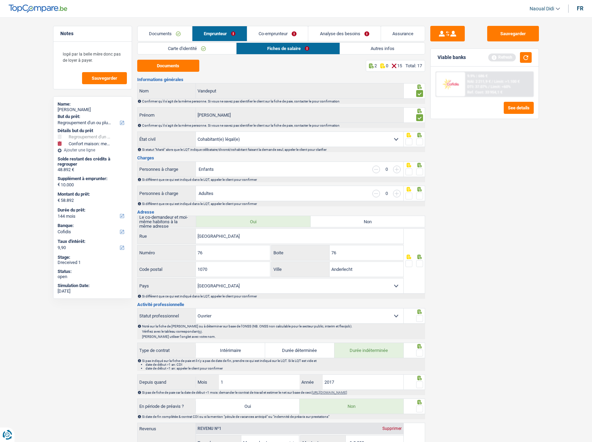
click at [421, 141] on span at bounding box center [419, 141] width 7 height 7
click at [0, 0] on input "radio" at bounding box center [0, 0] width 0 height 0
click at [422, 173] on span at bounding box center [419, 171] width 7 height 7
click at [0, 0] on input "radio" at bounding box center [0, 0] width 0 height 0
click at [419, 196] on span at bounding box center [419, 195] width 7 height 7
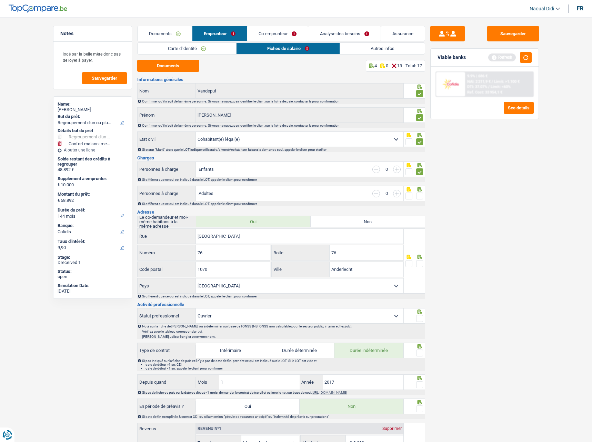
click at [0, 0] on input "radio" at bounding box center [0, 0] width 0 height 0
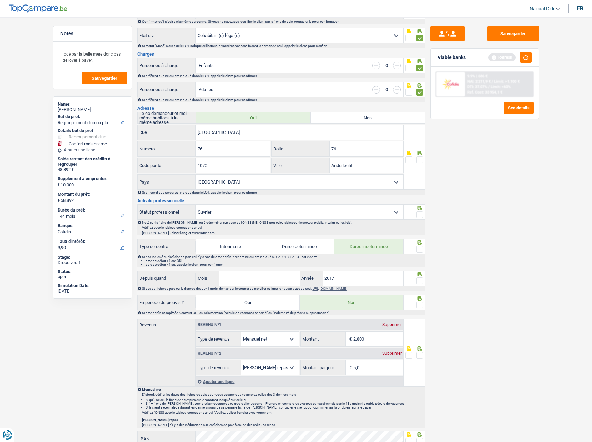
scroll to position [103, 0]
click at [420, 164] on div at bounding box center [419, 160] width 7 height 9
click at [421, 214] on span at bounding box center [419, 214] width 7 height 7
click at [0, 0] on input "radio" at bounding box center [0, 0] width 0 height 0
click at [423, 162] on span at bounding box center [419, 160] width 7 height 7
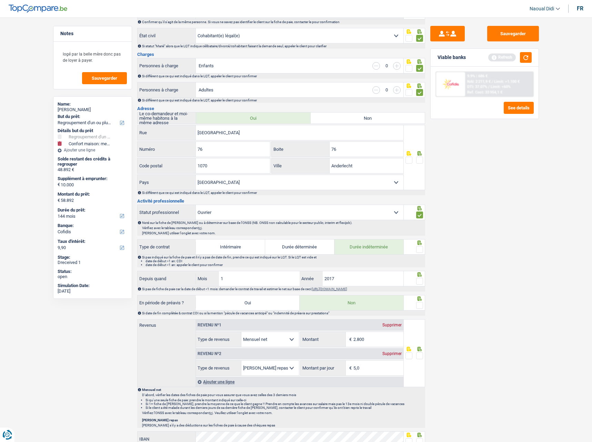
click at [0, 0] on input "radio" at bounding box center [0, 0] width 0 height 0
click at [419, 249] on span at bounding box center [419, 249] width 7 height 7
click at [0, 0] on input "radio" at bounding box center [0, 0] width 0 height 0
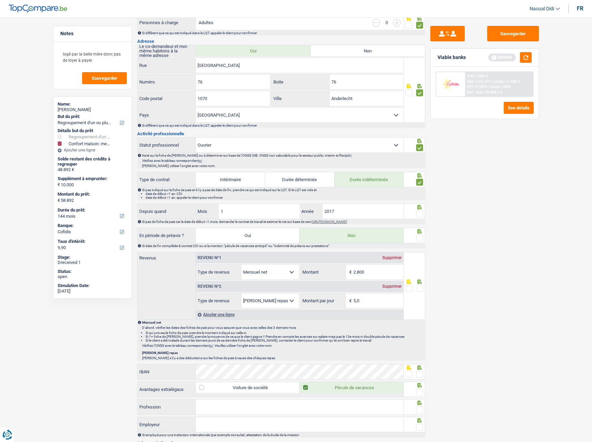
scroll to position [172, 0]
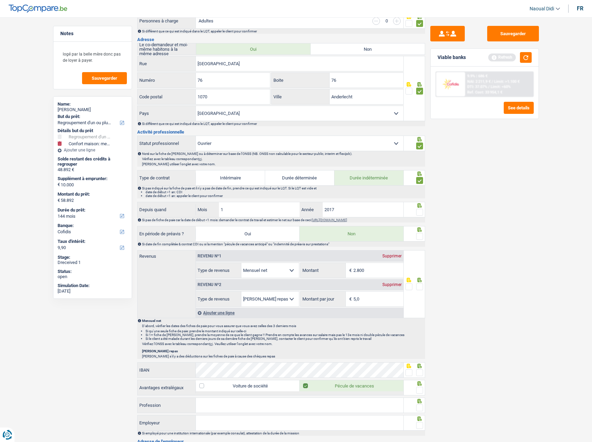
click at [420, 214] on span at bounding box center [419, 212] width 7 height 7
click at [0, 0] on input "radio" at bounding box center [0, 0] width 0 height 0
click at [421, 237] on span at bounding box center [419, 236] width 7 height 7
click at [0, 0] on input "radio" at bounding box center [0, 0] width 0 height 0
click at [376, 251] on input "2.800" at bounding box center [378, 270] width 50 height 15
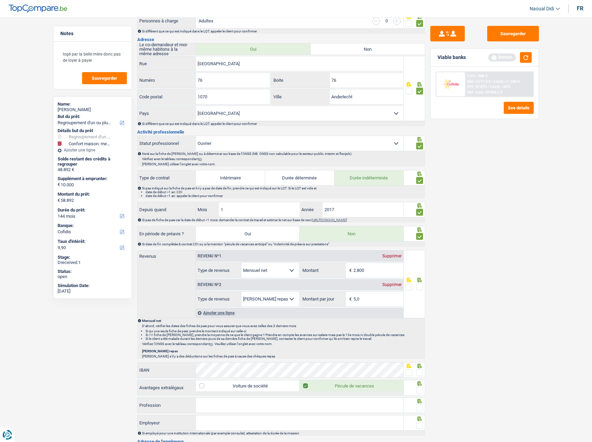
click at [232, 133] on h3 "Activité professionnelle" at bounding box center [281, 132] width 288 height 4
click at [375, 251] on input "2.800" at bounding box center [378, 270] width 50 height 15
type input "2"
type input "1.942"
click at [371, 251] on input "5,0" at bounding box center [378, 298] width 50 height 15
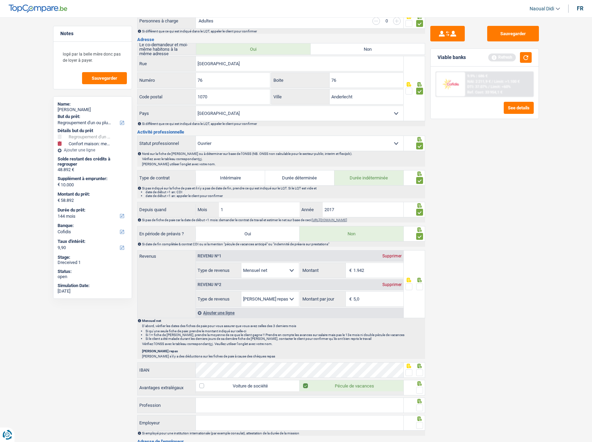
click at [421, 251] on span at bounding box center [419, 286] width 7 height 7
click at [0, 0] on input "radio" at bounding box center [0, 0] width 0 height 0
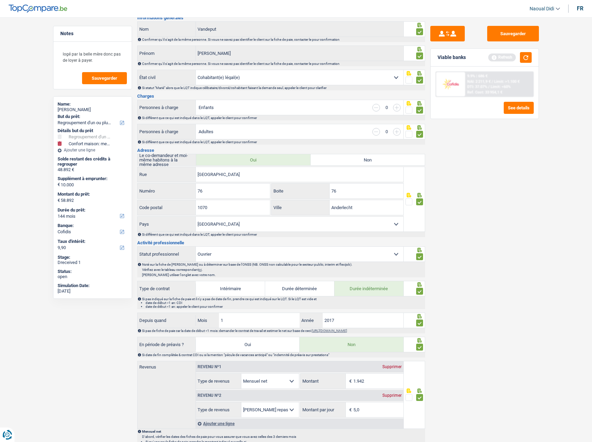
scroll to position [34, 0]
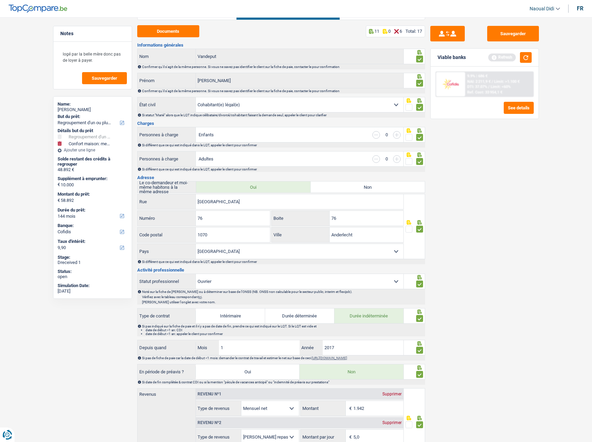
click at [395, 134] on input "button" at bounding box center [397, 135] width 8 height 8
select select "familyAllowances"
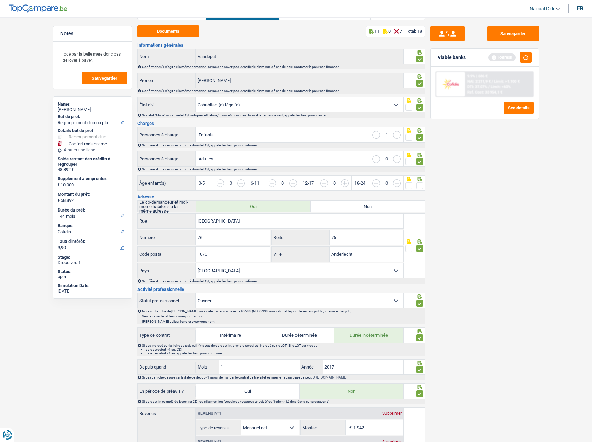
click at [395, 134] on input "button" at bounding box center [397, 135] width 8 height 8
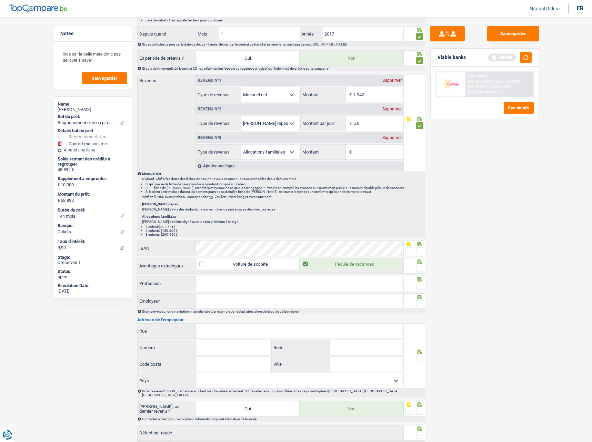
scroll to position [379, 0]
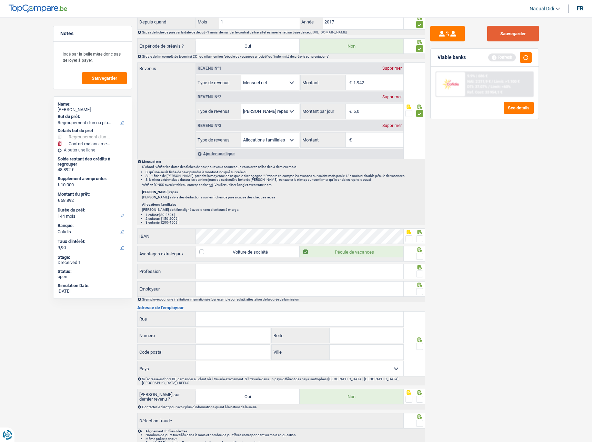
click at [522, 33] on button "Sauvegarder" at bounding box center [513, 34] width 52 height 16
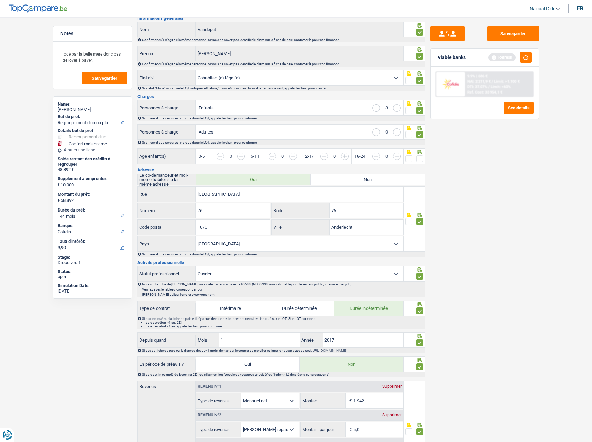
scroll to position [0, 0]
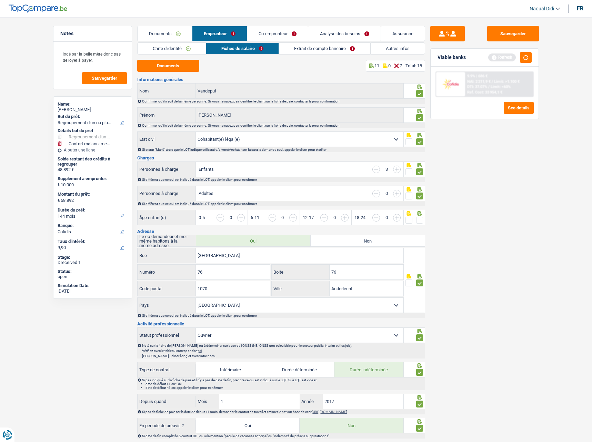
click at [313, 52] on link "Extrait de compte bancaire" at bounding box center [324, 48] width 91 height 11
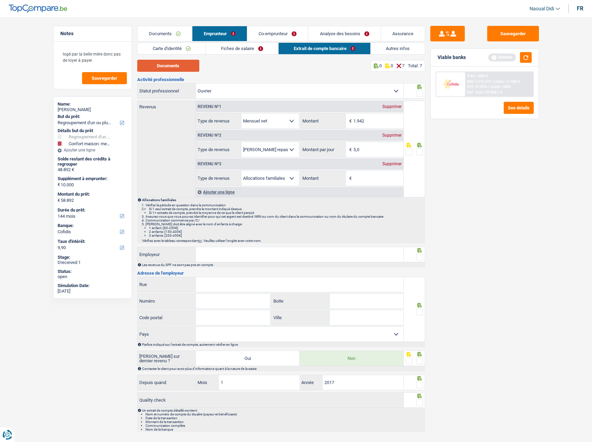
click at [173, 64] on button "Documents" at bounding box center [168, 66] width 62 height 12
click at [232, 67] on div "Documents 0 0 7 Total: 7" at bounding box center [281, 66] width 288 height 12
